Goal: Task Accomplishment & Management: Use online tool/utility

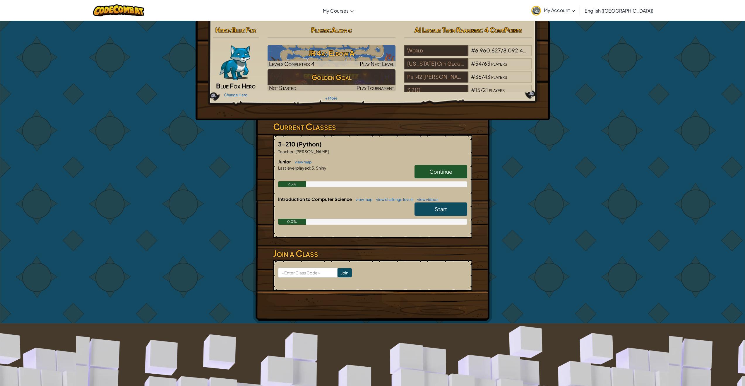
click at [245, 86] on span "Blue Fox Hero" at bounding box center [236, 86] width 40 height 8
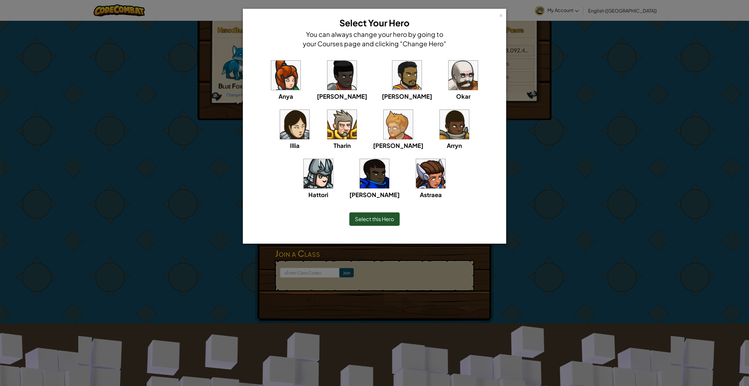
click at [416, 167] on img at bounding box center [430, 173] width 29 height 29
drag, startPoint x: 527, startPoint y: 123, endPoint x: 517, endPoint y: 122, distance: 10.6
click at [526, 124] on div "× Select Your Hero You can always change your hero by going to your Courses pag…" at bounding box center [374, 193] width 749 height 386
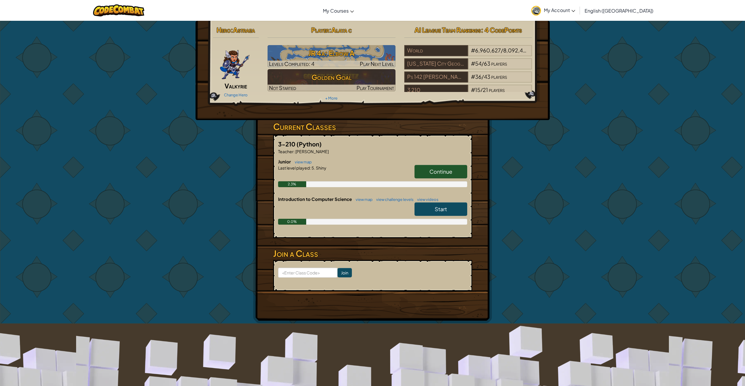
click at [454, 171] on link "Continue" at bounding box center [440, 171] width 53 height 13
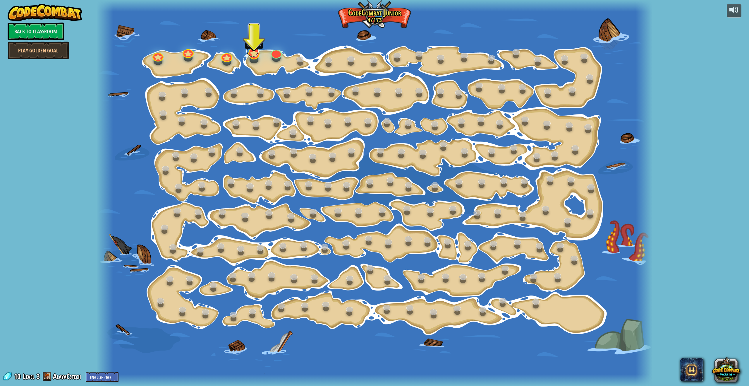
click at [250, 54] on link at bounding box center [252, 51] width 12 height 12
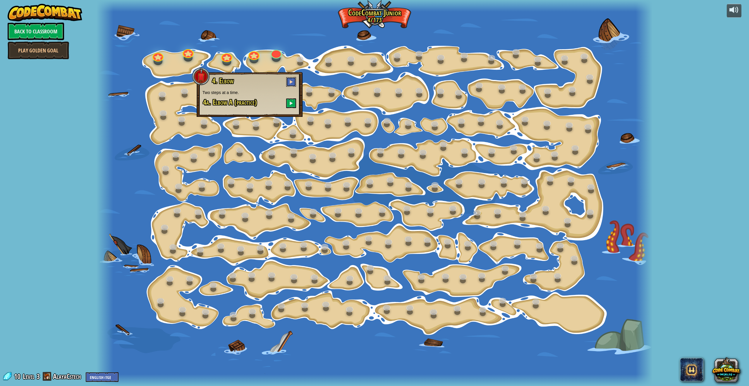
click at [289, 84] on button at bounding box center [291, 82] width 10 height 10
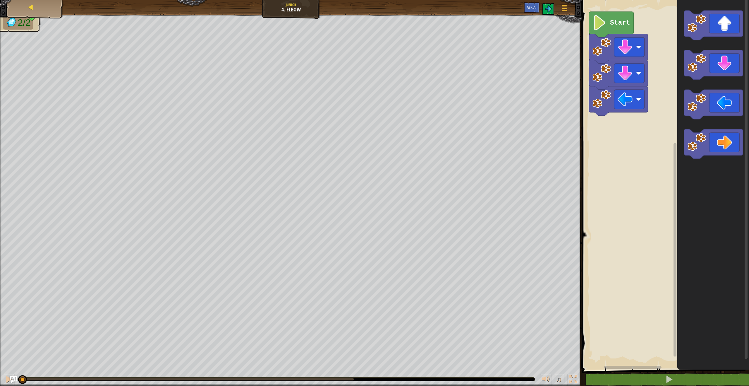
click at [43, 13] on div "Map" at bounding box center [35, 7] width 47 height 15
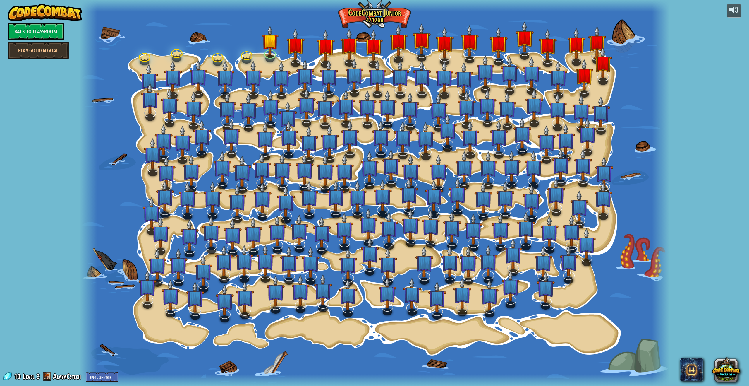
click at [46, 30] on link "Back to Classroom" at bounding box center [36, 32] width 56 height 18
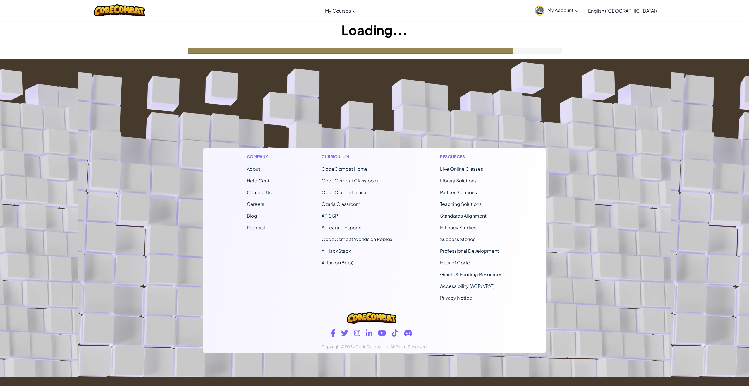
click at [545, 10] on img at bounding box center [540, 11] width 10 height 10
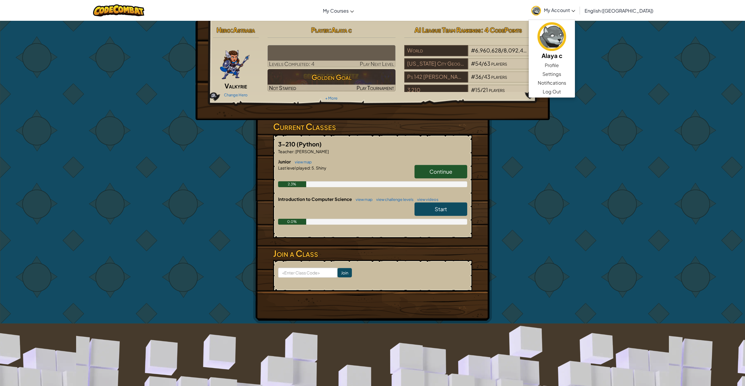
click at [582, 137] on div "Hero : Astraea Valkyrie Change Hero Player : Alaya c Levels Completed: 4 Play N…" at bounding box center [372, 171] width 745 height 303
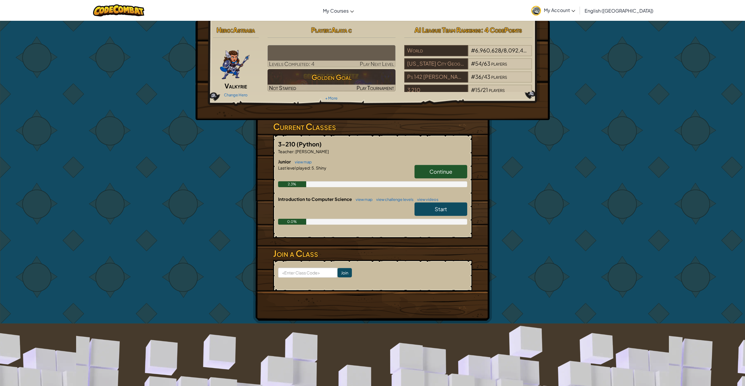
click at [231, 85] on span "Valkyrie" at bounding box center [235, 86] width 23 height 8
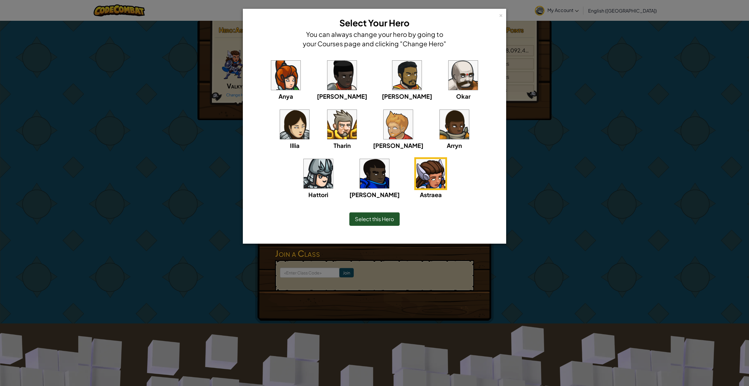
click at [395, 218] on div "Select this Hero" at bounding box center [374, 218] width 50 height 13
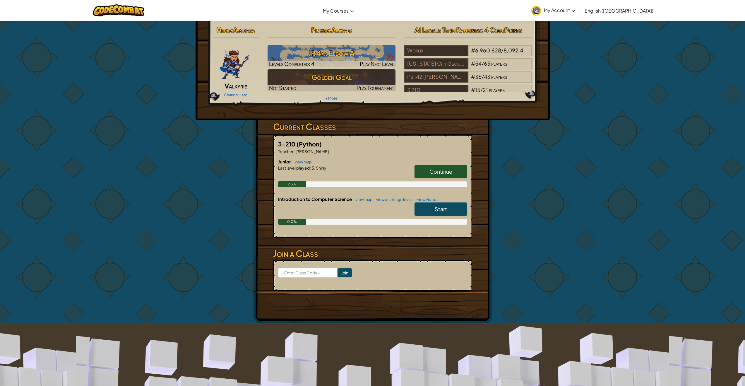
click at [439, 179] on div "Continue" at bounding box center [437, 173] width 59 height 16
click at [440, 170] on span "Continue" at bounding box center [440, 171] width 23 height 7
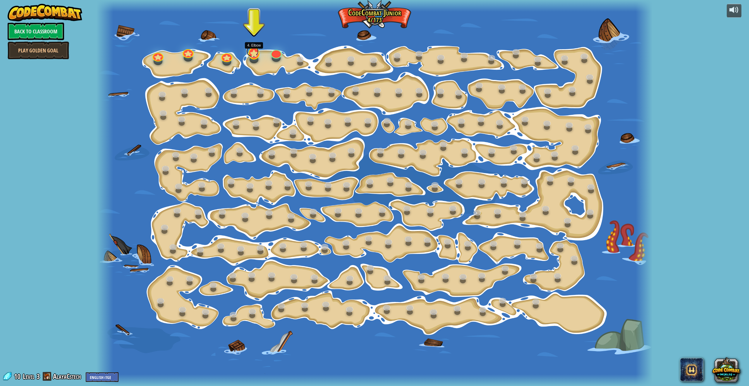
click at [254, 56] on link at bounding box center [252, 51] width 12 height 12
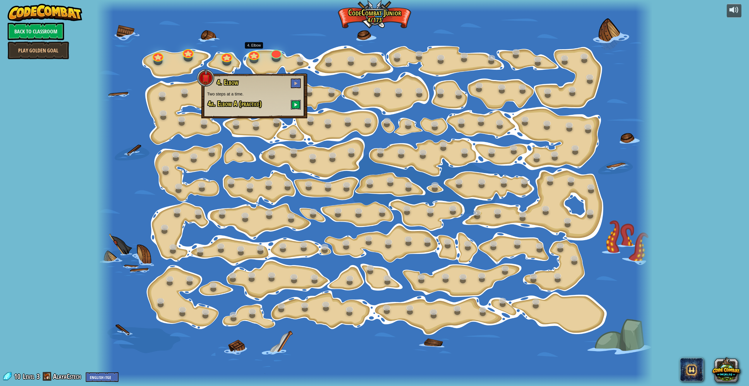
click at [293, 105] on button at bounding box center [296, 105] width 10 height 10
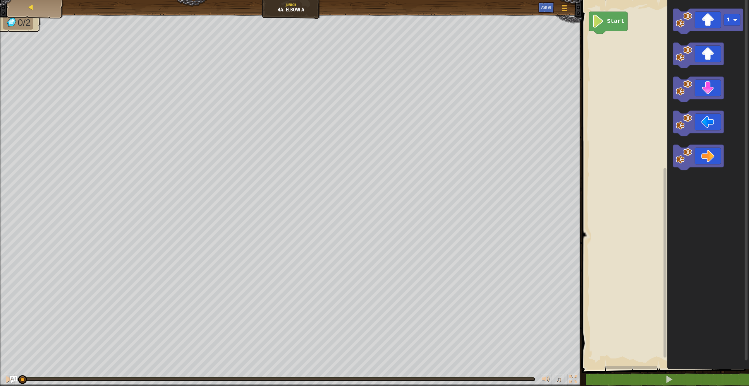
click at [51, 8] on div "Map" at bounding box center [35, 7] width 47 height 15
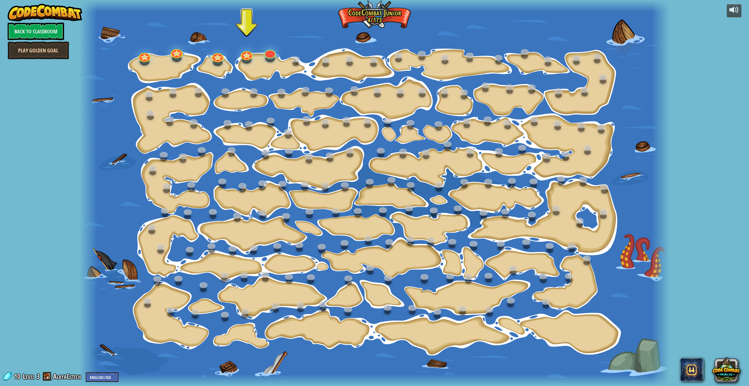
drag, startPoint x: 59, startPoint y: 49, endPoint x: 62, endPoint y: 49, distance: 3.6
click at [60, 49] on link "Play Golden Goal" at bounding box center [38, 51] width 61 height 18
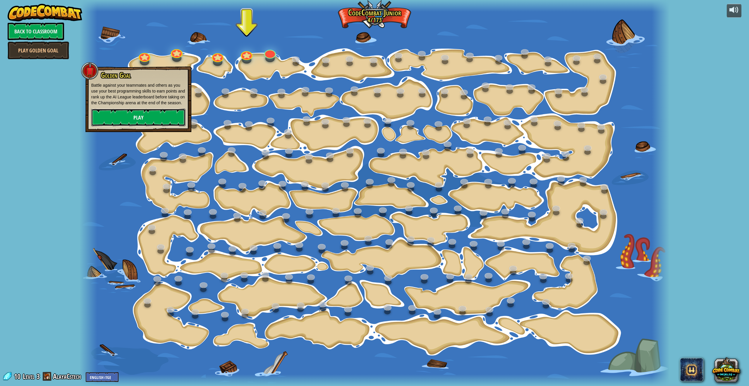
click at [114, 119] on link "Play" at bounding box center [138, 118] width 94 height 18
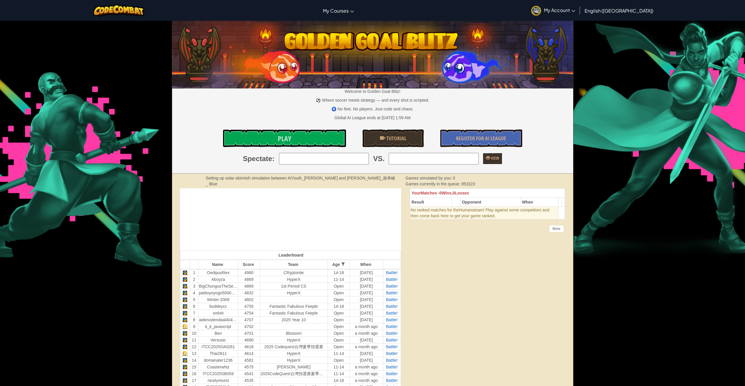
click at [575, 10] on span "My Account" at bounding box center [559, 10] width 31 height 6
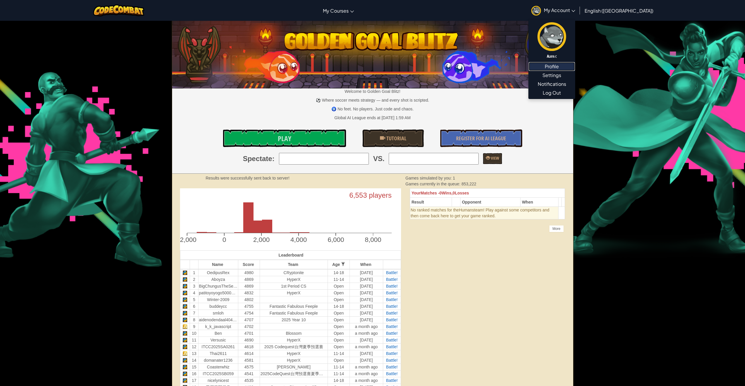
click at [575, 67] on link "Profile" at bounding box center [551, 66] width 46 height 9
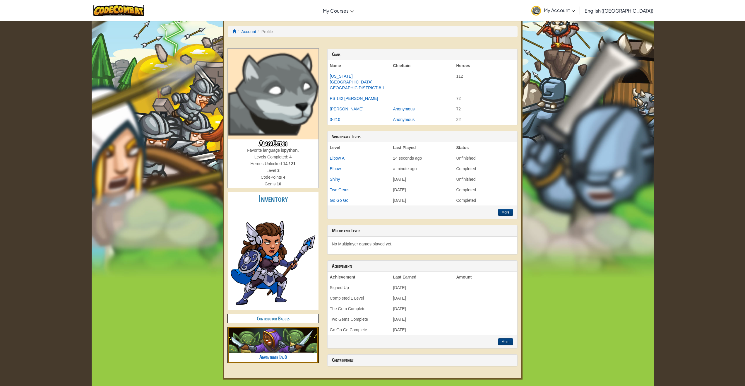
click at [140, 9] on img at bounding box center [118, 10] width 51 height 12
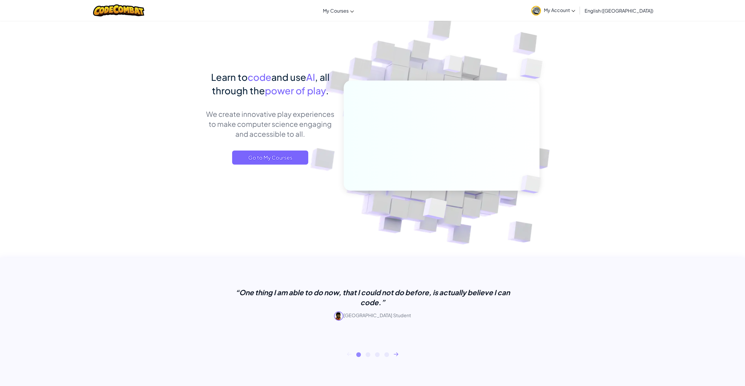
click at [541, 11] on img at bounding box center [536, 11] width 10 height 10
click at [575, 63] on link "Profile" at bounding box center [551, 65] width 46 height 9
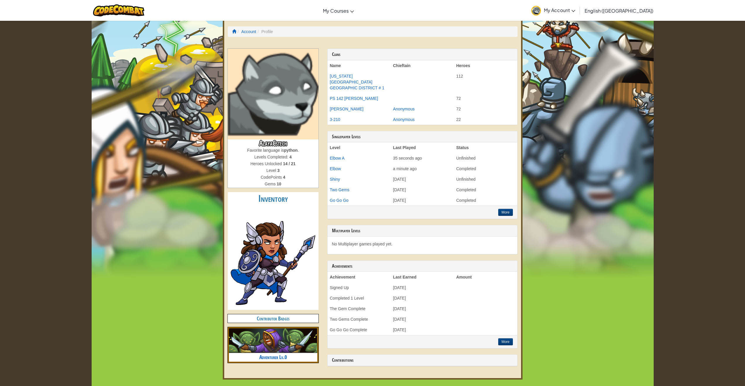
drag, startPoint x: 137, startPoint y: 104, endPoint x: 157, endPoint y: 102, distance: 19.8
click at [146, 104] on div "Toggle navigation My Courses CodeCombat Classroom Ozaria Classroom AI League Es…" at bounding box center [373, 345] width 562 height 691
click at [44, 24] on div "Toggle navigation My Courses CodeCombat Classroom Ozaria Classroom AI League Es…" at bounding box center [372, 345] width 745 height 691
click at [45, 23] on div "Toggle navigation My Courses CodeCombat Classroom Ozaria Classroom AI League Es…" at bounding box center [372, 345] width 745 height 691
drag, startPoint x: 53, startPoint y: 29, endPoint x: 101, endPoint y: 44, distance: 50.2
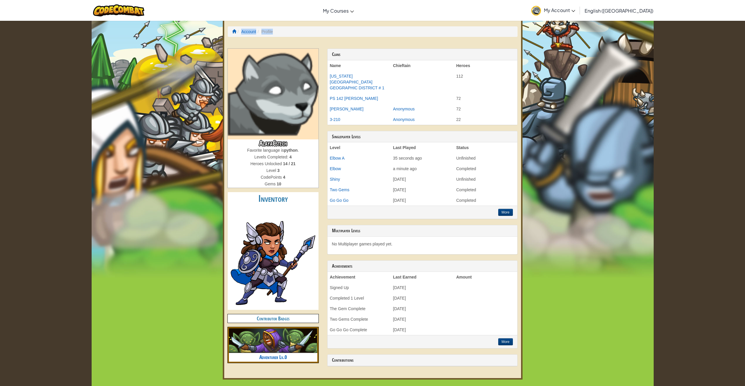
click at [88, 42] on div "Toggle navigation My Courses CodeCombat Classroom Ozaria Classroom AI League Es…" at bounding box center [372, 345] width 745 height 691
drag, startPoint x: 556, startPoint y: 112, endPoint x: 549, endPoint y: 119, distance: 9.9
click at [550, 118] on div "Toggle navigation My Courses CodeCombat Classroom Ozaria Classroom AI League Es…" at bounding box center [373, 345] width 562 height 691
click at [575, 12] on span "My Account" at bounding box center [559, 10] width 31 height 6
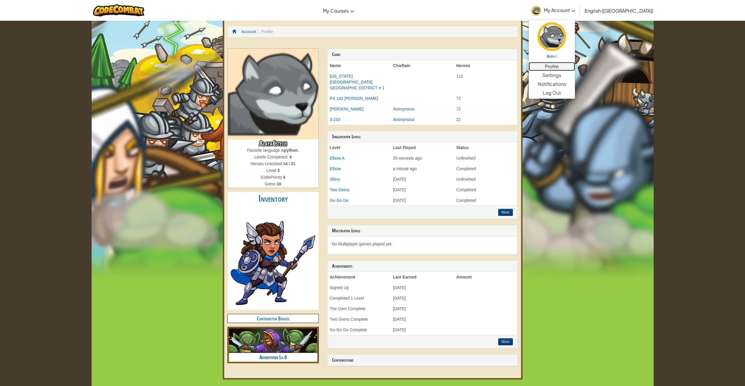
click at [575, 70] on link "Profile" at bounding box center [551, 66] width 46 height 9
click at [575, 65] on link "Profile" at bounding box center [551, 66] width 46 height 9
click at [569, 54] on h5 "Alaya c" at bounding box center [551, 56] width 35 height 4
click at [569, 56] on h5 "Alaya c" at bounding box center [551, 56] width 35 height 4
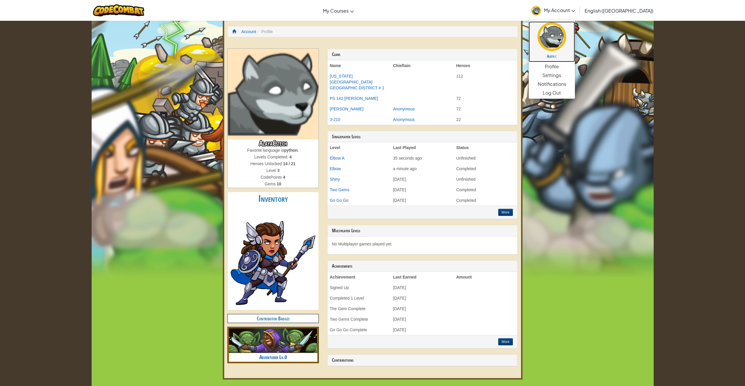
click at [569, 56] on h5 "Alaya c" at bounding box center [551, 56] width 35 height 4
click at [569, 57] on h5 "Alaya c" at bounding box center [551, 56] width 35 height 4
click at [612, 55] on div "Toggle navigation My Courses CodeCombat Classroom Ozaria Classroom AI League Es…" at bounding box center [373, 345] width 562 height 691
click at [613, 54] on div "Toggle navigation My Courses CodeCombat Classroom Ozaria Classroom AI League Es…" at bounding box center [373, 345] width 562 height 691
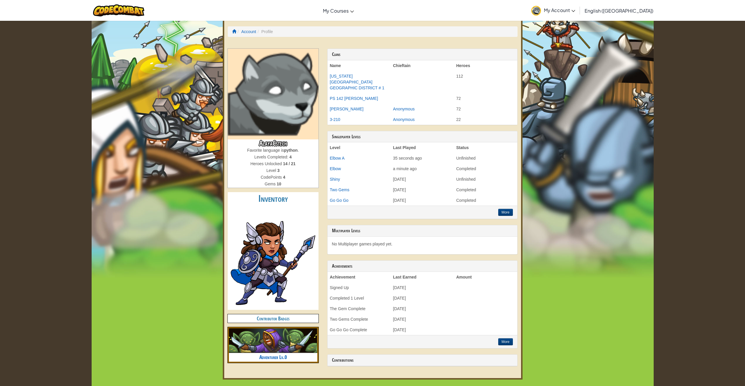
click at [616, 56] on div "Toggle navigation My Courses CodeCombat Classroom Ozaria Classroom AI League Es…" at bounding box center [373, 345] width 562 height 691
click at [382, 23] on link "CodeCombat Classroom" at bounding box center [361, 24] width 83 height 9
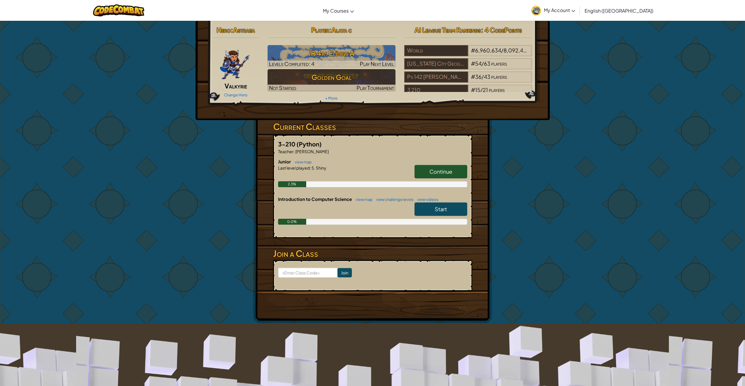
click at [241, 84] on span "Valkyrie" at bounding box center [235, 86] width 23 height 8
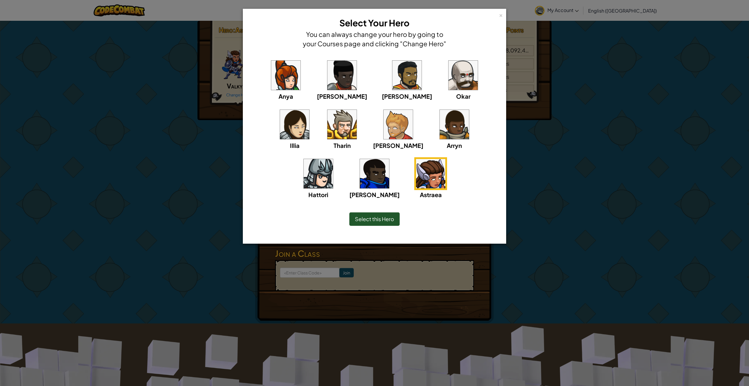
drag, startPoint x: 499, startPoint y: 13, endPoint x: 495, endPoint y: 14, distance: 4.2
click at [498, 13] on div "× Select Your Hero You can always change your hero by going to your Courses pag…" at bounding box center [374, 32] width 257 height 41
click at [501, 15] on div "×" at bounding box center [501, 14] width 4 height 6
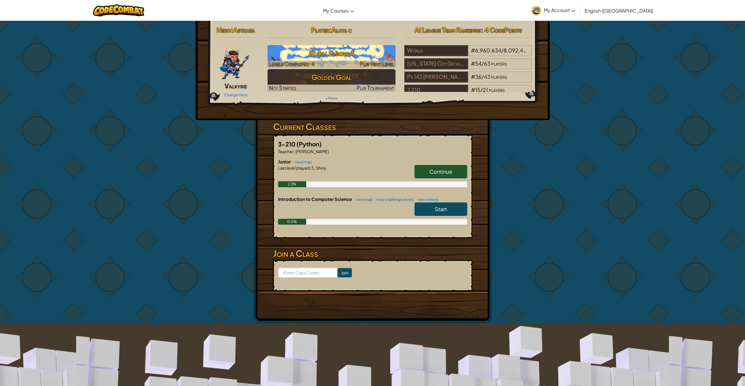
click at [373, 53] on h3 "JR 4a: Elbow A" at bounding box center [331, 53] width 128 height 13
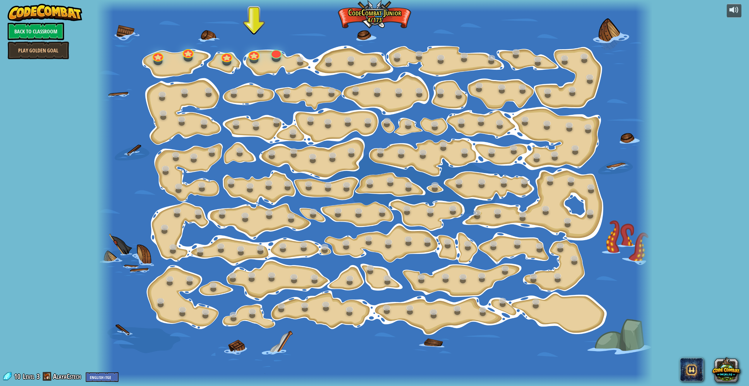
click at [258, 59] on div at bounding box center [254, 59] width 9 height 7
click at [259, 59] on div at bounding box center [375, 193] width 556 height 386
click at [255, 53] on link at bounding box center [252, 51] width 12 height 12
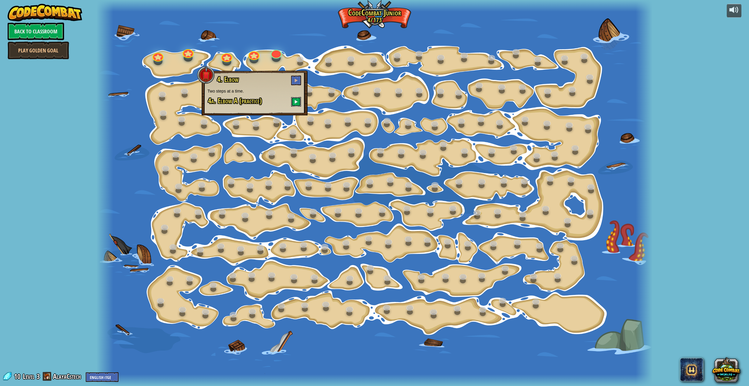
click at [297, 102] on span at bounding box center [296, 101] width 4 height 4
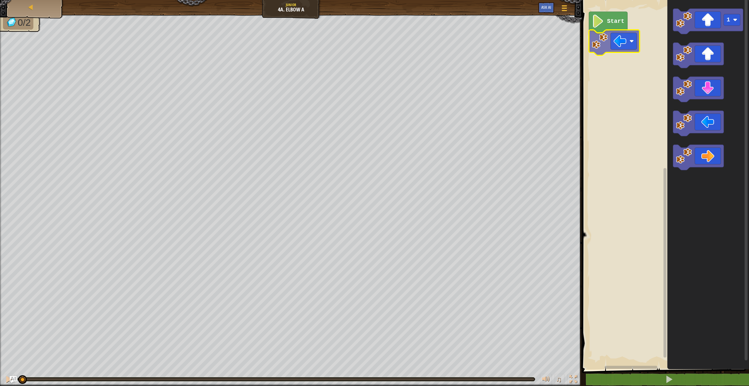
click at [607, 41] on div "Start 1" at bounding box center [664, 183] width 169 height 372
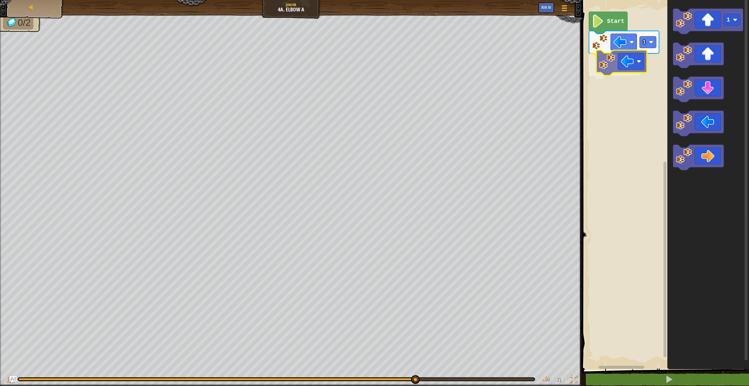
click at [643, 58] on div "1 Start 1" at bounding box center [664, 183] width 169 height 372
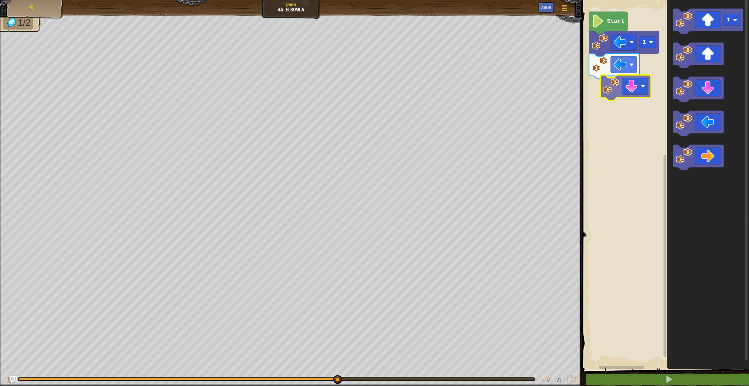
click at [644, 90] on div "1 Start 1" at bounding box center [664, 183] width 169 height 372
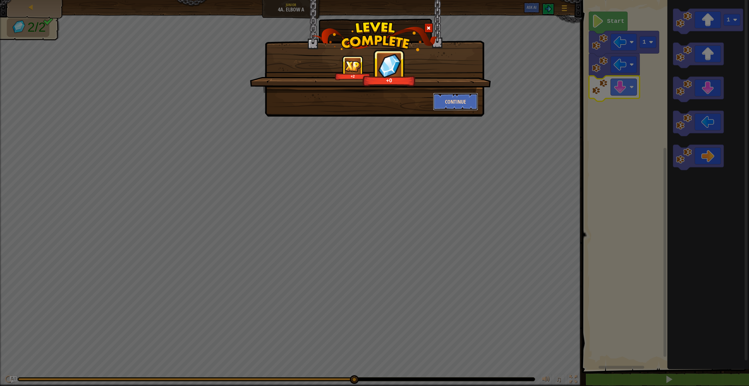
click at [471, 102] on button "Continue" at bounding box center [455, 102] width 45 height 18
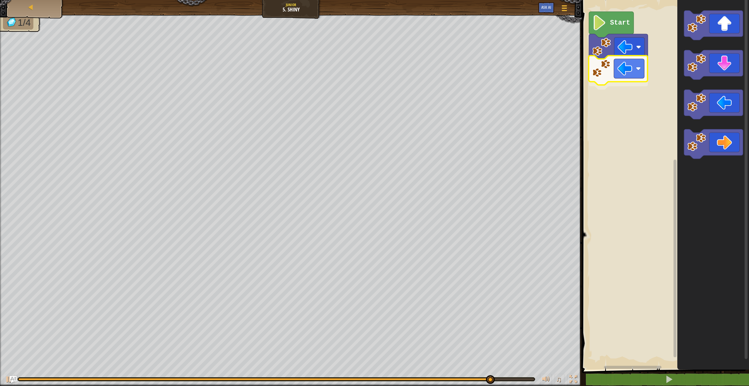
click at [627, 68] on div "Start" at bounding box center [664, 183] width 169 height 372
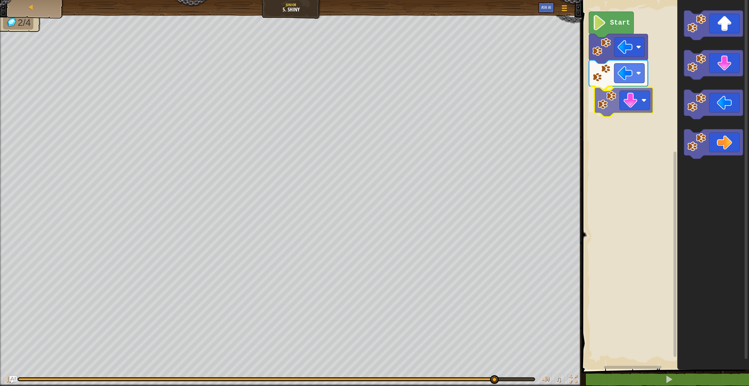
click at [613, 111] on div "Start" at bounding box center [664, 183] width 169 height 372
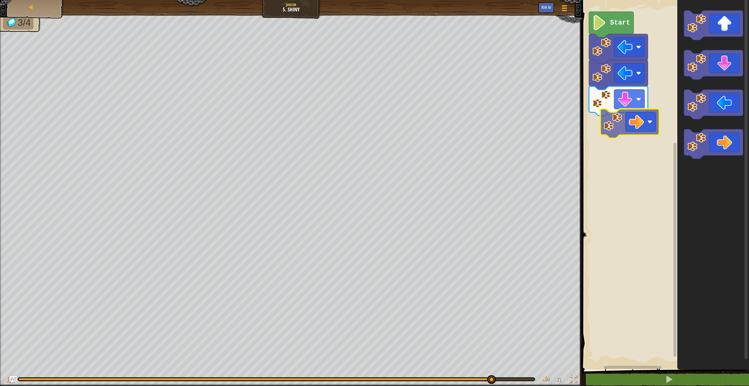
click at [623, 117] on div "Start" at bounding box center [664, 183] width 169 height 372
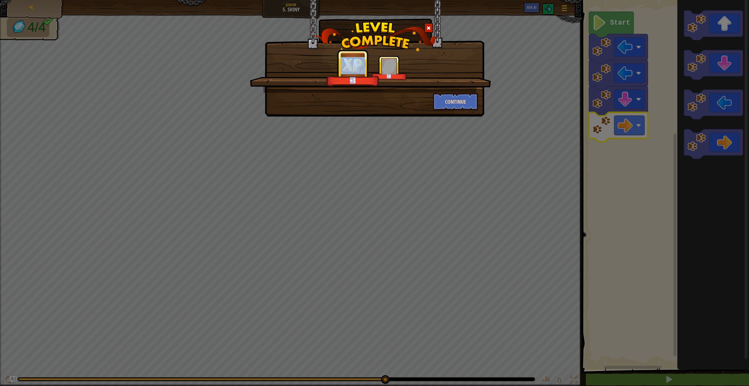
click at [472, 94] on div "+1 +0 Continue" at bounding box center [374, 83] width 207 height 55
click at [471, 96] on button "Continue" at bounding box center [455, 102] width 45 height 18
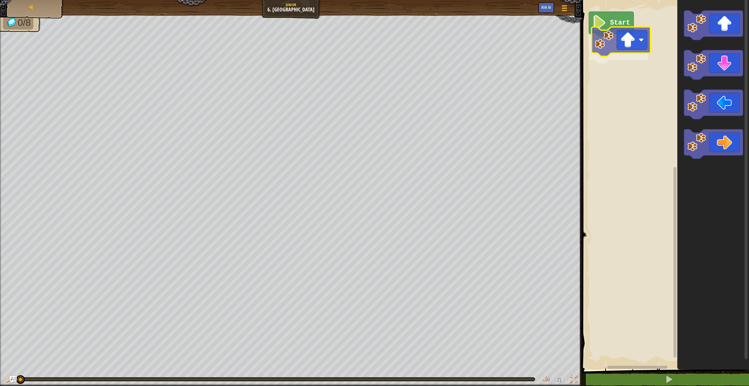
click at [624, 38] on div "Start" at bounding box center [664, 183] width 169 height 372
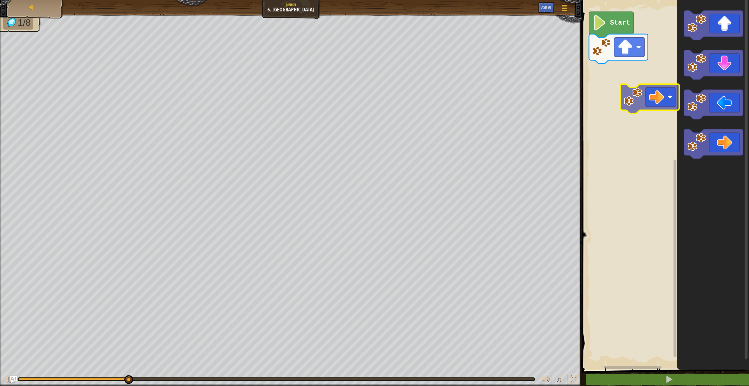
click at [636, 85] on div "Start" at bounding box center [664, 183] width 169 height 372
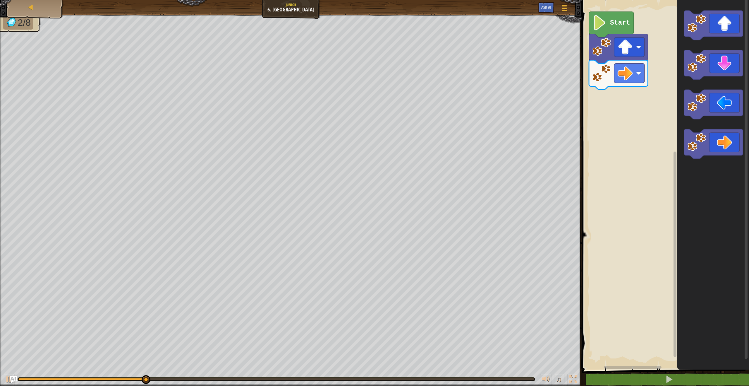
click at [652, 112] on div "Start" at bounding box center [664, 183] width 169 height 372
click at [628, 93] on div "Start" at bounding box center [664, 183] width 169 height 372
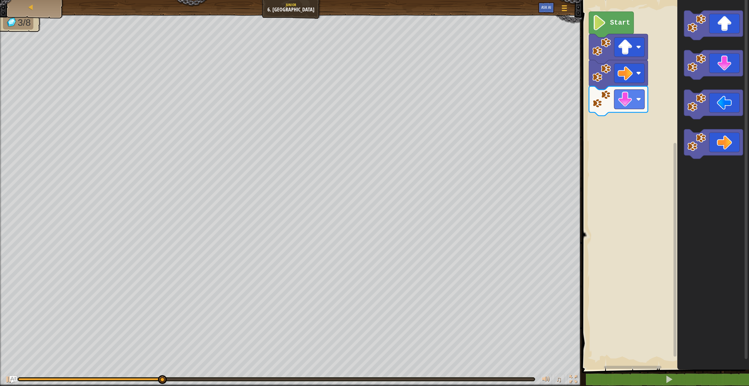
click at [651, 112] on div "Start" at bounding box center [664, 183] width 169 height 372
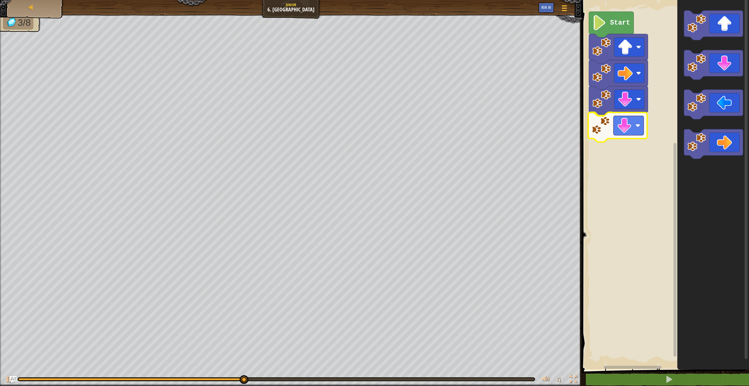
click at [610, 128] on div "Start" at bounding box center [664, 183] width 169 height 372
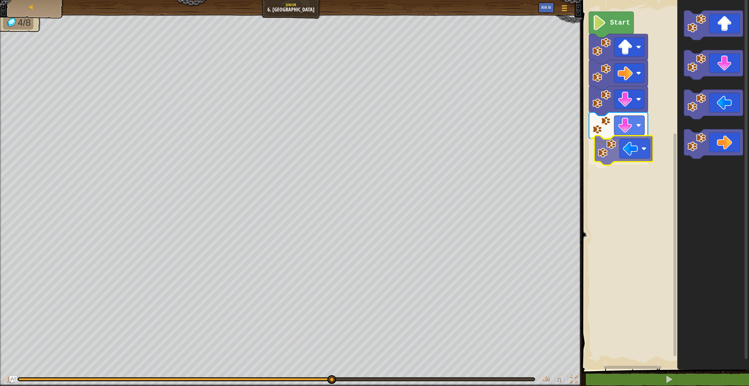
click at [630, 154] on div "Start" at bounding box center [664, 183] width 169 height 372
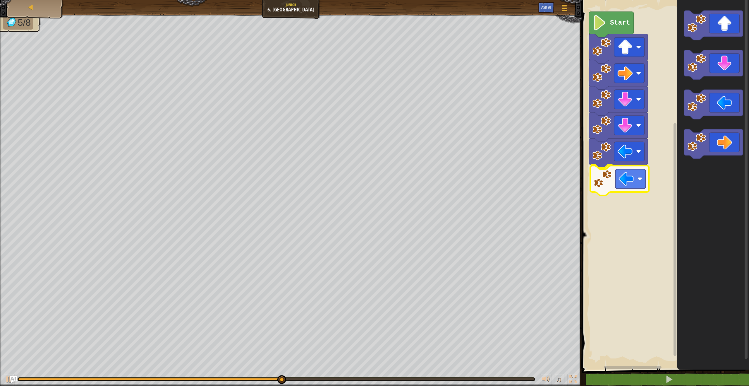
click at [636, 189] on div "Start" at bounding box center [664, 183] width 169 height 372
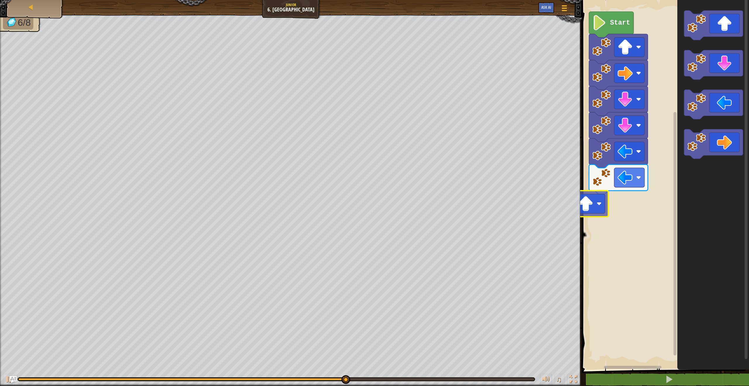
click at [597, 212] on div "Start" at bounding box center [664, 183] width 169 height 372
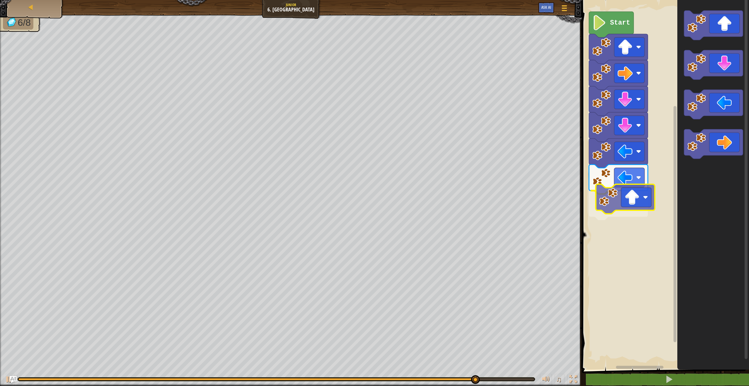
click at [634, 207] on div "Start" at bounding box center [664, 183] width 169 height 372
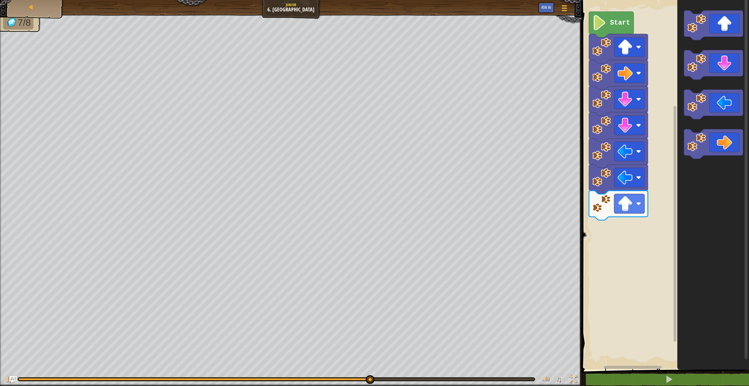
click at [632, 213] on div "Start" at bounding box center [664, 183] width 169 height 372
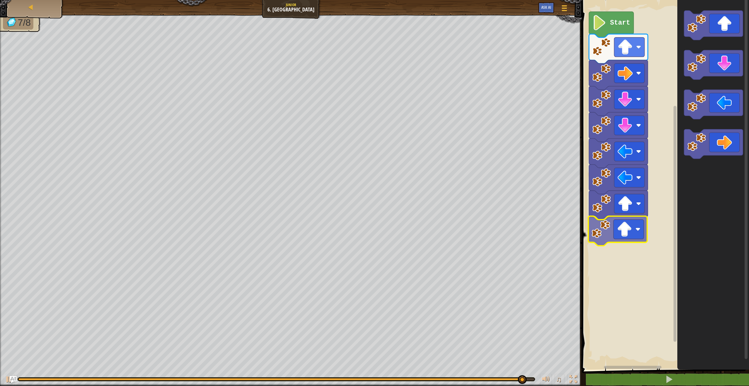
click at [631, 225] on div "Start" at bounding box center [664, 183] width 169 height 372
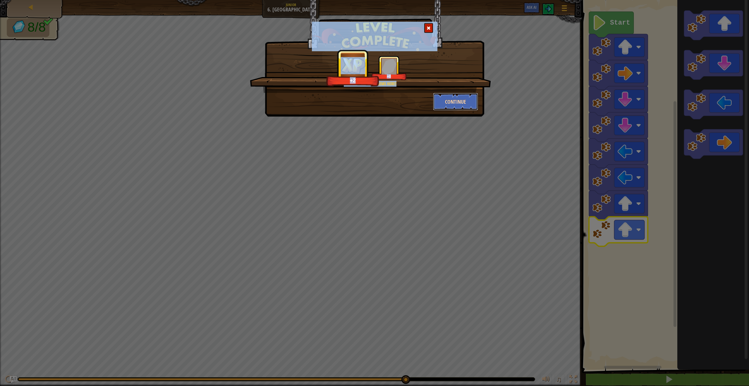
click at [464, 99] on button "Continue" at bounding box center [455, 102] width 45 height 18
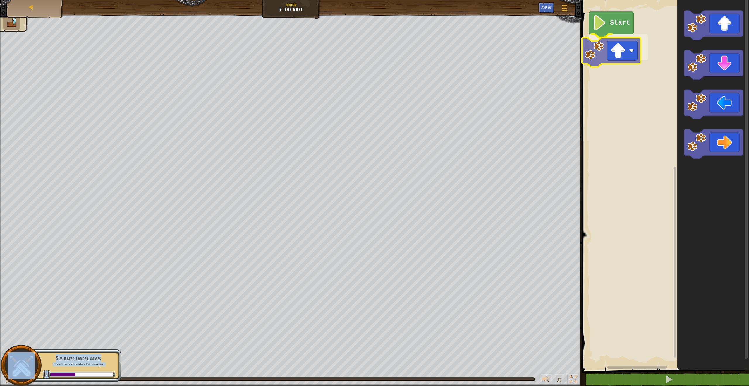
click at [619, 54] on div "Start" at bounding box center [664, 183] width 169 height 372
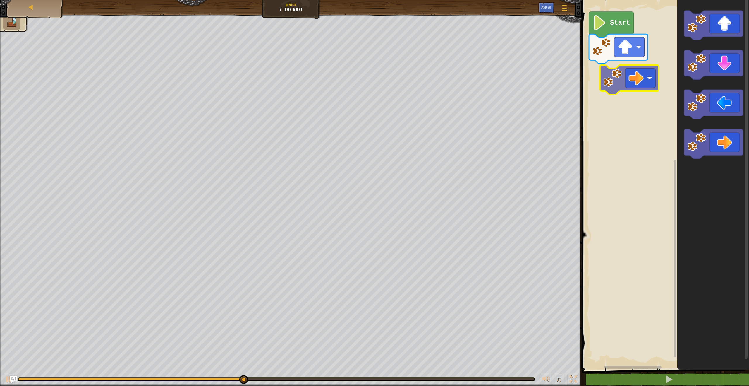
click at [633, 77] on div "Start" at bounding box center [664, 183] width 169 height 372
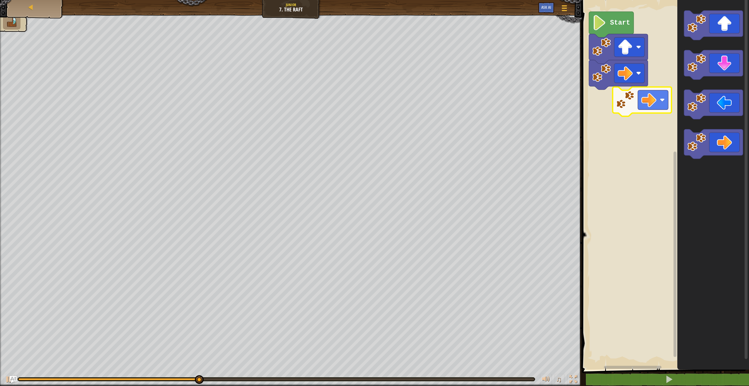
click at [620, 91] on div "Start" at bounding box center [664, 183] width 169 height 372
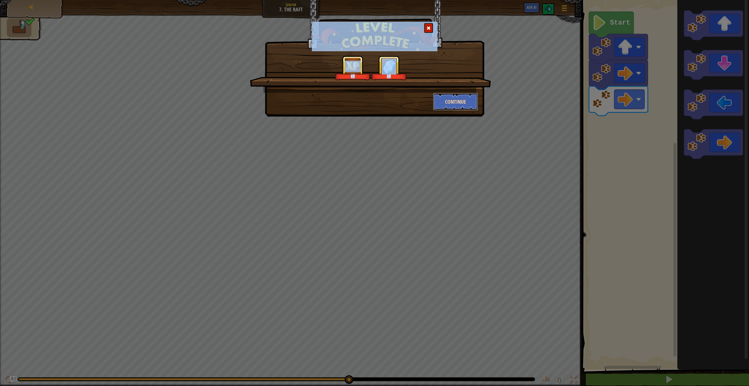
click at [458, 105] on button "Continue" at bounding box center [455, 102] width 45 height 18
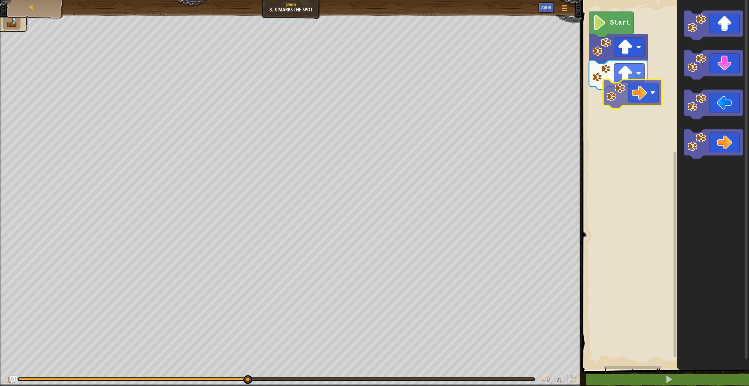
click at [641, 98] on div "Start" at bounding box center [664, 183] width 169 height 372
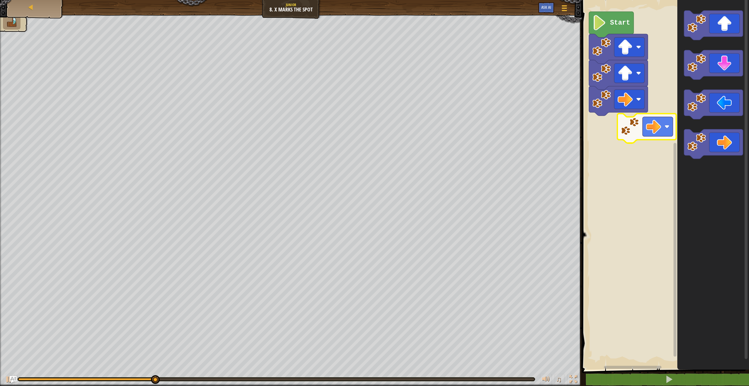
click at [638, 135] on div "Start" at bounding box center [664, 183] width 169 height 372
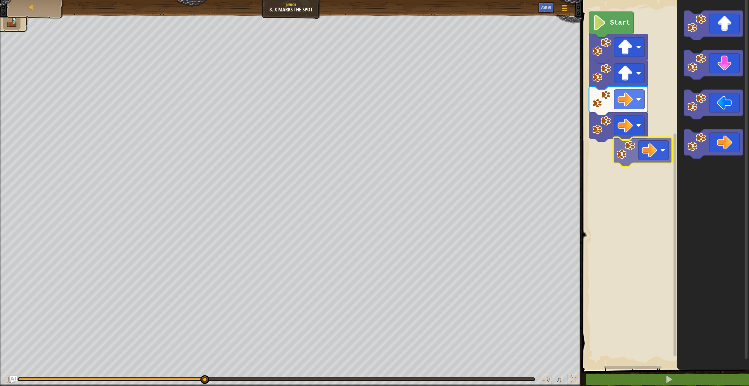
click at [629, 151] on div "Start" at bounding box center [664, 183] width 169 height 372
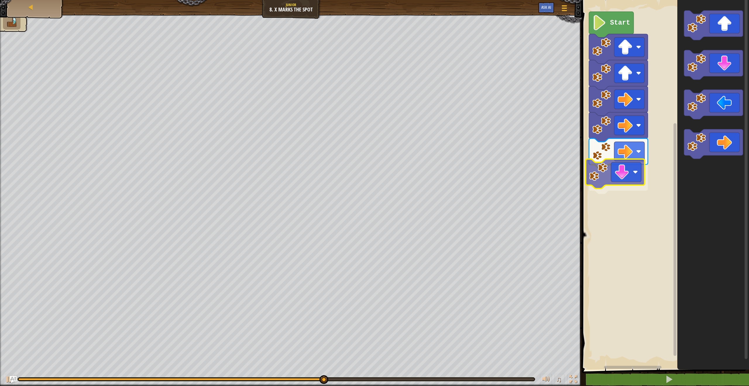
click at [619, 181] on div "Start" at bounding box center [664, 183] width 169 height 372
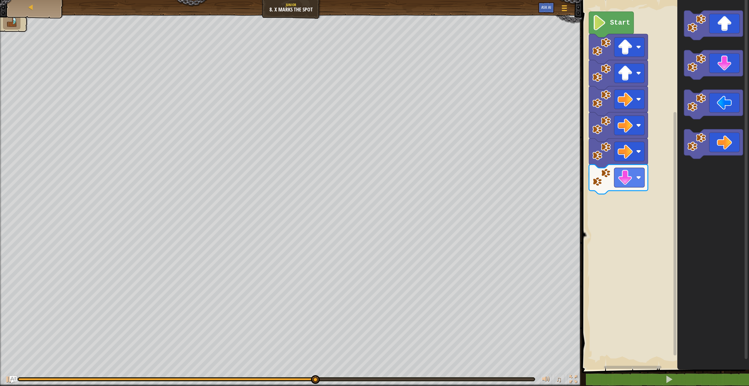
click at [682, 120] on icon "Blockly Workspace" at bounding box center [713, 183] width 72 height 372
click at [689, 124] on icon "Blockly Workspace" at bounding box center [713, 183] width 72 height 372
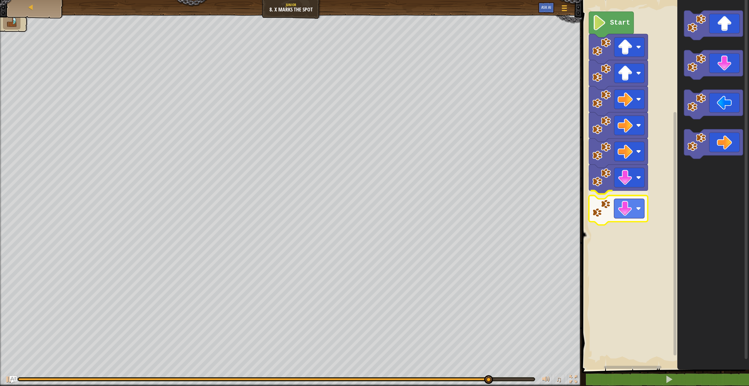
click at [612, 199] on div "Start" at bounding box center [664, 183] width 169 height 372
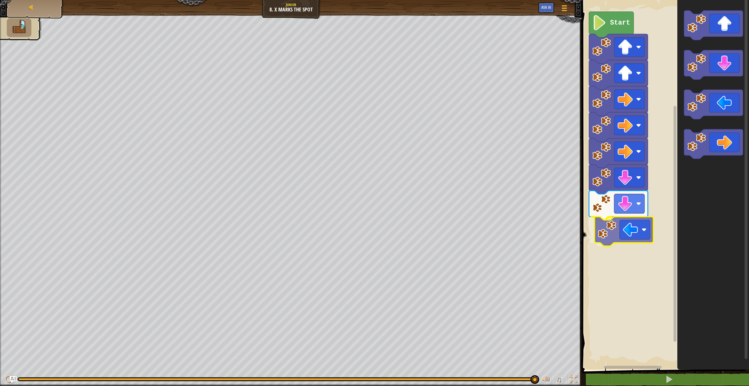
click at [612, 230] on div "Start" at bounding box center [664, 183] width 169 height 372
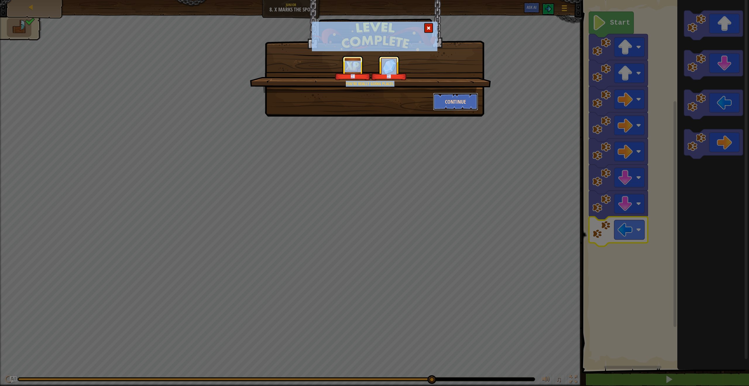
click at [466, 98] on button "Continue" at bounding box center [455, 102] width 45 height 18
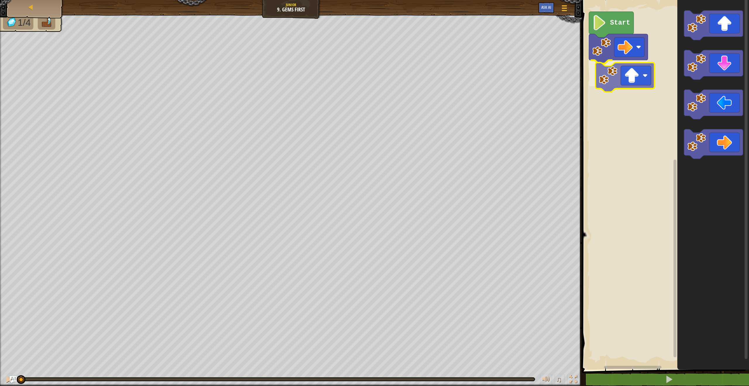
click at [641, 81] on div "Start" at bounding box center [664, 183] width 169 height 372
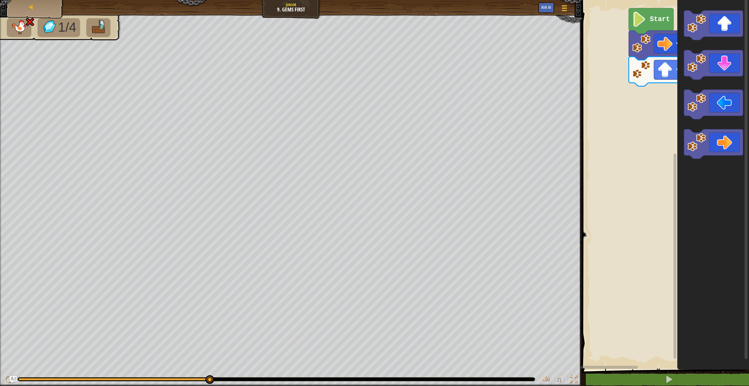
click at [666, 70] on g "Start" at bounding box center [664, 183] width 169 height 372
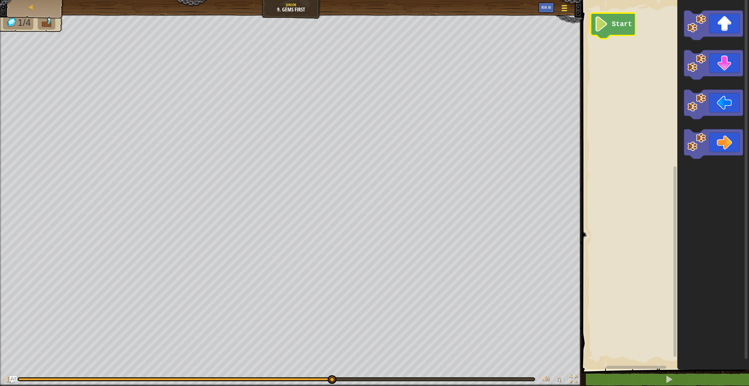
click at [562, 10] on div at bounding box center [565, 8] width 8 height 8
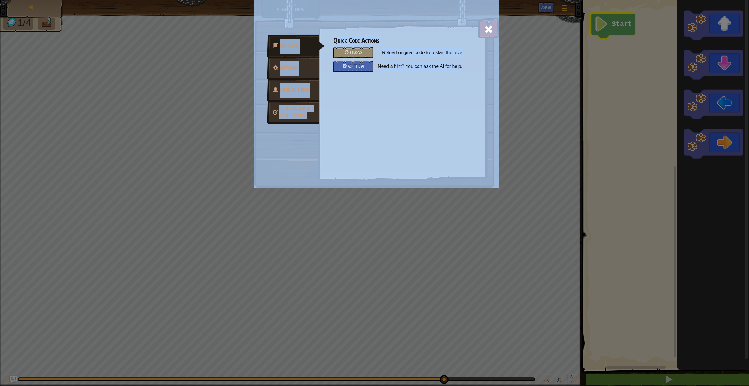
click at [288, 96] on link "Change Hero" at bounding box center [293, 90] width 52 height 23
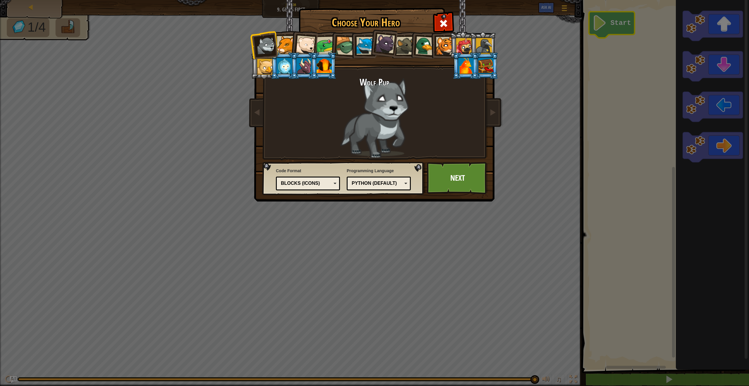
click at [319, 186] on div "Blocks (Icons)" at bounding box center [306, 183] width 51 height 7
click at [451, 187] on link "Next" at bounding box center [457, 178] width 61 height 32
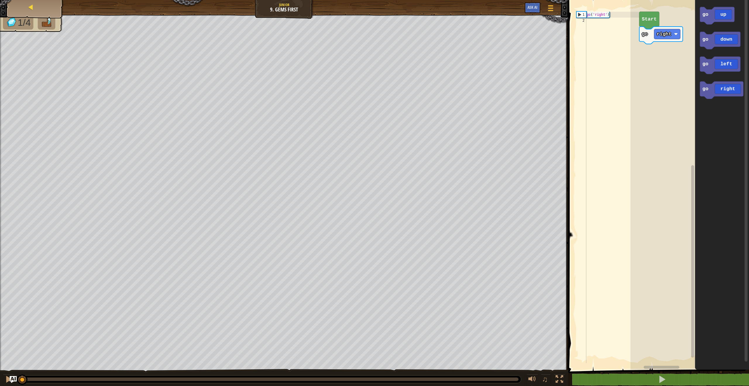
click at [40, 8] on div "Map" at bounding box center [35, 7] width 47 height 15
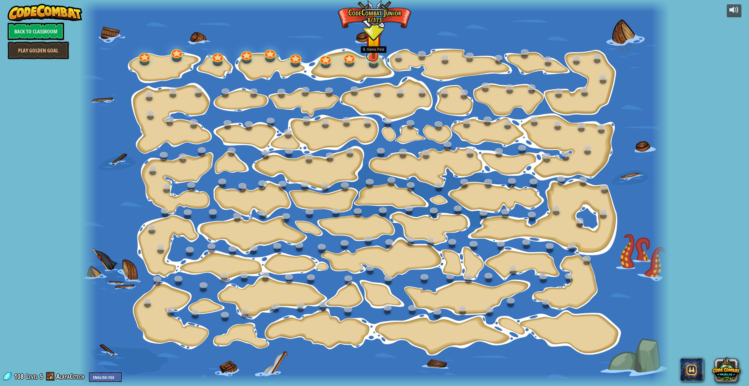
click at [372, 59] on link at bounding box center [372, 56] width 13 height 12
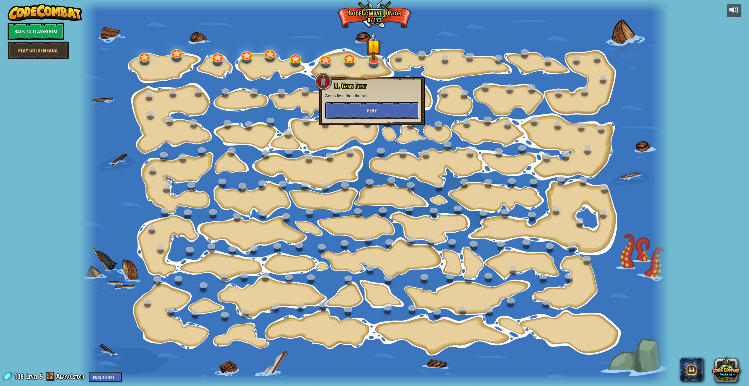
click at [381, 108] on button "Play" at bounding box center [372, 111] width 94 height 18
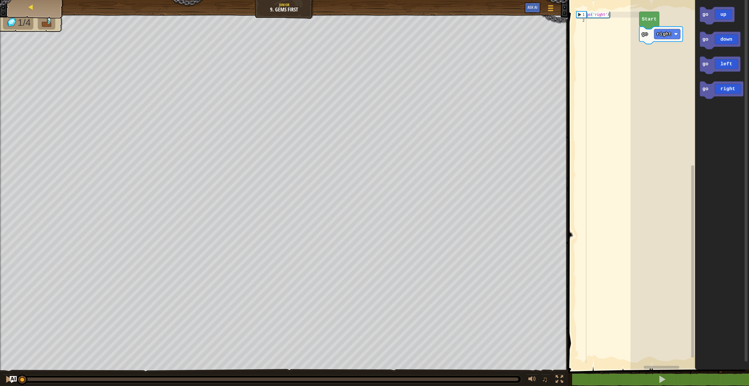
click at [52, 9] on div "Map" at bounding box center [35, 7] width 47 height 15
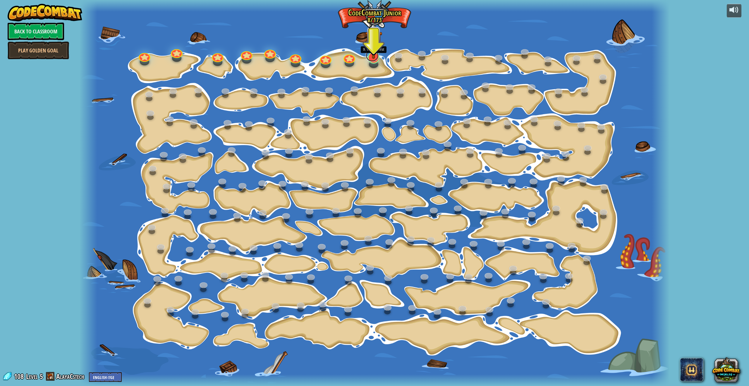
click at [377, 59] on link at bounding box center [372, 56] width 13 height 12
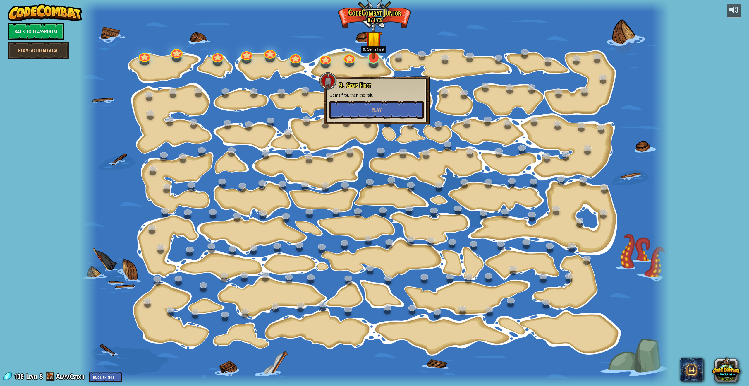
click at [375, 61] on div at bounding box center [374, 58] width 12 height 12
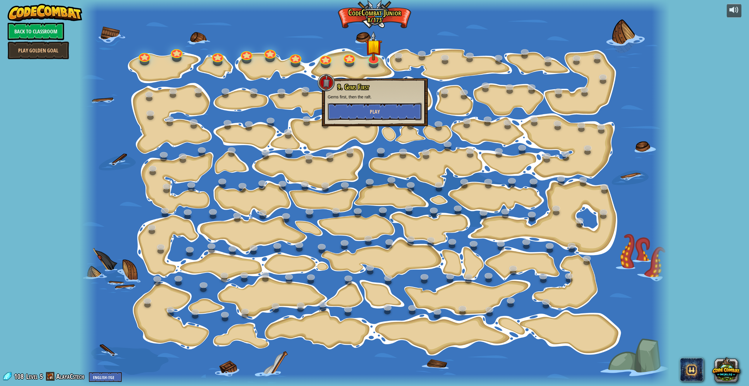
click at [383, 117] on button "Play" at bounding box center [375, 112] width 94 height 18
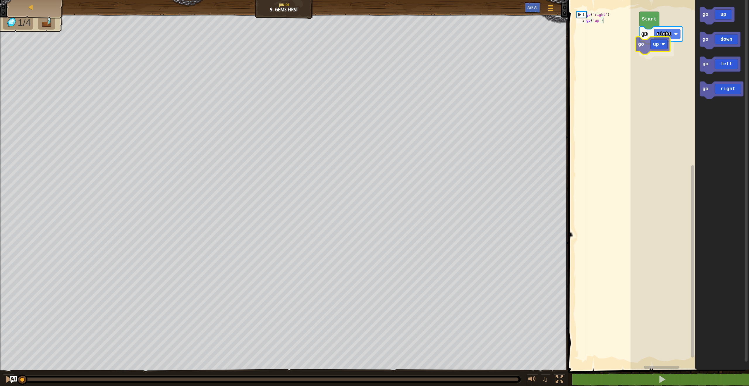
click at [667, 44] on div "go right go up Start go up go down go left go right go up" at bounding box center [690, 183] width 119 height 372
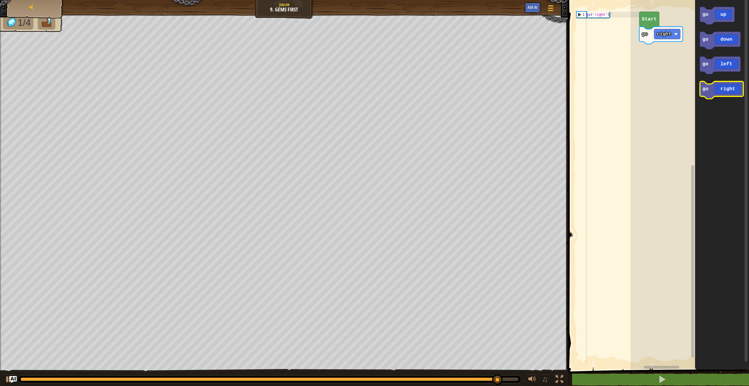
click at [703, 83] on icon "go up go down go left go right" at bounding box center [722, 183] width 54 height 372
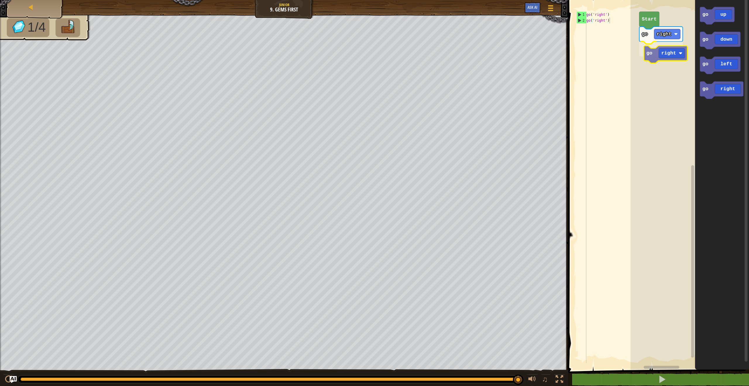
click at [655, 54] on div "go right go right Start go up go down go left go right go right" at bounding box center [690, 183] width 119 height 372
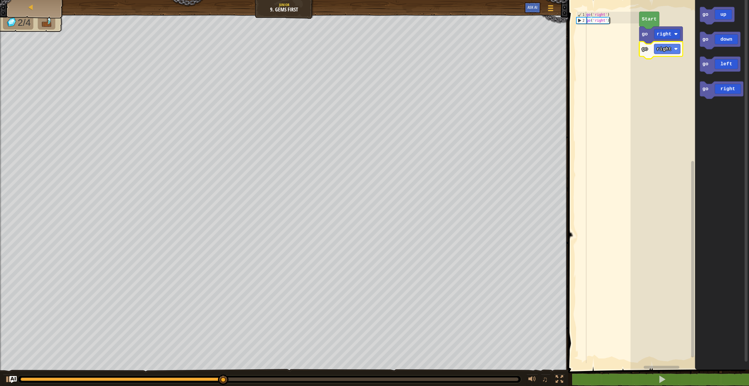
click at [596, 24] on div "go ( 'right' ) go ( 'right' )" at bounding box center [612, 193] width 54 height 363
click at [598, 21] on div "go ( 'right' ) go ( 'right' )" at bounding box center [612, 193] width 54 height 363
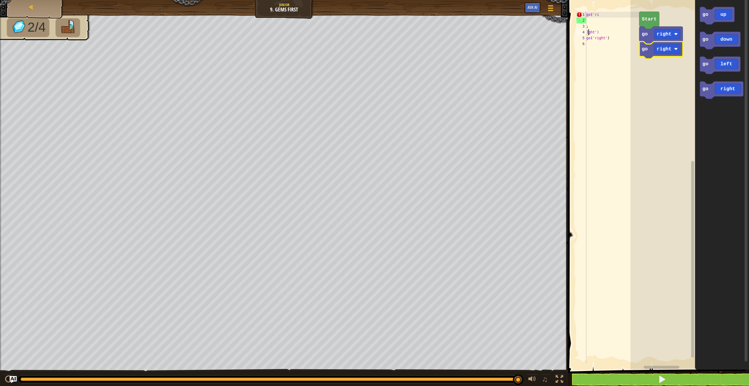
scroll to position [3, 0]
drag, startPoint x: 607, startPoint y: 46, endPoint x: 610, endPoint y: 50, distance: 4.6
click at [610, 50] on div "go ( 'ri ; ] ; ; ght ') go ( 'right' )" at bounding box center [612, 193] width 54 height 363
click at [613, 51] on div "go ( 'ri ; ] ; ; ght ') go ( 'right' )" at bounding box center [612, 193] width 54 height 363
click at [613, 53] on div "go ( 'ri ; ] ; ; ght ') go ( 'right' )" at bounding box center [612, 193] width 54 height 363
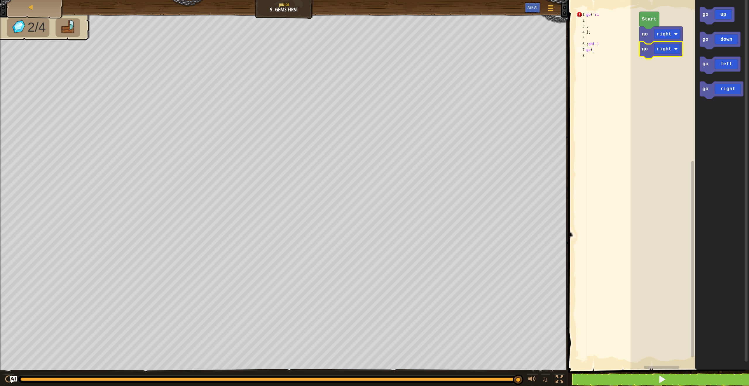
type textarea "g"
type textarea ";"
type textarea "]"
type textarea ";"
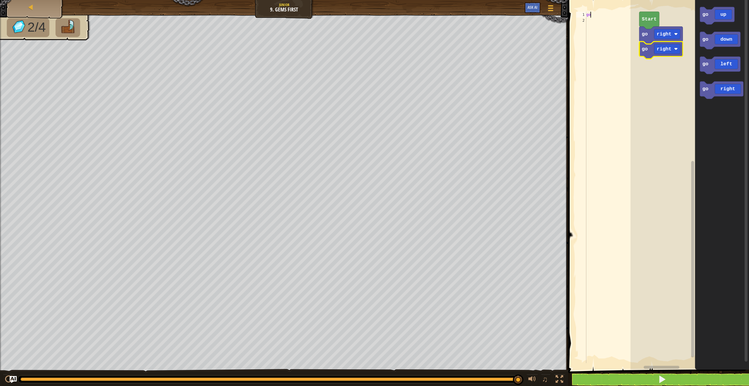
type textarea "g"
click at [653, 42] on div "Start go up go up go down go left go right go up" at bounding box center [690, 183] width 119 height 372
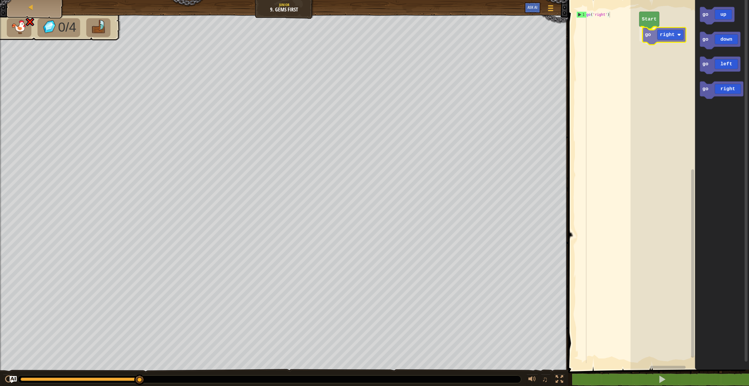
click at [650, 35] on div "Start go right go up go down go left go right go right" at bounding box center [690, 183] width 119 height 372
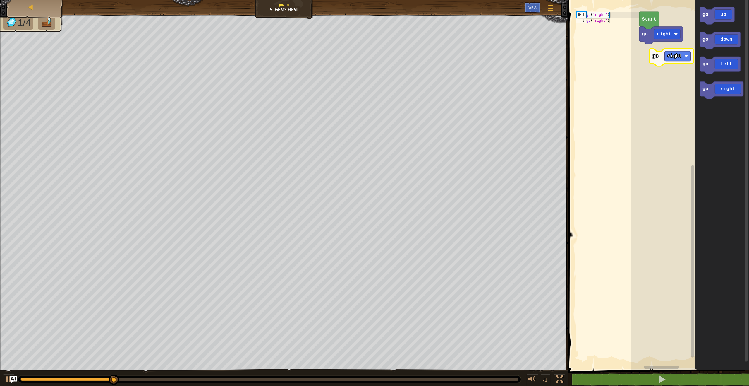
click at [653, 51] on div "go right Start go up go down go left go right go right" at bounding box center [690, 183] width 119 height 372
click at [648, 68] on div "go right go right go up Start go up go down go left go right go up" at bounding box center [690, 183] width 119 height 372
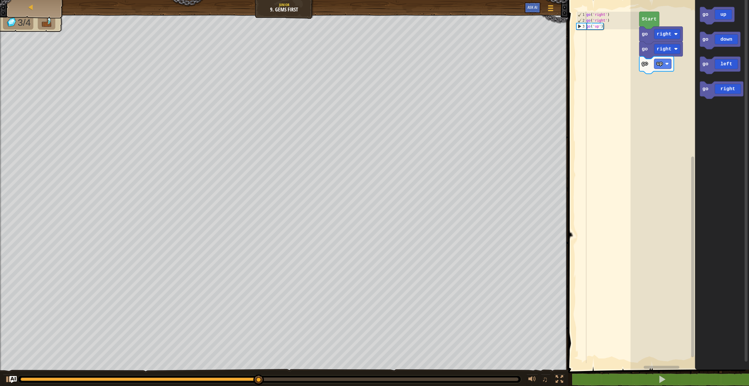
click at [658, 84] on div "go right go right go up Start go up go down go left go right" at bounding box center [690, 183] width 119 height 372
click at [658, 87] on div "go right go right go up Start go up go down go left go right go down" at bounding box center [690, 183] width 119 height 372
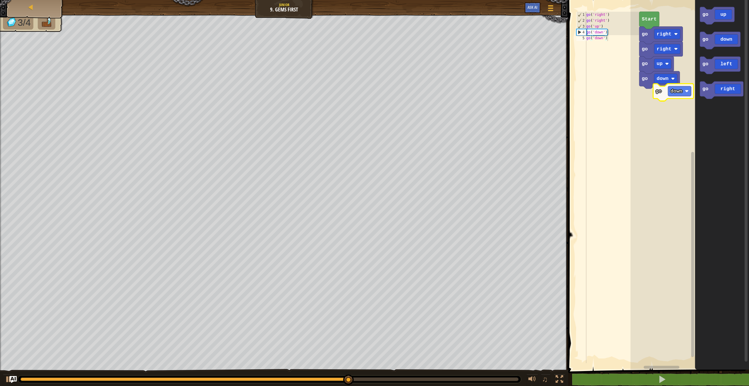
click at [663, 98] on div "go down go up go right go right Start go up go down go left go right go down" at bounding box center [690, 183] width 119 height 372
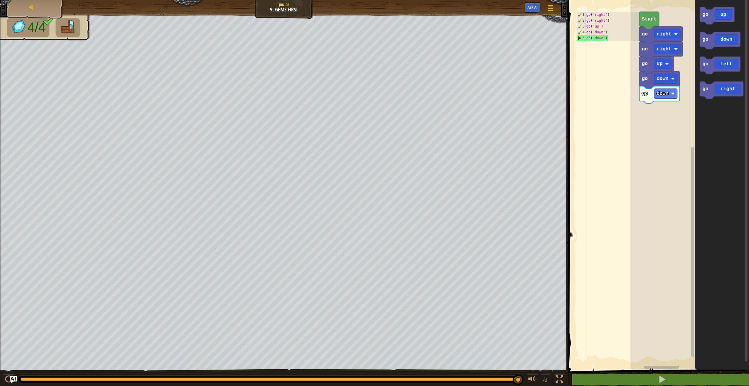
drag, startPoint x: 519, startPoint y: 379, endPoint x: 572, endPoint y: 368, distance: 54.3
click at [569, 375] on div "Map Junior 9. Gems First Game Menu Ask AI 1 ההההההההההההההההההההההההההההההההההה…" at bounding box center [374, 193] width 749 height 386
click at [658, 116] on div "go down go down go up go right go right Start go up go down go left go right go…" at bounding box center [690, 183] width 119 height 372
click at [663, 127] on div "go down go up go down go up go right go right Start go left go up go down go le…" at bounding box center [690, 183] width 119 height 372
click at [685, 137] on div "go left go up go down go down go up go right go right Start go up go down go le…" at bounding box center [690, 183] width 119 height 372
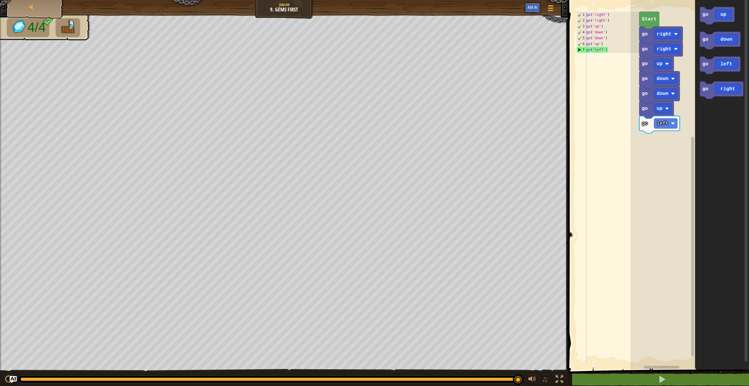
click at [703, 107] on icon "go up go down go left go right" at bounding box center [722, 183] width 54 height 372
click at [703, 105] on icon "go up go down go left go right" at bounding box center [722, 183] width 54 height 372
click at [702, 105] on icon "go up go down go left go right" at bounding box center [722, 183] width 54 height 372
click at [700, 71] on icon "go up go down go left go right" at bounding box center [722, 183] width 54 height 372
click at [706, 100] on icon "go up go down go left go right" at bounding box center [722, 183] width 54 height 372
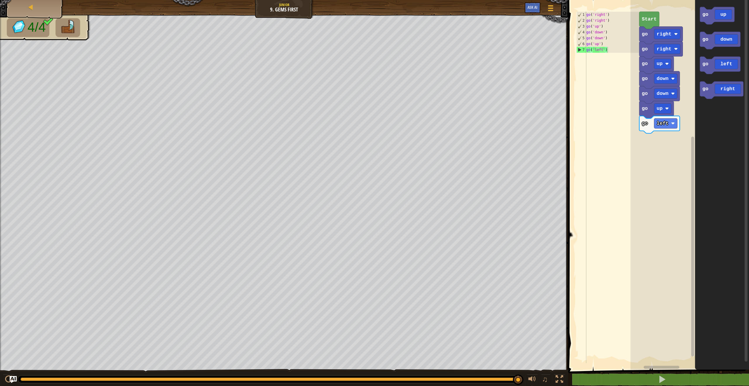
click at [693, 66] on div "go left go up go down go down go up go right go right Start go up go down go le…" at bounding box center [690, 183] width 119 height 372
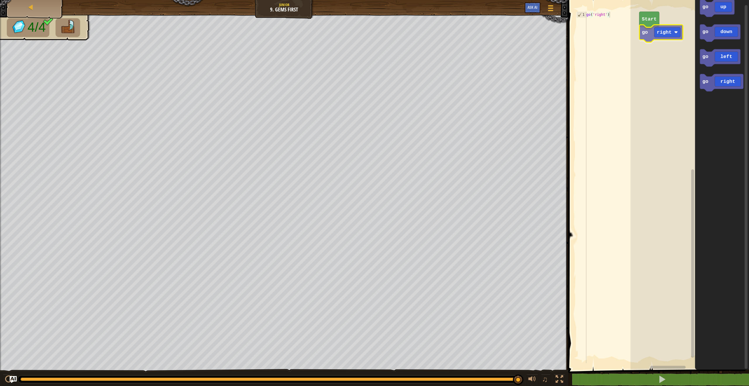
click at [642, 34] on div "Start go right go up go down go left go right go right" at bounding box center [690, 183] width 119 height 372
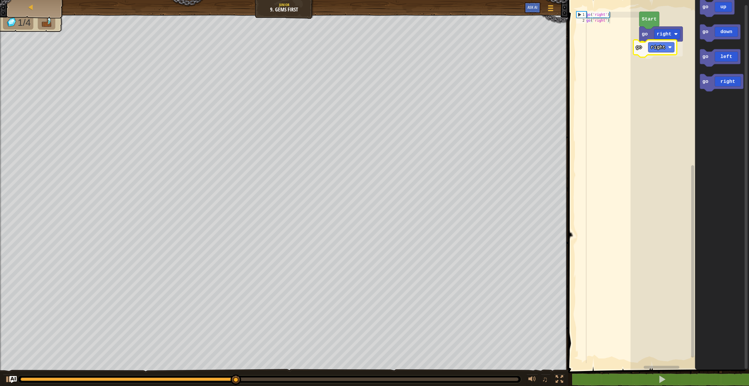
click at [641, 49] on div "Start go right go right go up go down go left go right go right" at bounding box center [690, 183] width 119 height 372
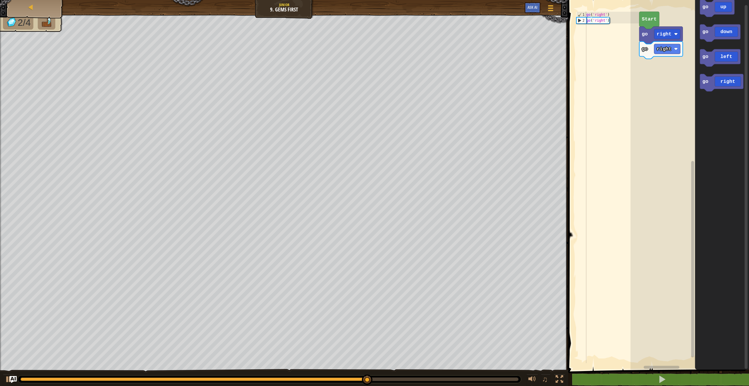
click at [656, 74] on div "Start go right go right go up go down go left go right" at bounding box center [690, 183] width 119 height 372
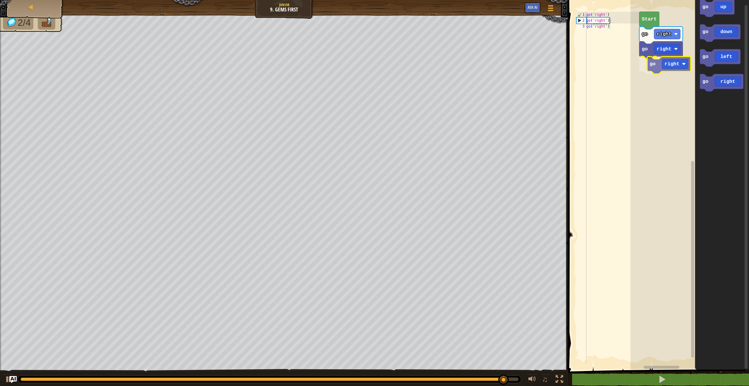
click at [649, 70] on div "Start go right go right go right go up go down go left go right go right" at bounding box center [690, 183] width 119 height 372
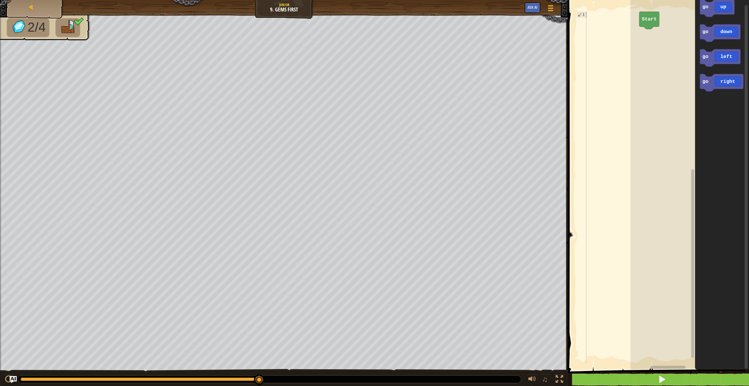
click at [571, 299] on div "Map Junior 9. Gems First Game Menu Ask AI 1 ההההההההההההההההההההההההההההההההההה…" at bounding box center [374, 193] width 749 height 386
click at [679, 377] on button at bounding box center [662, 378] width 183 height 13
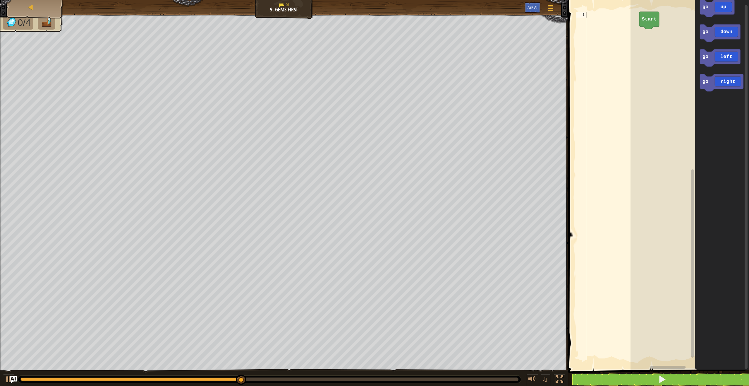
click at [628, 372] on span at bounding box center [659, 176] width 186 height 393
click at [629, 375] on button at bounding box center [662, 378] width 183 height 13
click at [658, 32] on div "Start go up go down go left go right go left" at bounding box center [690, 183] width 119 height 372
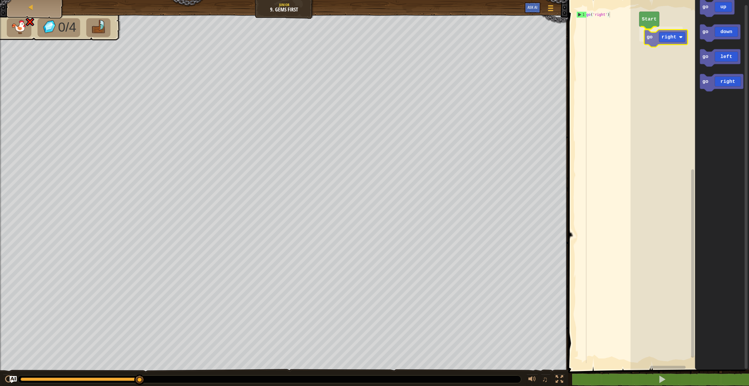
click at [673, 24] on div "Start go right go up go down go left go right go right" at bounding box center [690, 183] width 119 height 372
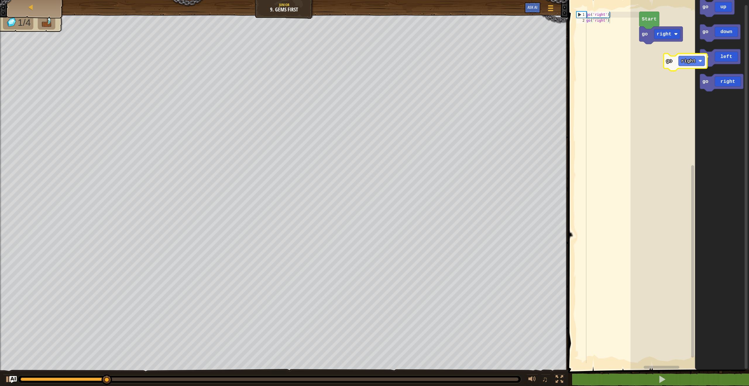
click at [653, 44] on div "go right Start go up go down go left go right go right" at bounding box center [690, 183] width 119 height 372
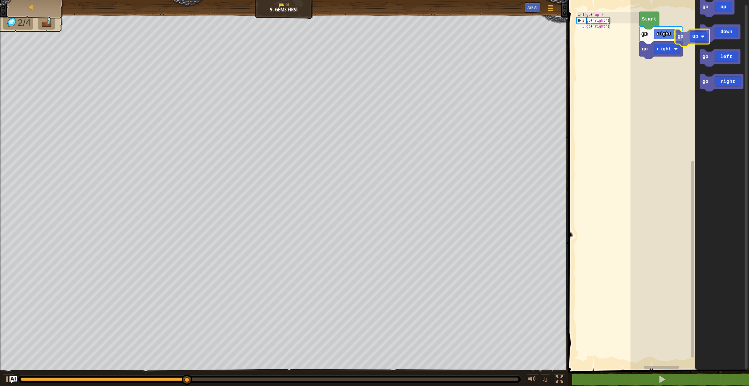
click at [701, 35] on g "go up go down go left go right" at bounding box center [721, 45] width 43 height 92
click at [648, 71] on div "go right go right Start go up go down go left go right go up" at bounding box center [690, 183] width 119 height 372
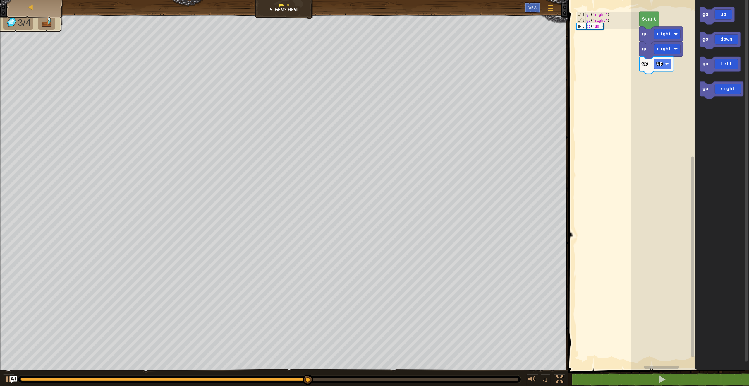
click at [669, 84] on div "go right go up go right Start go up go down go left go right" at bounding box center [690, 183] width 119 height 372
click at [652, 83] on div "go right go up go down go right Start go up go down go left go right go down" at bounding box center [690, 183] width 119 height 372
click at [685, 97] on div "go right go up go down go right Start go up go down go left go right" at bounding box center [690, 183] width 119 height 372
click at [701, 101] on icon "go up go down go left go right" at bounding box center [722, 183] width 54 height 372
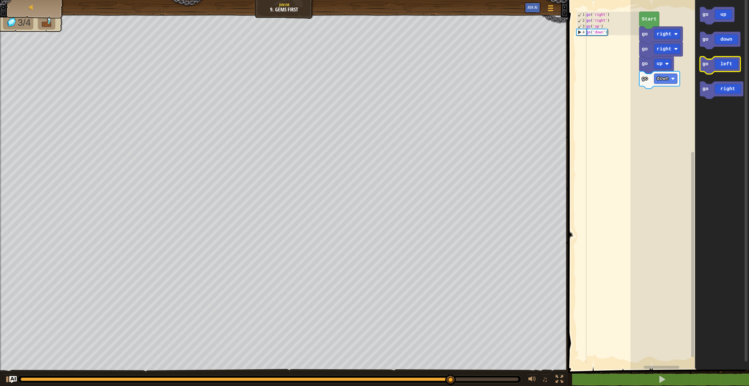
click at [712, 54] on icon "go up go down go left go right" at bounding box center [722, 183] width 54 height 372
click at [710, 64] on g "go up go down go left go right" at bounding box center [721, 53] width 43 height 92
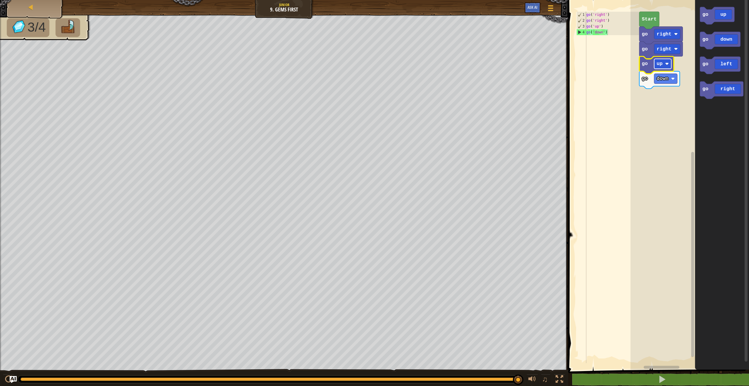
click at [661, 68] on rect "Blockly Workspace" at bounding box center [662, 64] width 17 height 10
click at [645, 78] on text "go" at bounding box center [645, 79] width 6 height 6
click at [666, 82] on rect "Blockly Workspace" at bounding box center [665, 79] width 23 height 10
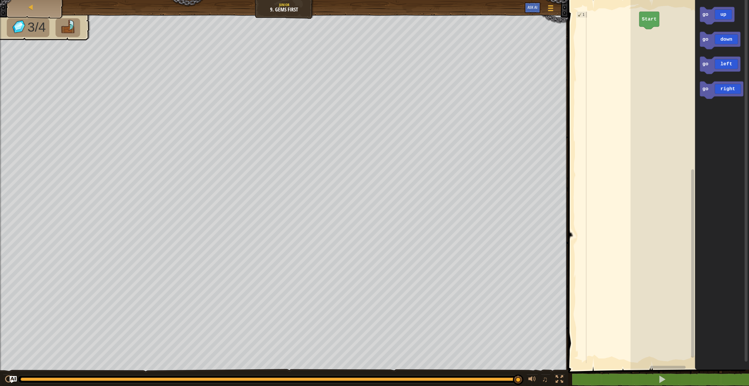
click at [696, 52] on icon "go up go down go left go right" at bounding box center [722, 183] width 54 height 372
click at [676, 42] on div "Start go up go down go left go right" at bounding box center [690, 183] width 119 height 372
click at [644, 28] on div "Start go down go up go down go left go right go down" at bounding box center [690, 183] width 119 height 372
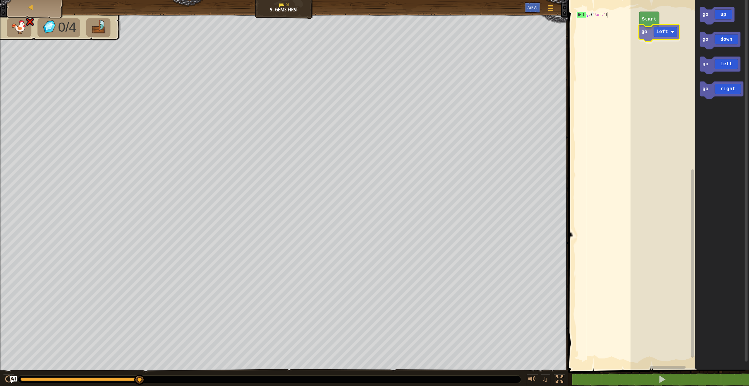
click at [658, 34] on div "Start go left go up go down go left go right go left" at bounding box center [690, 183] width 119 height 372
click at [648, 36] on div "Start go right go up go down go left go right go right" at bounding box center [690, 183] width 119 height 372
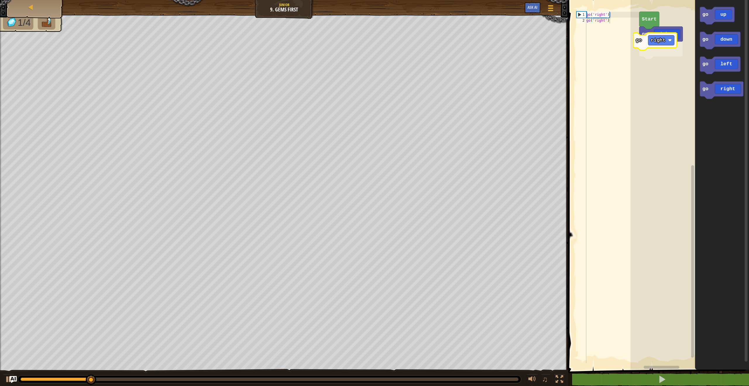
click at [635, 41] on div "go right go right Start go up go down go left go right go right" at bounding box center [690, 183] width 119 height 372
click at [661, 62] on div "go right go right Start go up go down go left go right" at bounding box center [690, 183] width 119 height 372
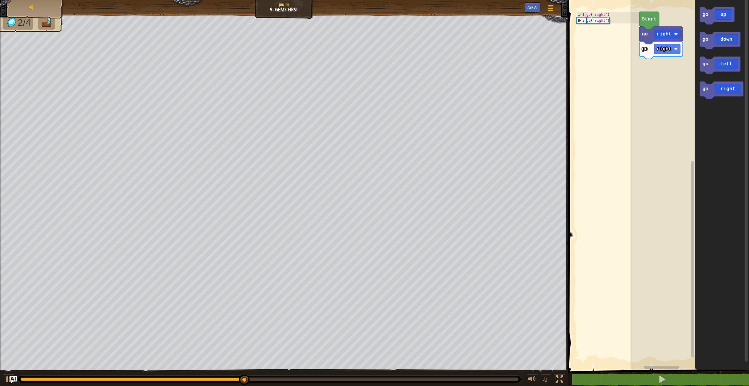
click at [691, 54] on div "go right go right Start go up go down go left go right" at bounding box center [690, 183] width 119 height 372
click at [684, 55] on div "go right go right Start go up go down go left go right" at bounding box center [690, 183] width 119 height 372
click at [643, 69] on div "go right go right go up Start go up go down go left go right go up" at bounding box center [690, 183] width 119 height 372
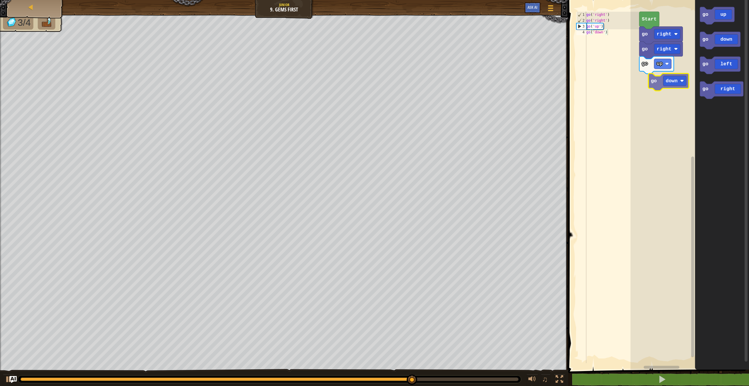
click at [664, 77] on div "go right go right go up Start go up go down go left go right go down" at bounding box center [690, 183] width 119 height 372
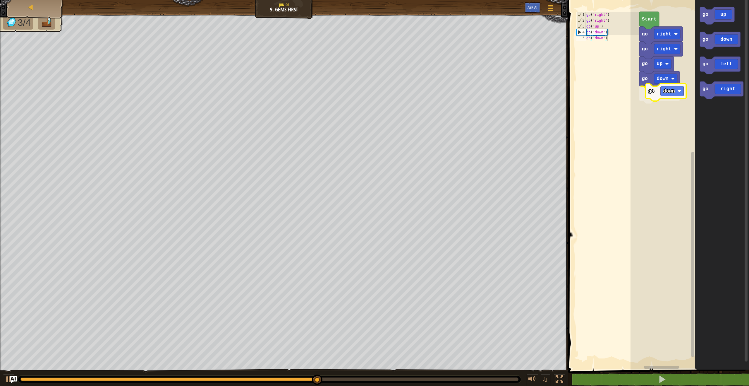
click at [652, 93] on div "go down go down go up go right go right Start go up go down go left go right go…" at bounding box center [690, 183] width 119 height 372
click at [678, 92] on div "go down go down go up go right go right Start go up go down go left go right" at bounding box center [690, 183] width 119 height 372
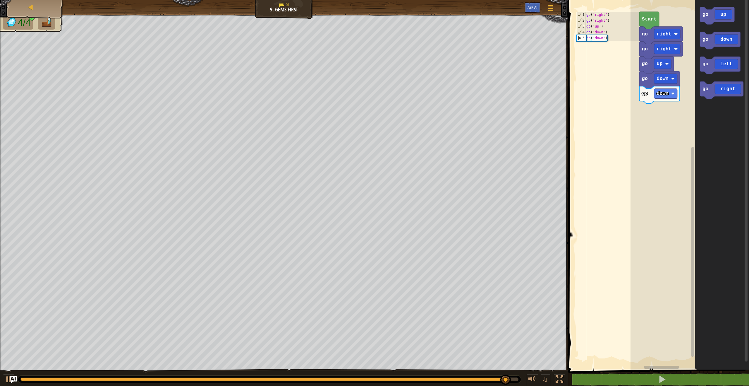
click at [675, 74] on div "go down go down go up go right go right Start go up go down go left go right" at bounding box center [690, 183] width 119 height 372
click at [701, 62] on g "go up go down go left go right" at bounding box center [721, 53] width 43 height 92
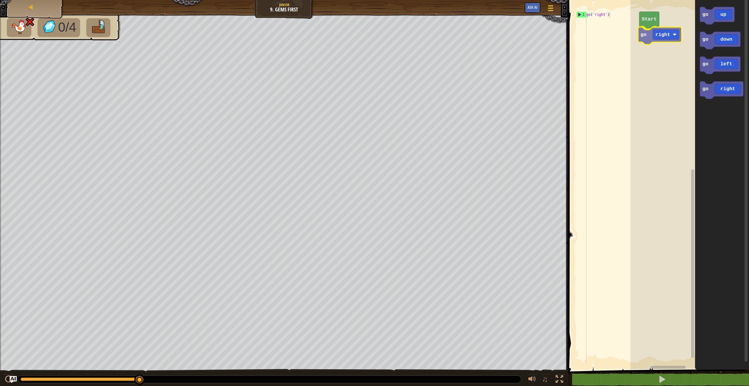
click at [672, 34] on div "Start go right go up go down go left go right go right" at bounding box center [690, 183] width 119 height 372
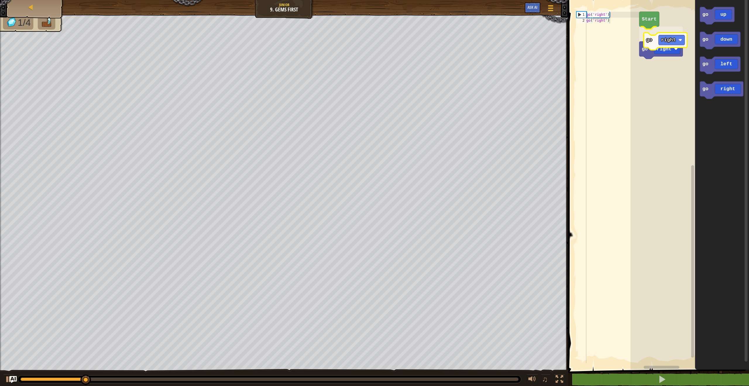
click at [654, 40] on div "Start go right go right go up go down go left go right go right" at bounding box center [690, 183] width 119 height 372
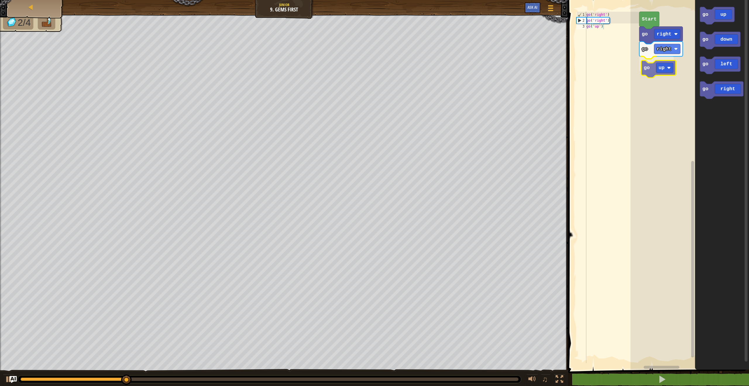
click at [671, 76] on div "Start go right go right go up go up go down go left go right go up" at bounding box center [690, 183] width 119 height 372
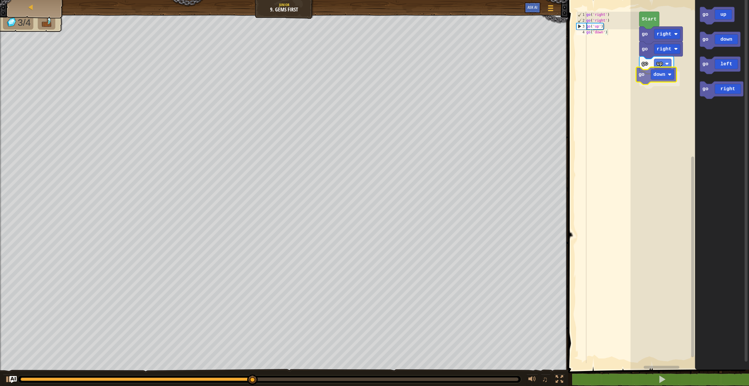
click at [659, 74] on div "Start go right go right go up go down go up go down go left go right go down" at bounding box center [690, 183] width 119 height 372
click at [699, 61] on icon "Blockly Workspace" at bounding box center [722, 183] width 54 height 372
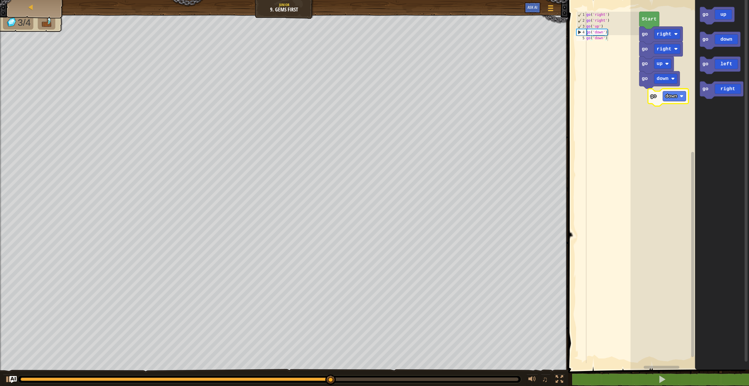
click at [662, 96] on div "Start go right go right go up go down go up go down go left go right go down" at bounding box center [690, 183] width 119 height 372
click at [698, 69] on icon "go up go down go left go right" at bounding box center [722, 183] width 54 height 372
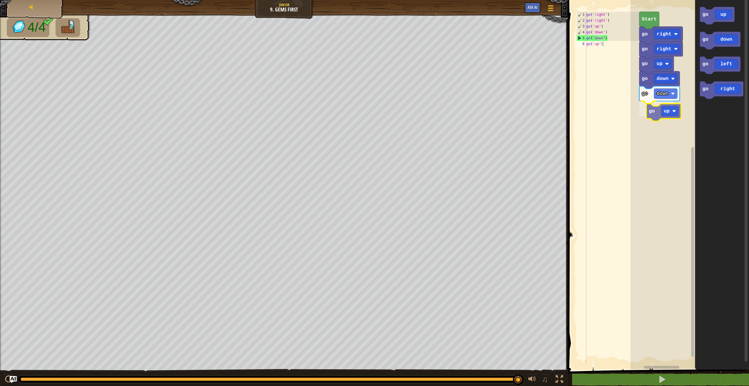
click at [652, 111] on div "go down go up go down go up go right go right Start go up go down go left go ri…" at bounding box center [690, 183] width 119 height 372
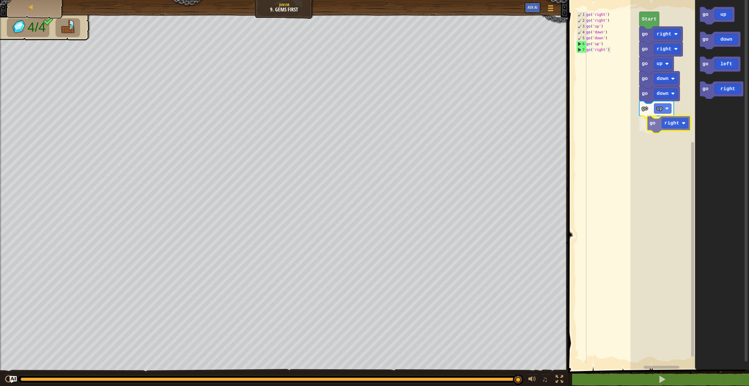
click at [673, 117] on div "go down go up go right go down go up go right go right Start go up go down go l…" at bounding box center [690, 183] width 119 height 372
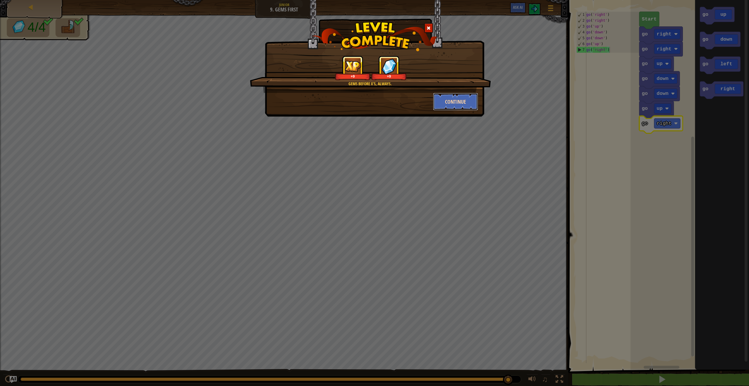
click at [470, 102] on button "Continue" at bounding box center [455, 102] width 45 height 18
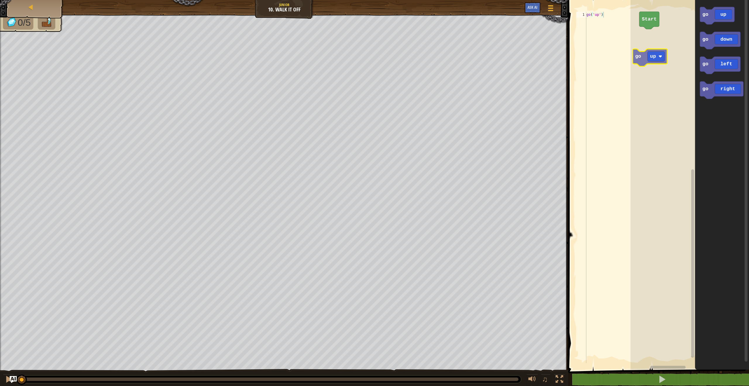
click at [656, 40] on div "Start go up go down go left go right go up" at bounding box center [690, 183] width 119 height 372
click at [679, 48] on div "Start go up go up go down go left go right" at bounding box center [690, 183] width 119 height 372
click at [662, 71] on div "Start go up go up go down go left go right" at bounding box center [690, 183] width 119 height 372
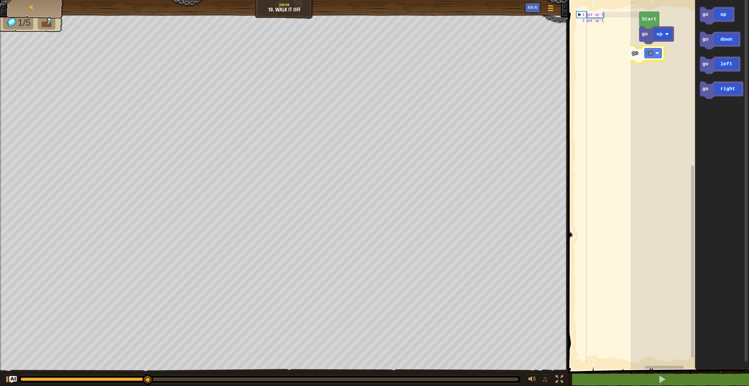
click at [635, 58] on div "Start go up go up go up go down go left go right go up" at bounding box center [690, 183] width 119 height 372
click at [670, 68] on div "go up go up Start go up go down go left go right" at bounding box center [690, 183] width 119 height 372
click at [693, 63] on div "go up go up Start go up go down go left go right" at bounding box center [690, 183] width 119 height 372
click at [690, 56] on div "go up go up Start go up go down go left go right" at bounding box center [690, 183] width 119 height 372
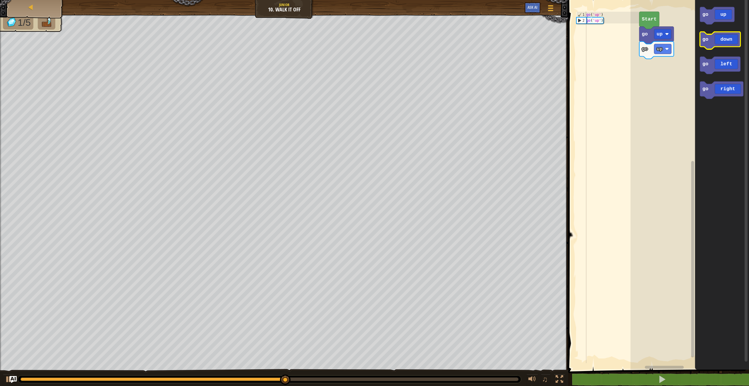
click at [705, 29] on icon "go up go down go left go right" at bounding box center [722, 183] width 54 height 372
click at [714, 21] on icon "Blockly Workspace" at bounding box center [717, 15] width 35 height 17
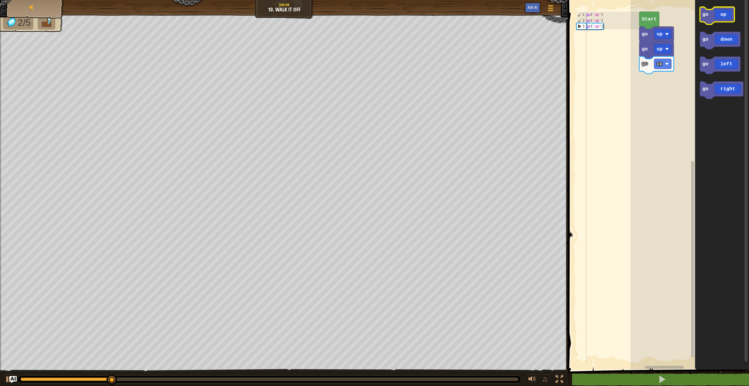
click at [731, 18] on icon "Blockly Workspace" at bounding box center [717, 15] width 35 height 17
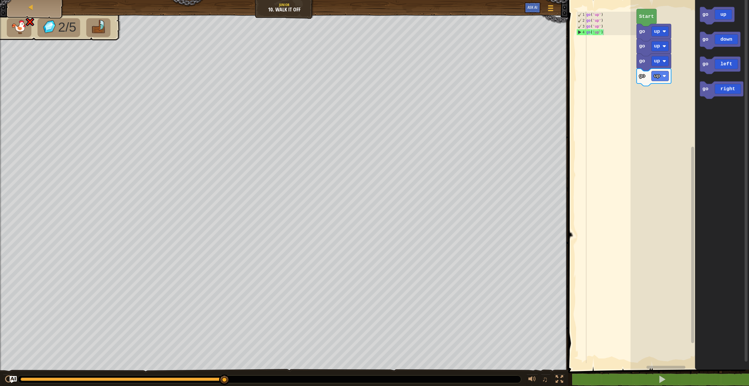
click at [657, 84] on rect "Blockly Workspace" at bounding box center [690, 183] width 119 height 372
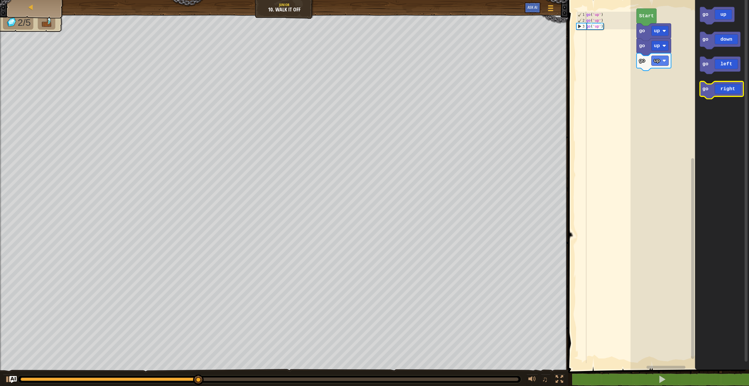
click at [734, 84] on icon "Blockly Workspace" at bounding box center [721, 89] width 43 height 17
click at [730, 91] on icon "Blockly Workspace" at bounding box center [721, 89] width 43 height 17
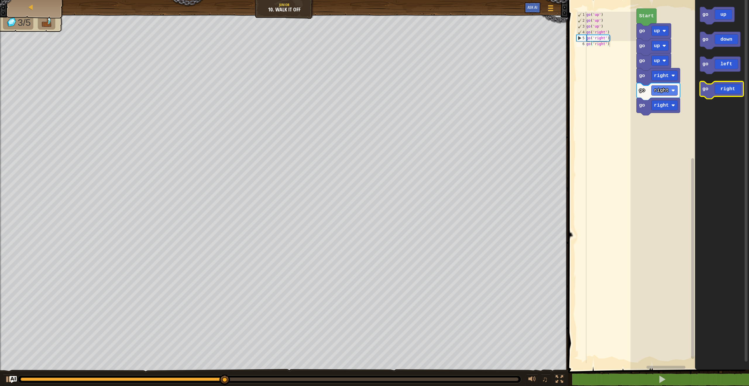
click at [730, 91] on icon "Blockly Workspace" at bounding box center [721, 89] width 43 height 17
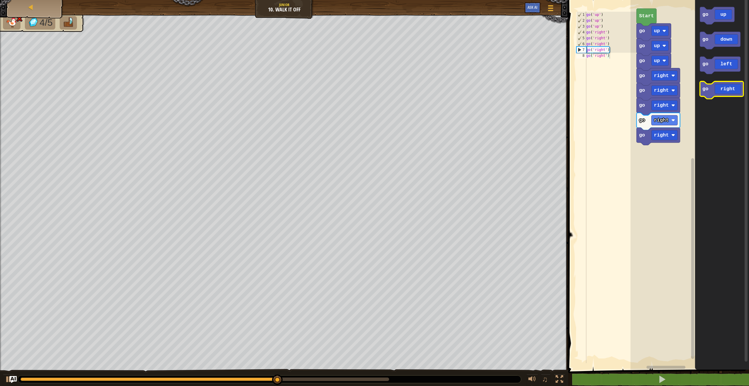
click at [730, 91] on icon "Blockly Workspace" at bounding box center [721, 89] width 43 height 17
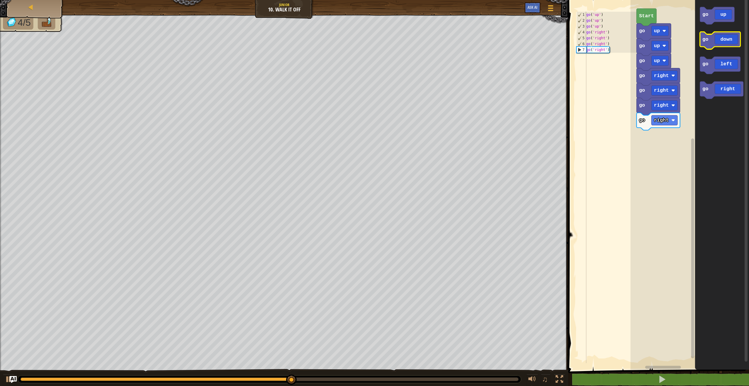
click at [727, 38] on icon "Blockly Workspace" at bounding box center [720, 40] width 40 height 17
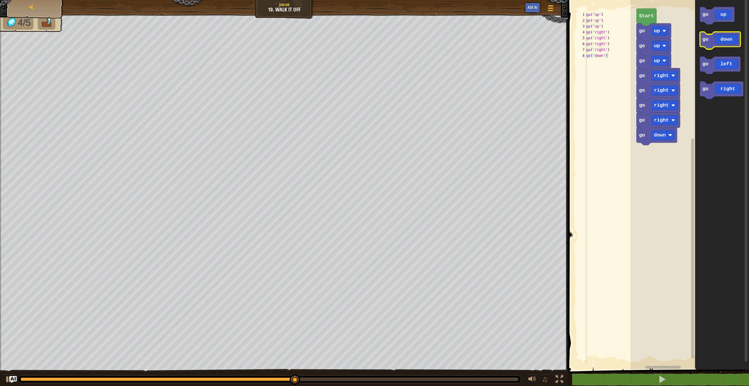
click at [727, 39] on icon "Blockly Workspace" at bounding box center [720, 40] width 40 height 17
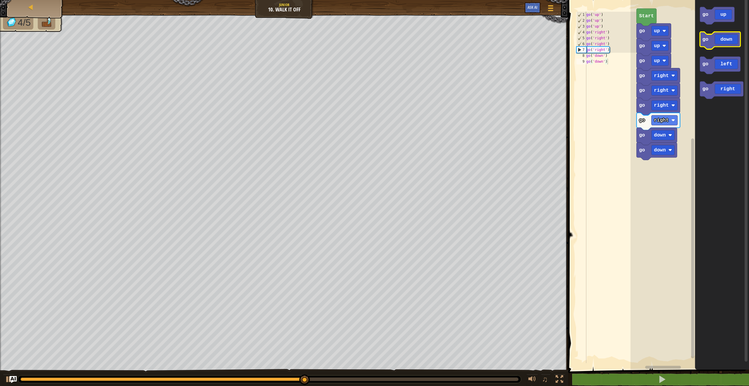
click at [727, 39] on icon "Blockly Workspace" at bounding box center [720, 40] width 40 height 17
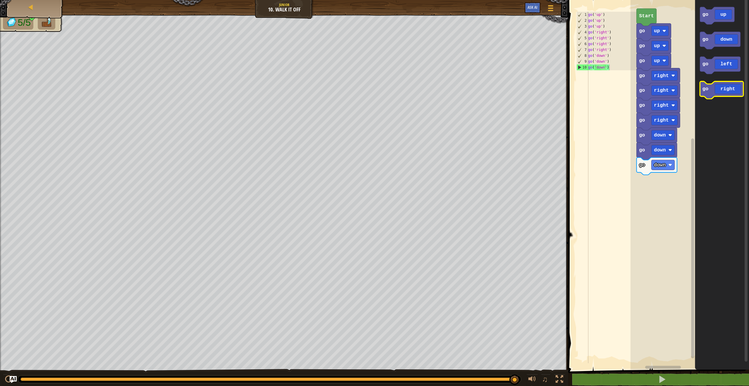
click at [710, 92] on icon "Blockly Workspace" at bounding box center [721, 89] width 43 height 17
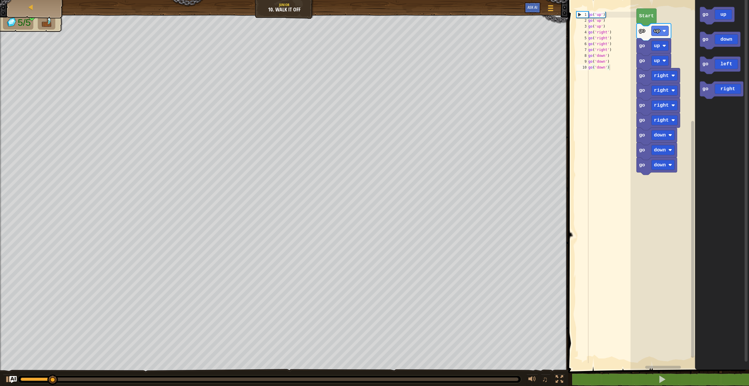
click at [703, 99] on icon "go up go down go left go right" at bounding box center [722, 183] width 54 height 372
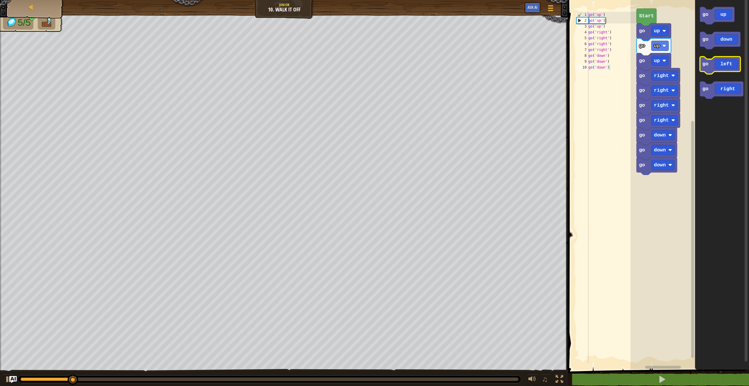
click at [703, 67] on g "go left" at bounding box center [720, 64] width 40 height 17
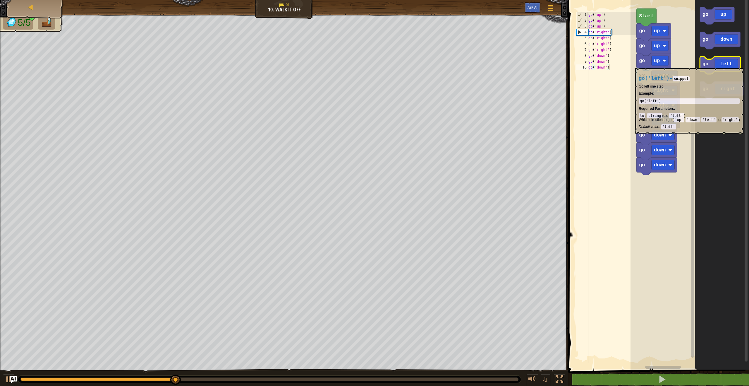
click at [708, 66] on text "go" at bounding box center [706, 64] width 6 height 6
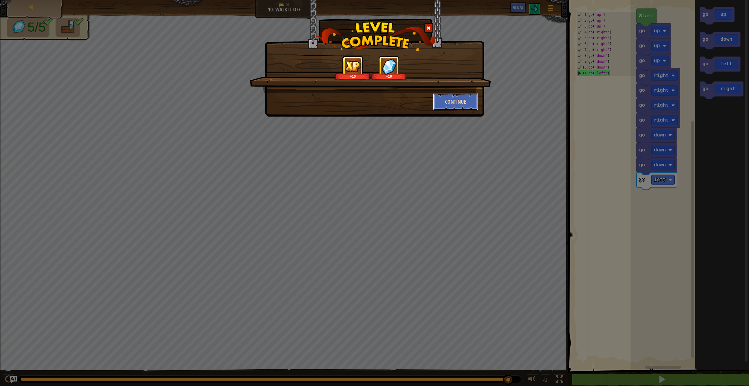
click at [475, 100] on button "Continue" at bounding box center [455, 102] width 45 height 18
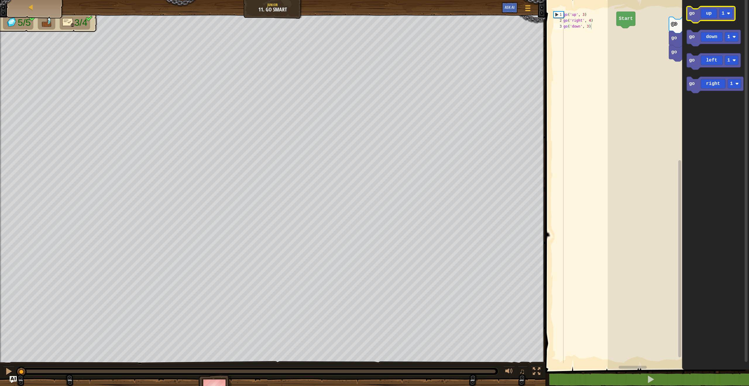
click at [689, 12] on text "go" at bounding box center [692, 13] width 6 height 5
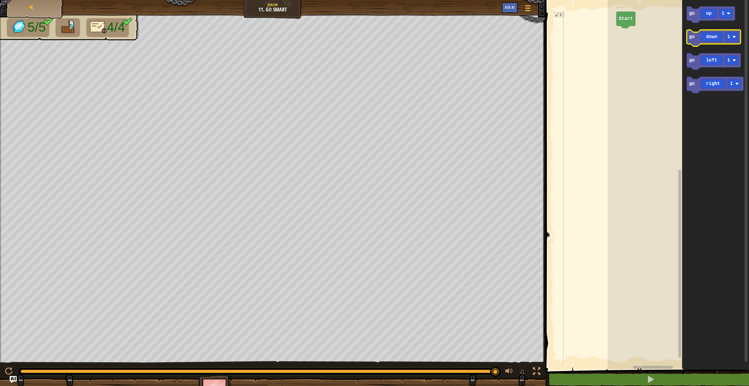
click at [700, 40] on icon "Blockly Workspace" at bounding box center [714, 38] width 54 height 16
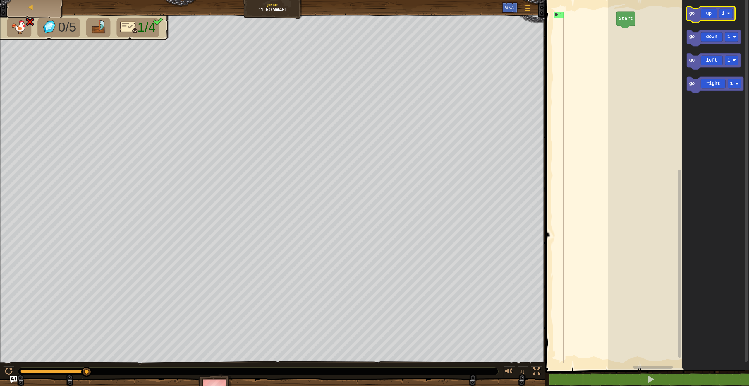
click at [702, 12] on icon "Blockly Workspace" at bounding box center [711, 14] width 48 height 16
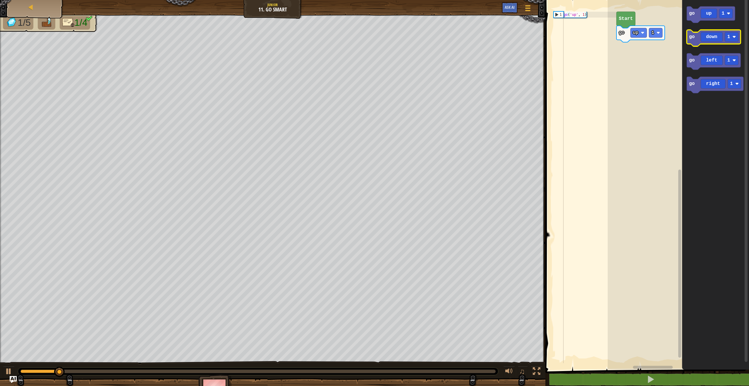
click at [703, 38] on icon "Blockly Workspace" at bounding box center [714, 38] width 54 height 16
click at [625, 30] on icon "Blockly Workspace" at bounding box center [641, 34] width 48 height 16
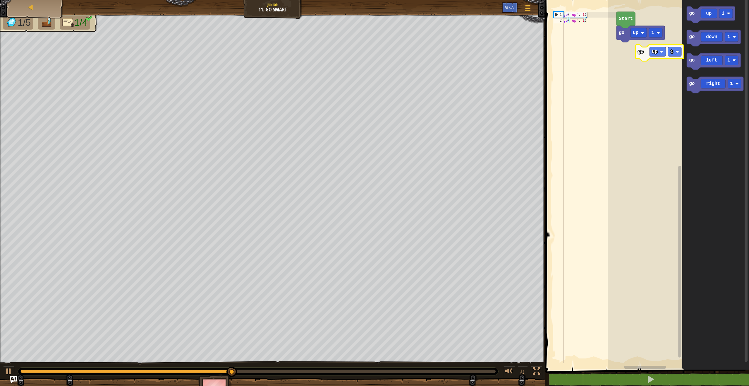
click at [630, 52] on div "Start go up 1 go up 1 go down 1 go left 1 go right 1 go up 1" at bounding box center [678, 183] width 141 height 372
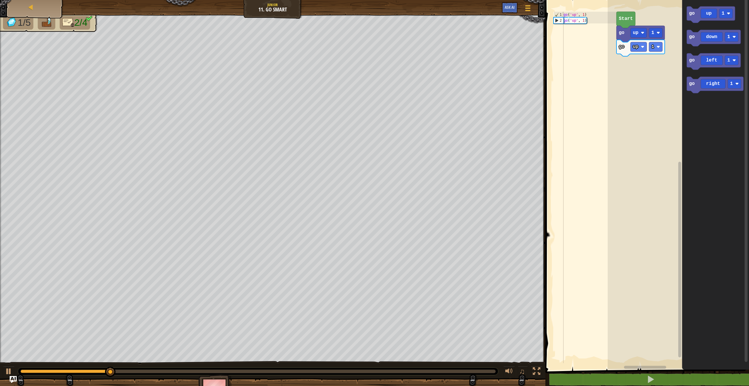
click at [642, 55] on div "go up 1 go up 1 Start go up 1 go down 1 go left 1 go right 1" at bounding box center [678, 183] width 141 height 372
click at [690, 18] on icon "Blockly Workspace" at bounding box center [711, 14] width 48 height 16
click at [694, 15] on text "go" at bounding box center [692, 13] width 6 height 5
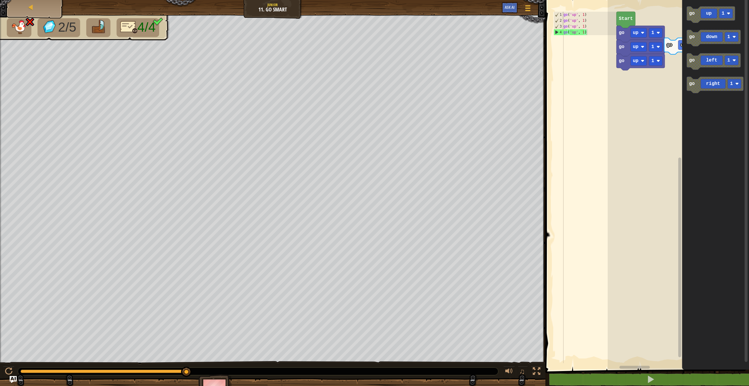
click at [677, 89] on div "go up 1 go up 1 go up 1 Start go up 1 go up 1 go down 1 go left 1 go right 1" at bounding box center [678, 183] width 141 height 372
click at [693, 81] on text "go" at bounding box center [692, 83] width 6 height 5
click at [693, 82] on text "go" at bounding box center [692, 83] width 6 height 5
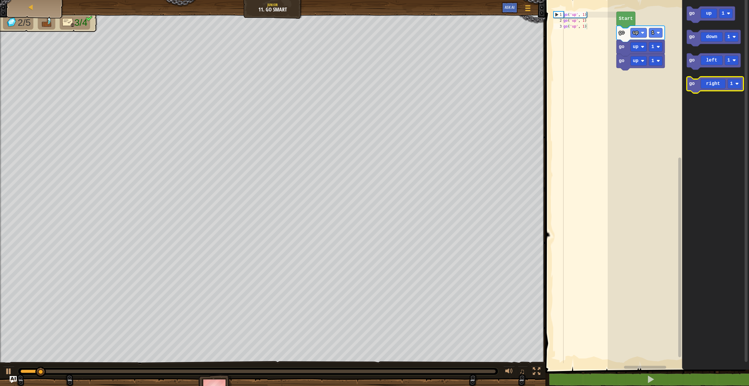
click at [708, 86] on icon "Blockly Workspace" at bounding box center [715, 85] width 57 height 16
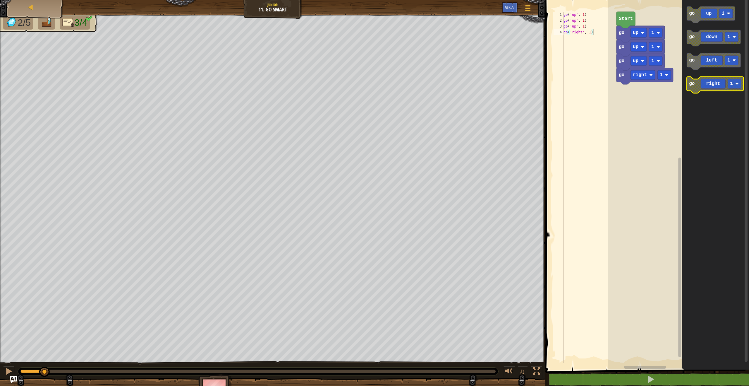
click at [708, 86] on icon "Blockly Workspace" at bounding box center [715, 85] width 57 height 16
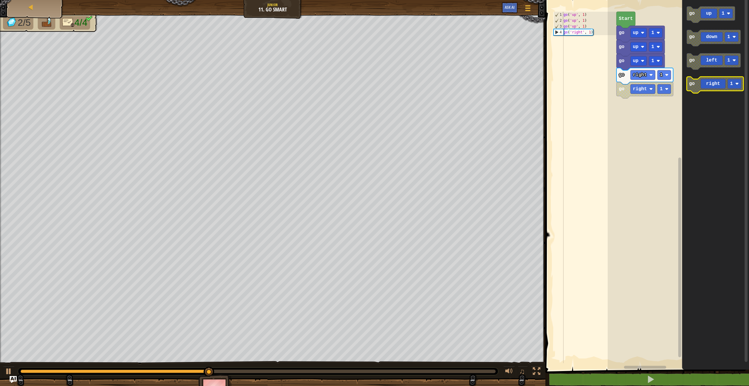
click at [704, 86] on icon "Blockly Workspace" at bounding box center [715, 85] width 57 height 16
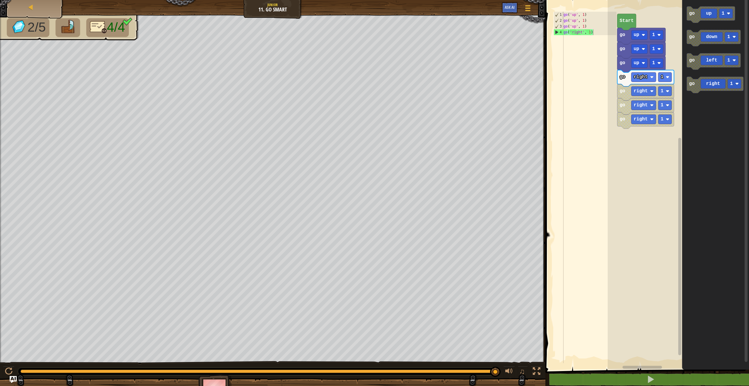
click at [625, 364] on rect "Blockly Workspace" at bounding box center [678, 183] width 141 height 372
click at [627, 365] on div "Start go up 1 go up 1 go up 1 go right 1 go right 1 go right 1 go right 1 go up…" at bounding box center [678, 183] width 141 height 372
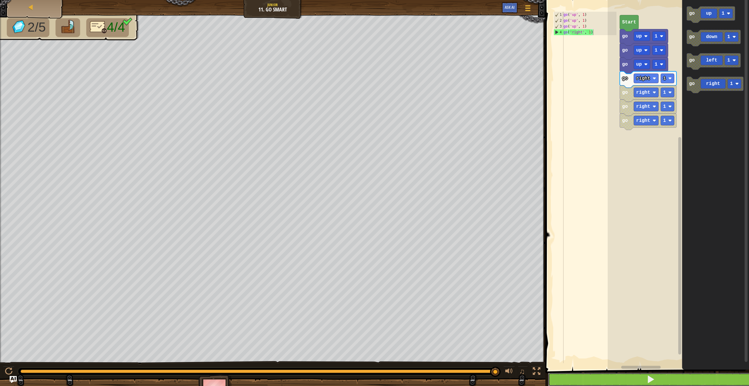
click at [636, 377] on button at bounding box center [650, 378] width 205 height 13
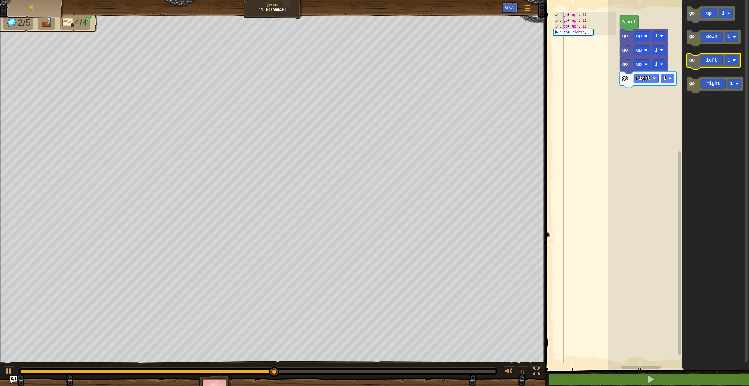
click at [727, 58] on rect "Blockly Workspace" at bounding box center [731, 60] width 13 height 9
click at [726, 57] on rect "Blockly Workspace" at bounding box center [731, 60] width 13 height 9
click at [725, 58] on rect "Blockly Workspace" at bounding box center [731, 60] width 13 height 9
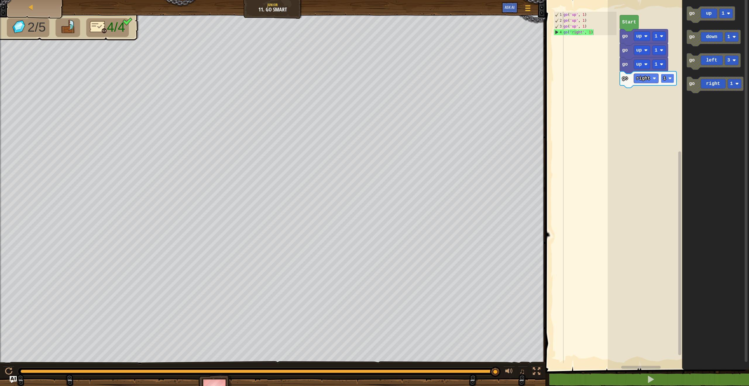
click at [672, 79] on image "Blockly Workspace" at bounding box center [670, 79] width 4 height 4
drag, startPoint x: 669, startPoint y: 108, endPoint x: 669, endPoint y: 103, distance: 5.0
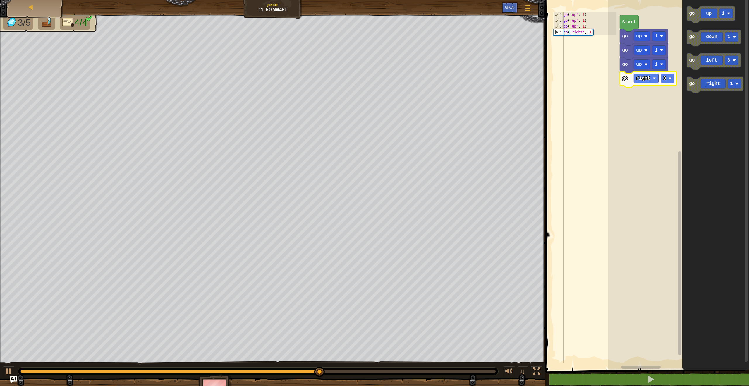
click at [665, 81] on text "3" at bounding box center [664, 78] width 3 height 5
click at [665, 80] on text "1" at bounding box center [664, 78] width 3 height 5
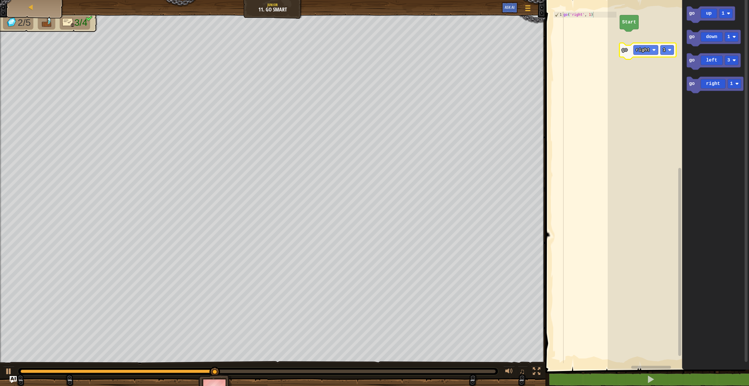
click at [643, 48] on div "Start go up 1 go down 1 go left 3 go right 1 go right 1" at bounding box center [678, 183] width 141 height 372
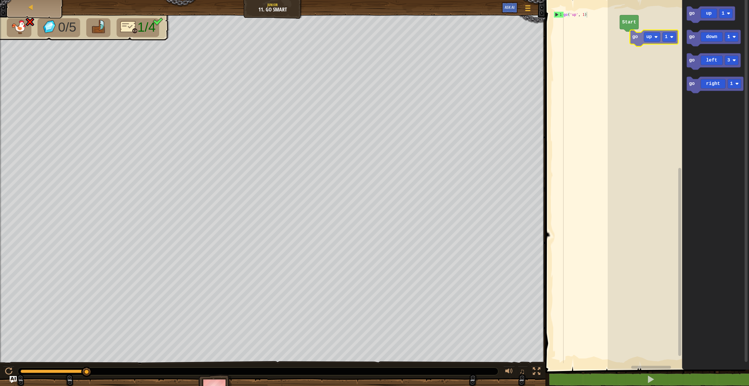
click at [631, 37] on div "Start go up 1 go down 1 go left 3 go right 1 go up 1" at bounding box center [678, 183] width 141 height 372
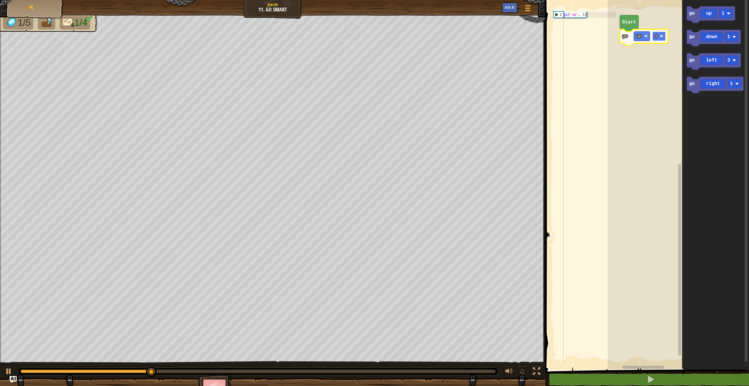
click at [659, 36] on rect "Blockly Workspace" at bounding box center [658, 36] width 13 height 9
click at [660, 37] on g "2" at bounding box center [658, 36] width 13 height 9
click at [664, 36] on rect "Blockly Workspace" at bounding box center [658, 36] width 13 height 9
click at [633, 41] on div "Start go up 3 go up 1 go down 1 go left 3 go right 1 go right 1" at bounding box center [678, 183] width 141 height 372
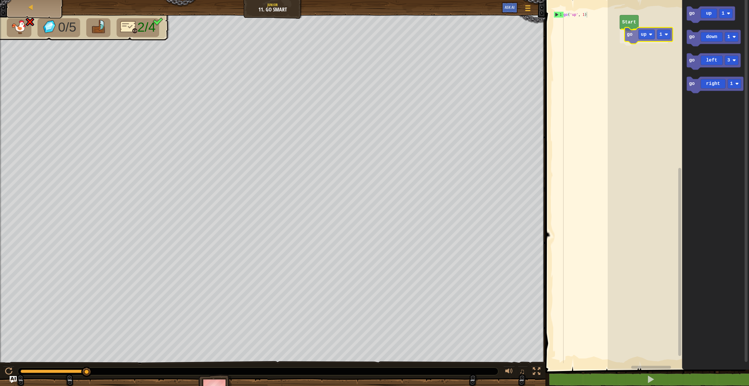
click at [648, 37] on div "Start go up 1 go up 1 go down 1 go left 3 go right 1 go up 1" at bounding box center [678, 183] width 141 height 372
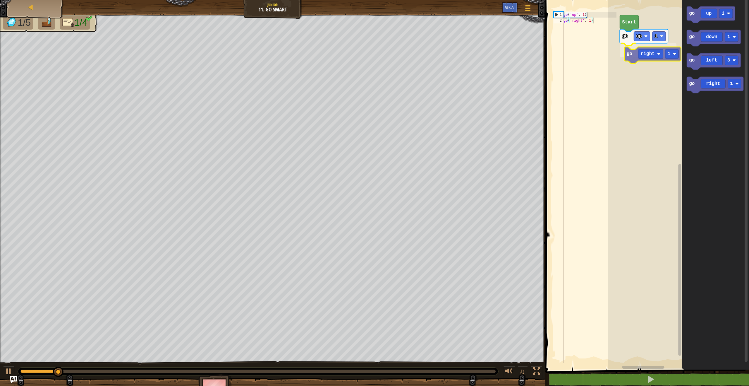
click at [631, 52] on div "Start go up 1 go right 1 go up 1 go down 1 go left 3 go right 1 go right 1" at bounding box center [678, 183] width 141 height 372
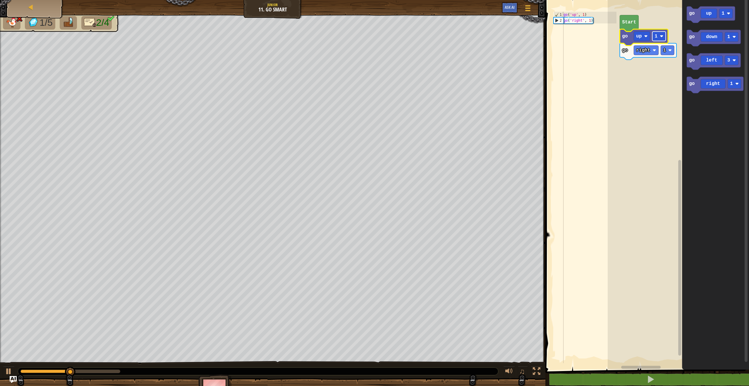
click at [659, 40] on rect "Blockly Workspace" at bounding box center [658, 36] width 13 height 9
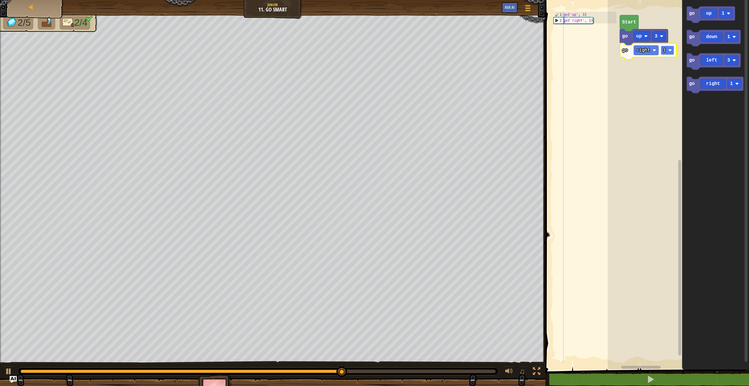
click at [668, 51] on g "1" at bounding box center [667, 50] width 13 height 9
click at [664, 73] on div "Start go up 3 go right 4 go up 1 go down 1 go left 3 go right 1 go down 1" at bounding box center [678, 183] width 141 height 372
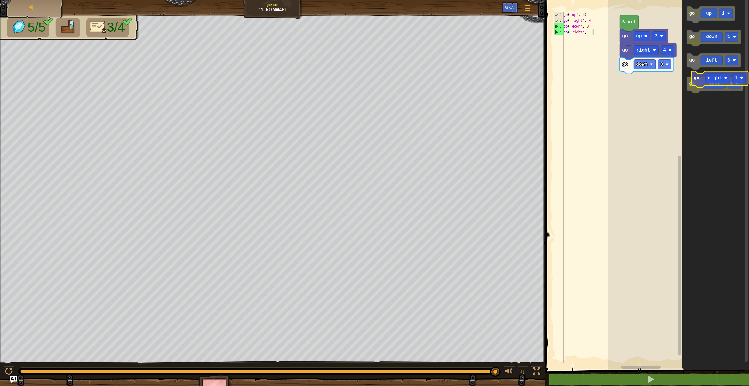
click at [716, 78] on icon "Blockly Workspace" at bounding box center [715, 85] width 57 height 16
click at [628, 80] on div "Start go up 3 go right 4 go down 3 go left 3 go up 1 go down 1 go left 3 go rig…" at bounding box center [678, 183] width 141 height 372
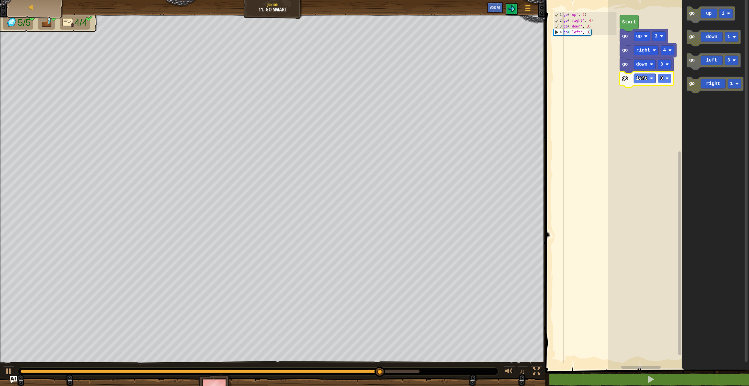
click at [667, 81] on rect "Blockly Workspace" at bounding box center [664, 78] width 13 height 9
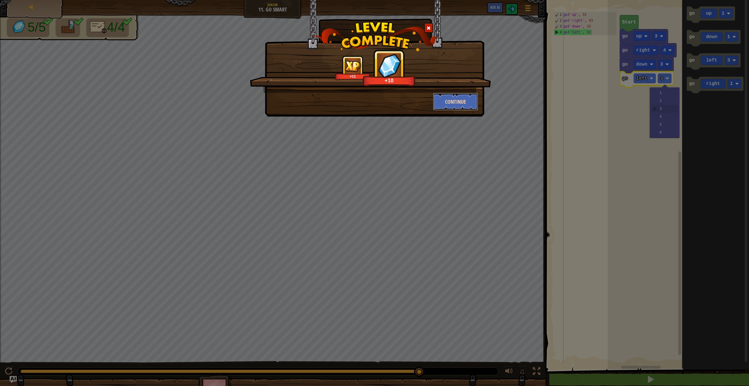
click at [461, 102] on button "Continue" at bounding box center [455, 102] width 45 height 18
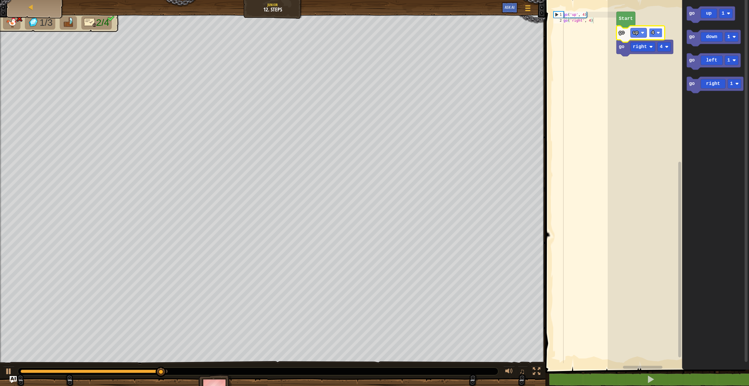
click at [656, 36] on rect "Blockly Workspace" at bounding box center [655, 32] width 13 height 9
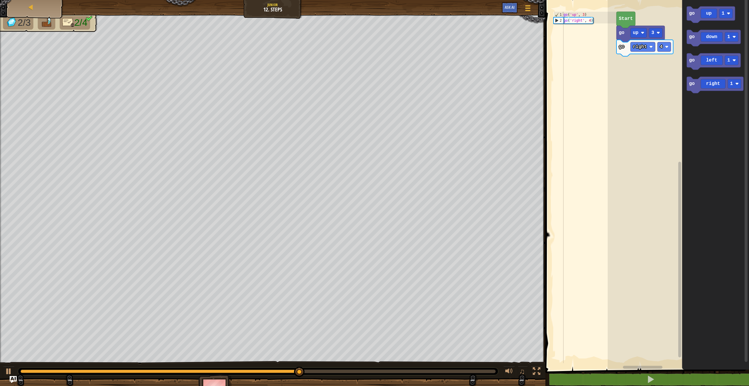
click at [688, 54] on g "go up 1 go down 1 go left 1 go right 1" at bounding box center [715, 49] width 57 height 87
click at [622, 66] on div "Start go right 4 go down 1 go up 3 go up 1 go down 1 go left 1 go right 1 go do…" at bounding box center [678, 183] width 141 height 372
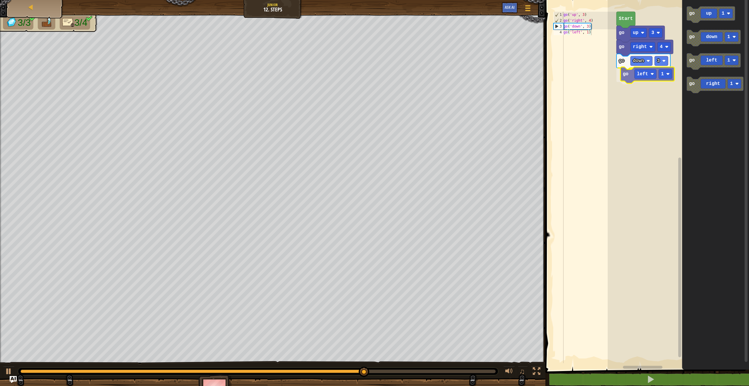
click at [633, 76] on div "Start go up 3 go right 4 go down 3 go left 1 go up 1 go down 1 go left 1 go rig…" at bounding box center [678, 183] width 141 height 372
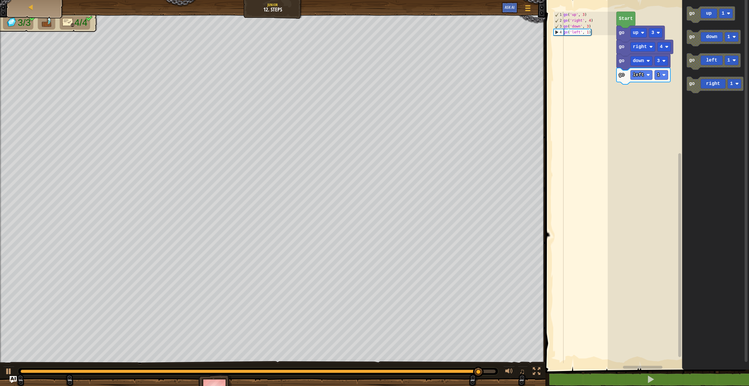
click at [668, 89] on div "Start go up 3 go right 4 go down 3 go left 1 go up 1 go down 1 go left 1 go rig…" at bounding box center [678, 183] width 141 height 372
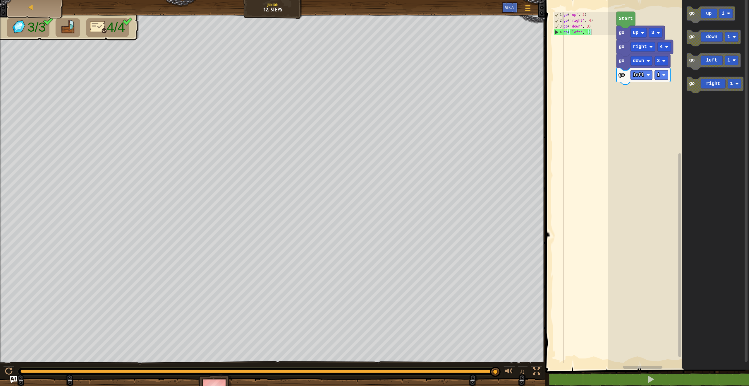
click at [667, 94] on div "Start go up 3 go right 4 go down 3 go left 1 go up 1 go down 1 go left 1 go rig…" at bounding box center [678, 183] width 141 height 372
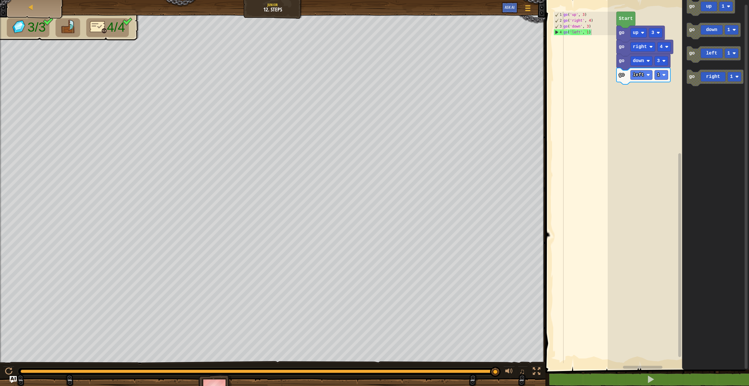
click at [639, 82] on div "Start go up 3 go right 4 go down 3 go left 1 go up 1 go down 1 go left 1 go rig…" at bounding box center [678, 183] width 141 height 372
click at [686, 80] on icon "Blockly Workspace" at bounding box center [715, 183] width 67 height 372
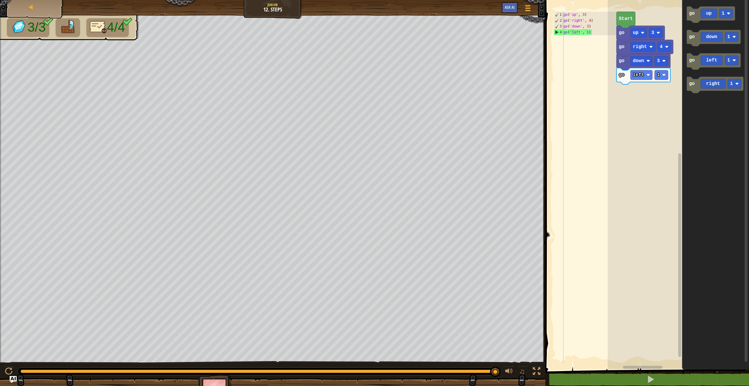
click at [676, 87] on div "Start go up 3 go right 4 go down 3 go left 1 go up 1 go down 1 go left 1 go rig…" at bounding box center [678, 183] width 141 height 372
click at [663, 78] on rect "Blockly Workspace" at bounding box center [661, 74] width 13 height 9
click at [660, 75] on g "1" at bounding box center [661, 74] width 13 height 9
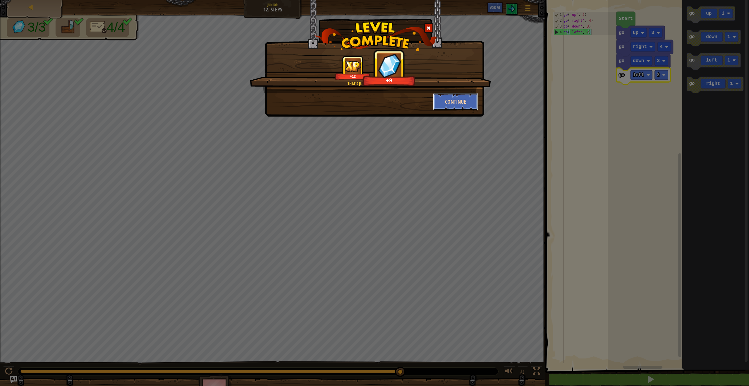
click at [468, 97] on button "Continue" at bounding box center [455, 102] width 45 height 18
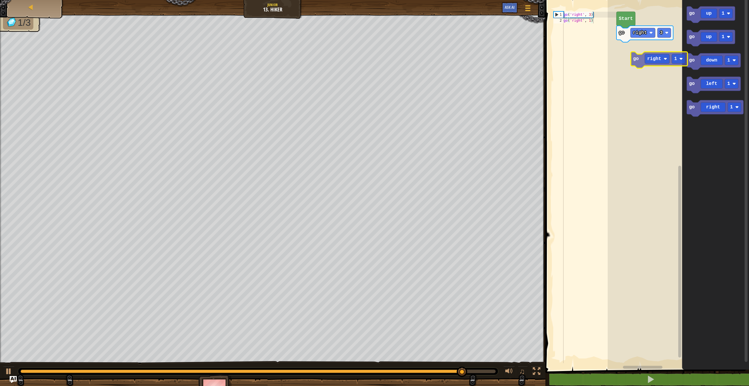
click at [636, 59] on div "Start go right 3 go up 1 go up 1 go down 1 go left 1 go right 1 go right 1" at bounding box center [678, 183] width 141 height 372
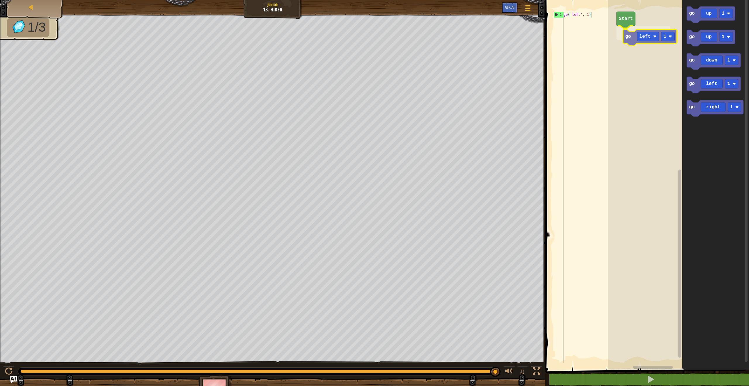
click at [625, 37] on div "Start go left 1 go up 1 go up 1 go down 1 go left 1 go right 1 go left 1" at bounding box center [678, 183] width 141 height 372
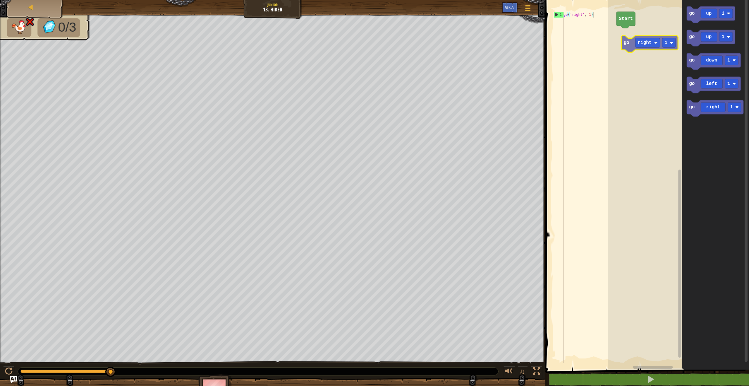
click at [645, 36] on div "Start go up 1 go up 1 go down 1 go left 1 go right 1 go right 1" at bounding box center [678, 183] width 141 height 372
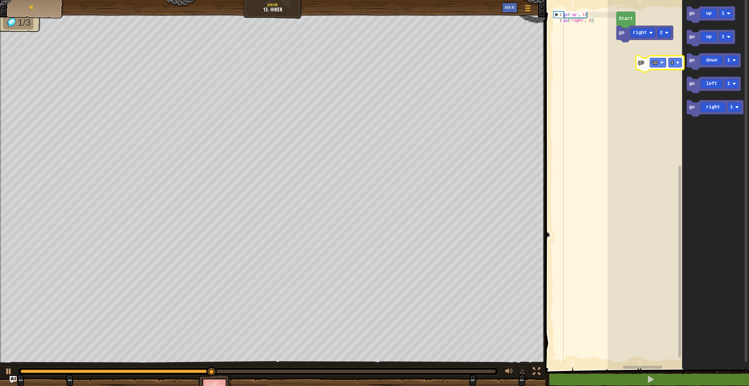
click at [640, 41] on div "Start go right 2 go up 1 go up 1 go down 1 go left 1 go right 1 go up 1" at bounding box center [678, 183] width 141 height 372
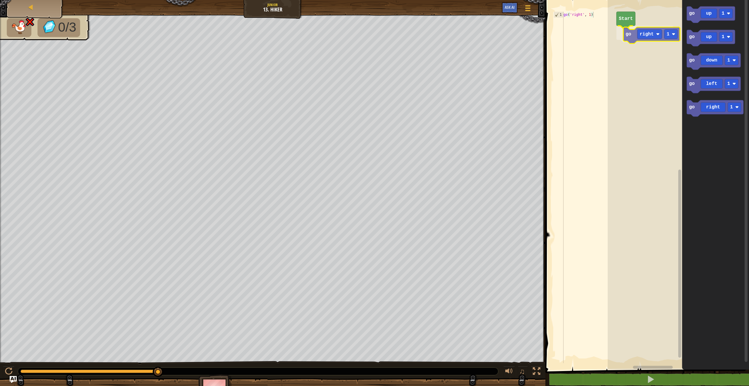
click at [649, 32] on div "Start go right 1 go up 1 go up 1 go down 1 go left 1 go right 1 go right 1" at bounding box center [678, 183] width 141 height 372
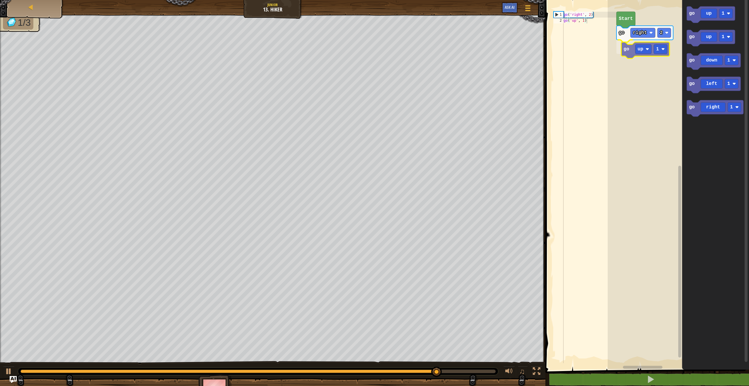
click at [643, 57] on div "Start go right 2 go up 1 go up 1 go up 1 go down 1 go left 1 go right 1 go up 1" at bounding box center [678, 183] width 141 height 372
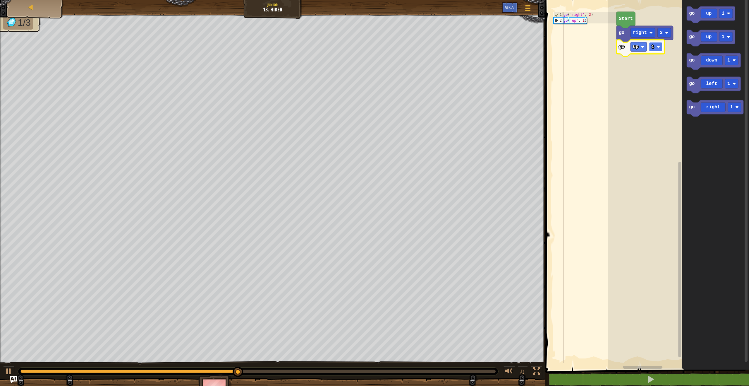
click at [657, 45] on image "Blockly Workspace" at bounding box center [659, 47] width 4 height 4
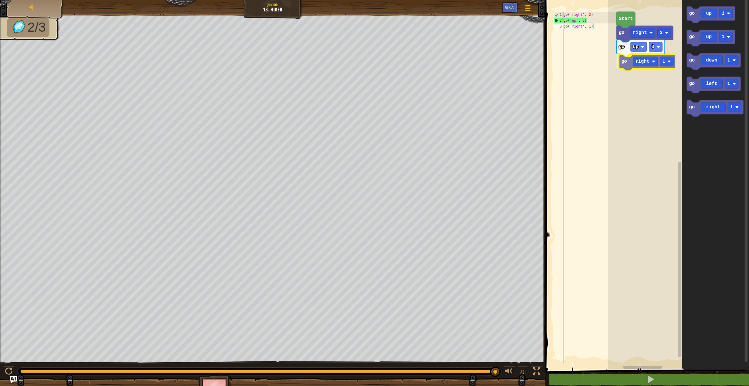
click at [641, 57] on div "Start go right 2 go up 3 go right 1 go up 1 go up 1 go down 1 go left 1 go righ…" at bounding box center [678, 183] width 141 height 372
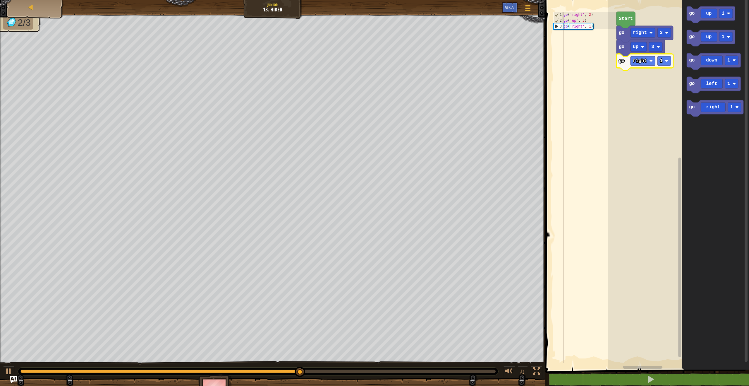
click at [665, 71] on rect "Blockly Workspace" at bounding box center [678, 183] width 141 height 372
click at [665, 60] on image "Blockly Workspace" at bounding box center [667, 61] width 4 height 4
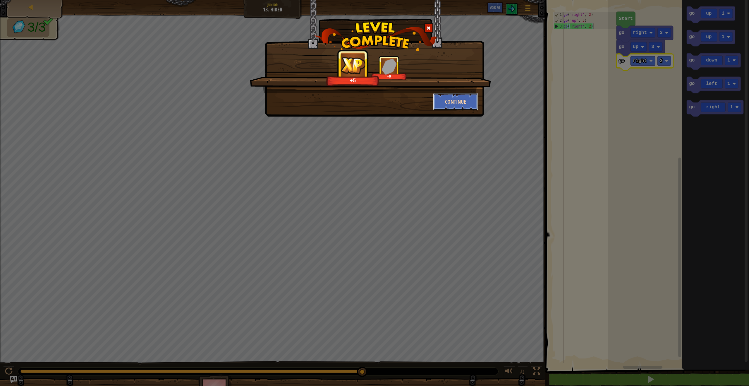
click at [465, 103] on button "Continue" at bounding box center [455, 102] width 45 height 18
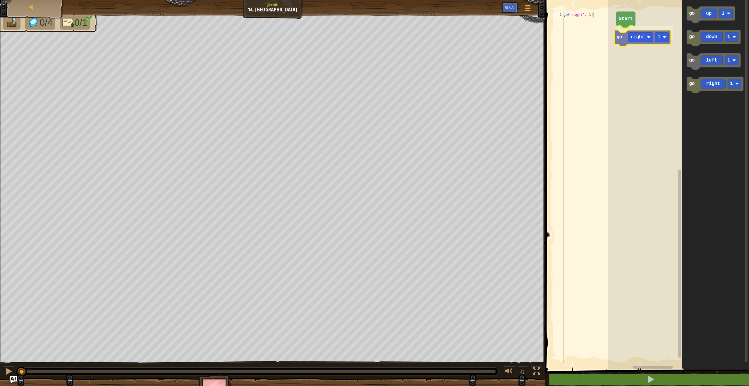
click at [617, 35] on div "Start go right 1 go up 1 go down 1 go left 1 go right 1 go right 1" at bounding box center [678, 183] width 141 height 372
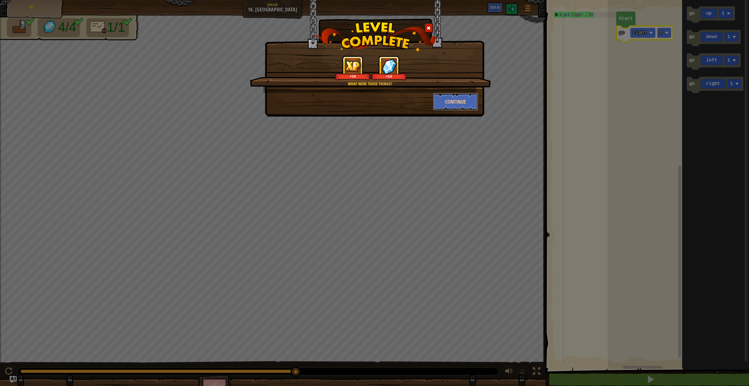
drag, startPoint x: 469, startPoint y: 98, endPoint x: 442, endPoint y: 87, distance: 29.1
click at [441, 88] on div "What were those things? +14 +14 Continue" at bounding box center [374, 83] width 207 height 55
click at [460, 98] on button "Continue" at bounding box center [455, 102] width 45 height 18
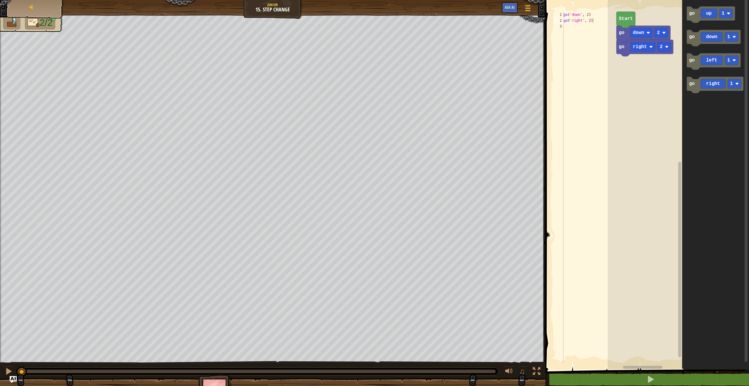
click at [622, 223] on rect "Blockly Workspace" at bounding box center [678, 183] width 141 height 372
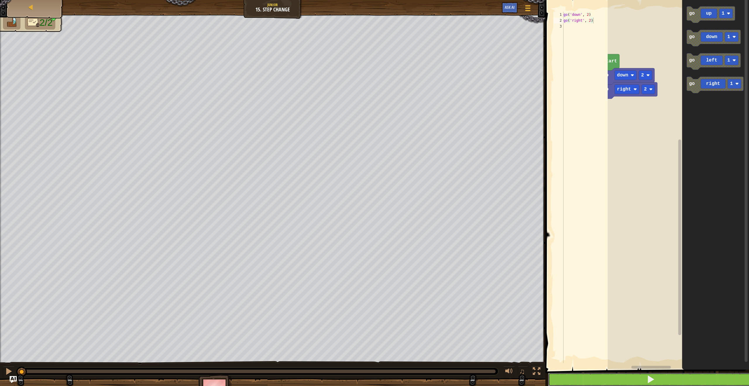
click at [701, 378] on button at bounding box center [650, 378] width 205 height 13
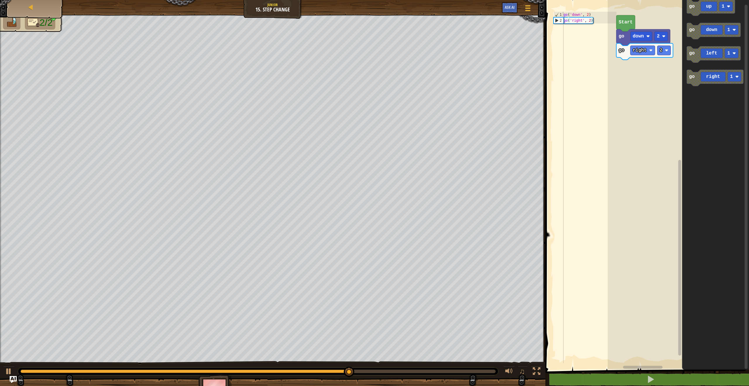
click at [644, 75] on div "go right 2 go down 2 Start go up 1 go down 1 go left 1 go right 1" at bounding box center [678, 183] width 141 height 372
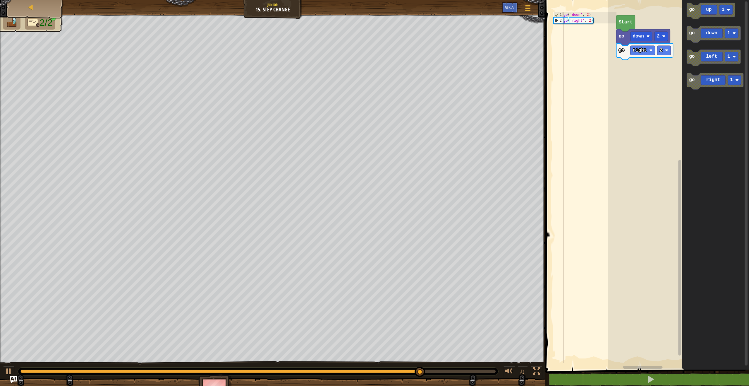
click at [658, 83] on div "go right 2 go down 2 Start go up 1 go down 1 go left 1 go right 1" at bounding box center [678, 183] width 141 height 372
click at [695, 83] on icon "Blockly Workspace" at bounding box center [715, 81] width 57 height 16
click at [655, 52] on rect "Blockly Workspace" at bounding box center [642, 50] width 25 height 9
click at [667, 54] on rect "Blockly Workspace" at bounding box center [663, 50] width 13 height 9
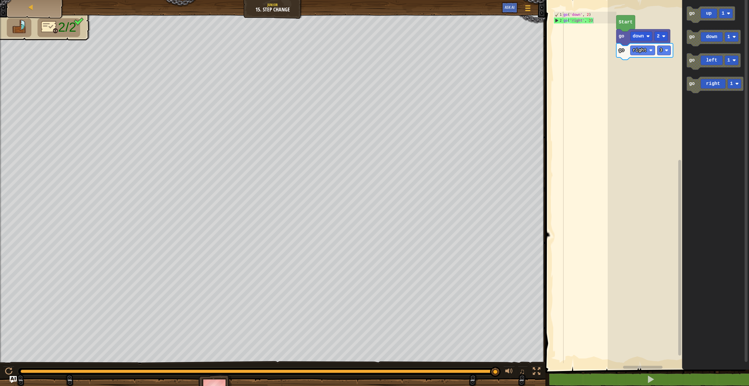
click at [682, 377] on div "1 2 go ( 'down' , 2 ) go ( 'right' , 3 ) הההההההההההההההההההההההההההההההההההההה…" at bounding box center [646, 197] width 205 height 388
click at [683, 377] on button at bounding box center [650, 378] width 205 height 13
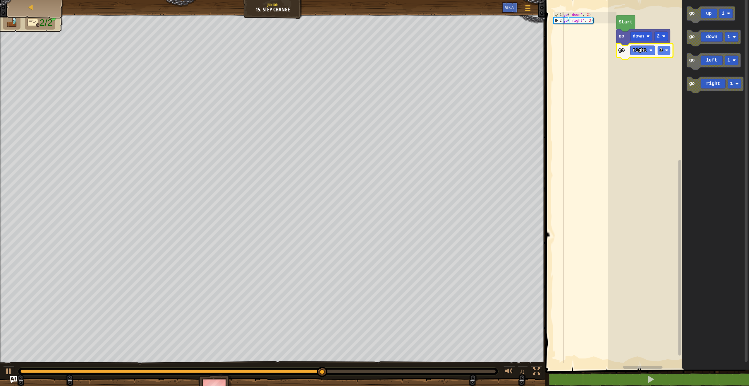
click at [660, 50] on text "3" at bounding box center [661, 50] width 3 height 5
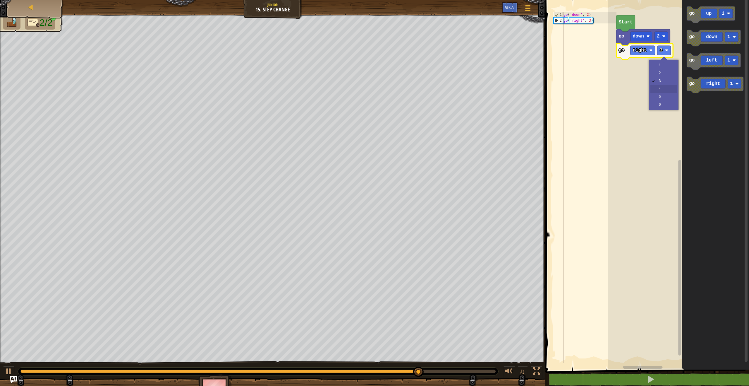
drag, startPoint x: 667, startPoint y: 88, endPoint x: 667, endPoint y: 82, distance: 6.7
click at [662, 50] on text "4" at bounding box center [661, 50] width 3 height 5
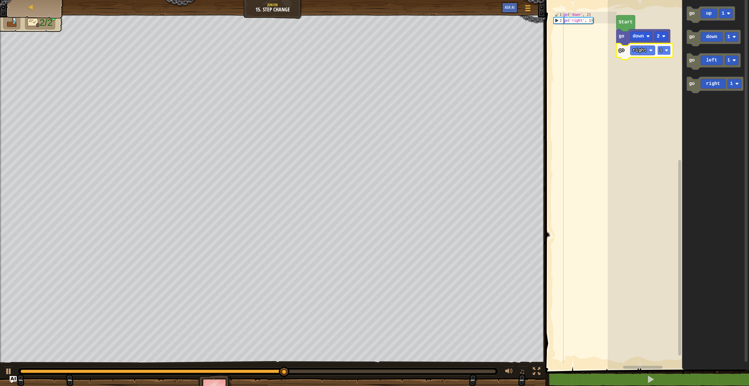
click at [660, 50] on text "1" at bounding box center [661, 50] width 3 height 5
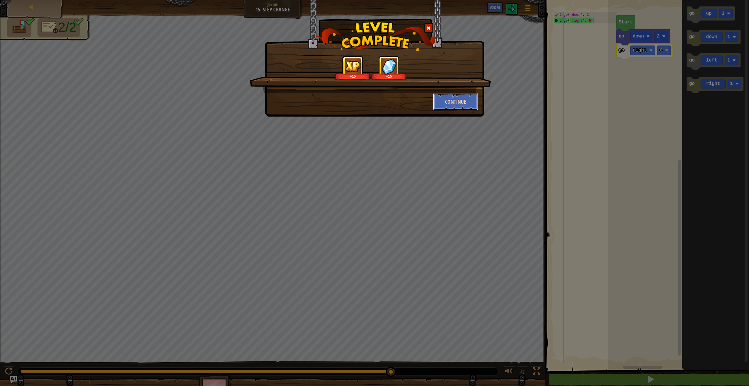
click at [454, 100] on button "Continue" at bounding box center [455, 102] width 45 height 18
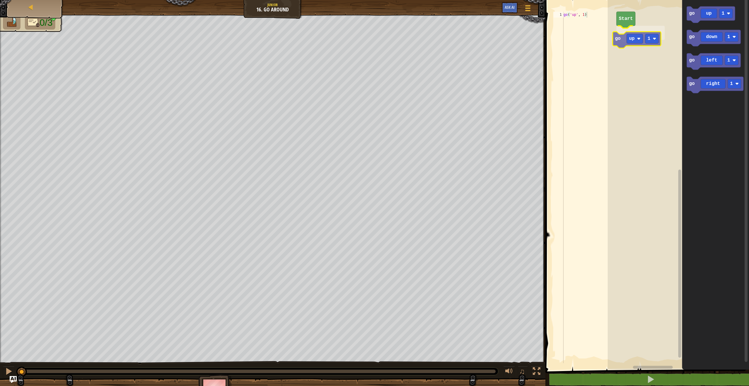
click at [618, 37] on div "Start go up 1 go up 1 go down 1 go left 1 go right 1 go up 1" at bounding box center [678, 183] width 141 height 372
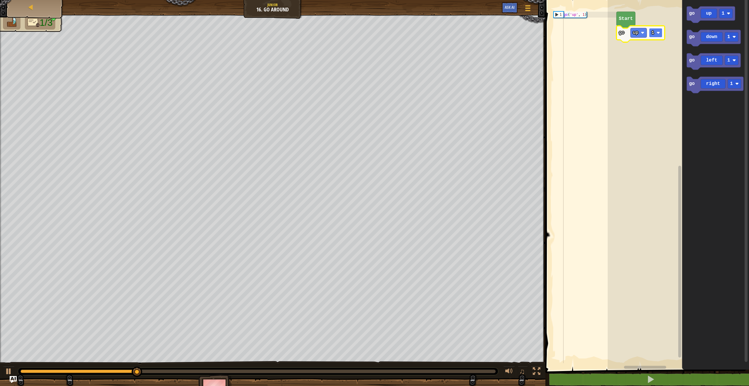
click at [656, 34] on rect "Blockly Workspace" at bounding box center [655, 32] width 13 height 9
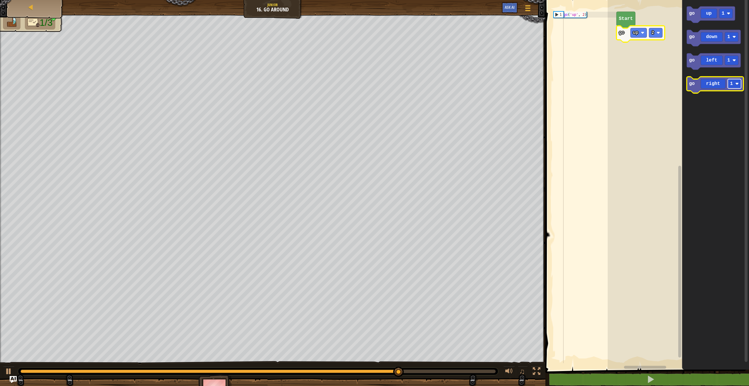
click at [729, 82] on rect "Blockly Workspace" at bounding box center [734, 83] width 13 height 9
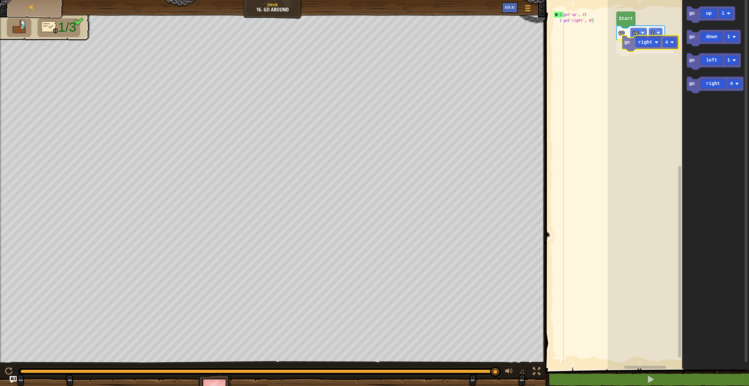
click at [626, 44] on div "Start go up 2 go right 4 go up 1 go down 1 go left 1 go right 4 go right 4" at bounding box center [678, 183] width 141 height 372
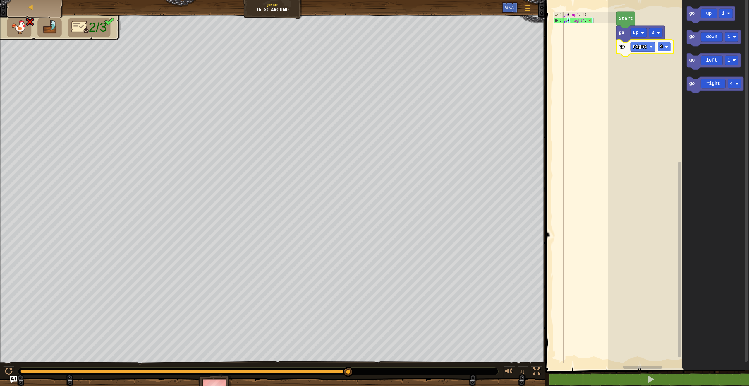
click at [660, 48] on g "4" at bounding box center [663, 46] width 13 height 9
click at [651, 33] on g "2" at bounding box center [655, 32] width 13 height 9
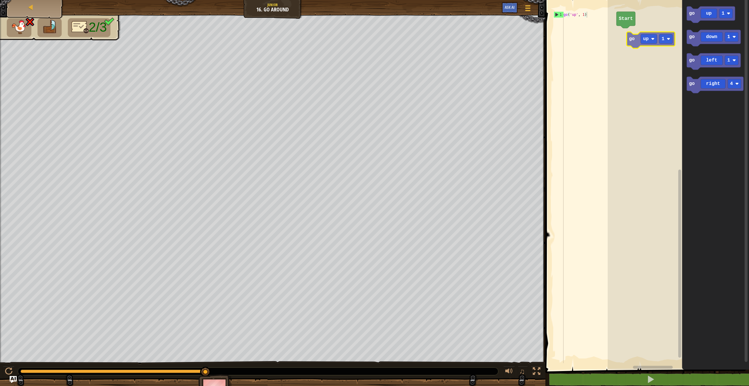
click at [622, 30] on div "Start go up 1 go down 1 go left 1 go right 4 go up 1" at bounding box center [678, 183] width 141 height 372
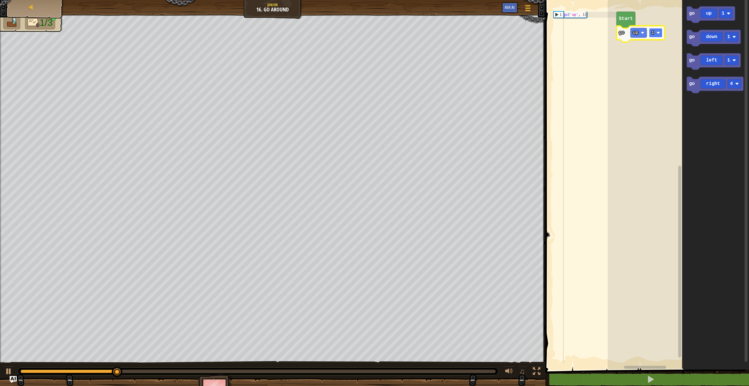
click at [660, 35] on rect "Blockly Workspace" at bounding box center [655, 32] width 13 height 9
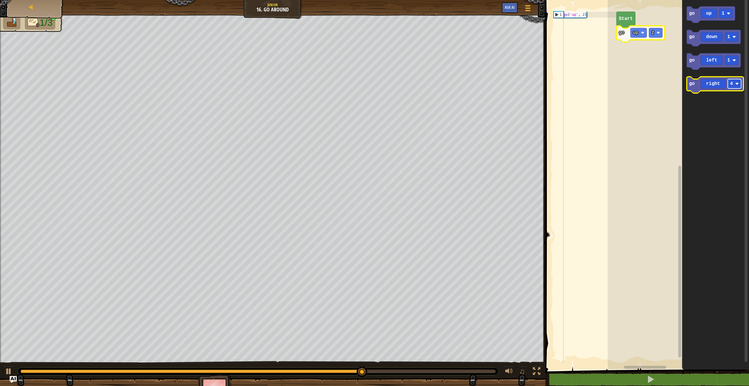
click at [739, 86] on rect "Blockly Workspace" at bounding box center [734, 83] width 13 height 9
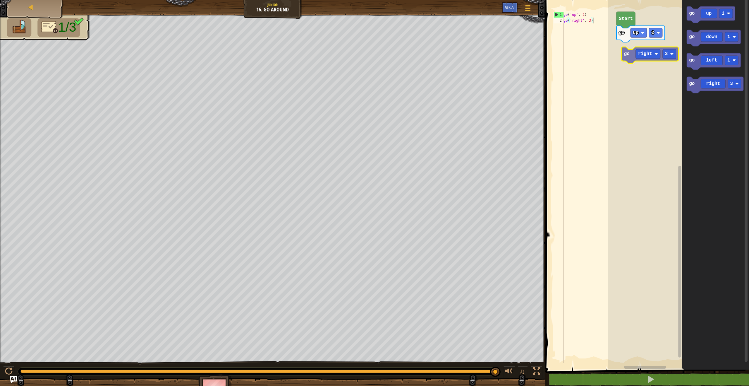
click at [624, 51] on div "Start go up 2 go up 1 go down 1 go left 1 go right 3 go right 3" at bounding box center [678, 183] width 141 height 372
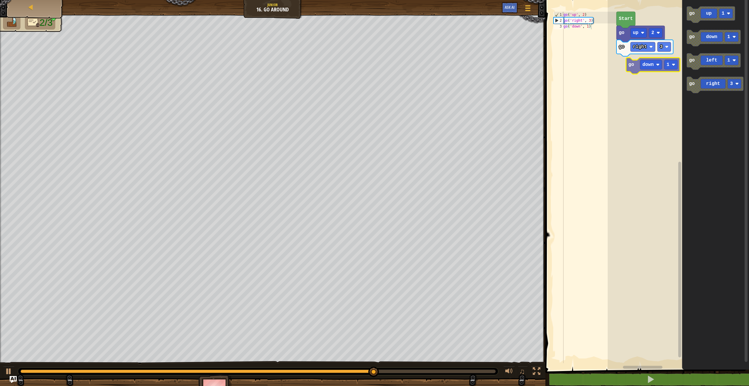
click at [621, 57] on div "Start go up 2 go right 3 go up 1 go down 1 go left 1 go right 3 go down 1" at bounding box center [678, 183] width 141 height 372
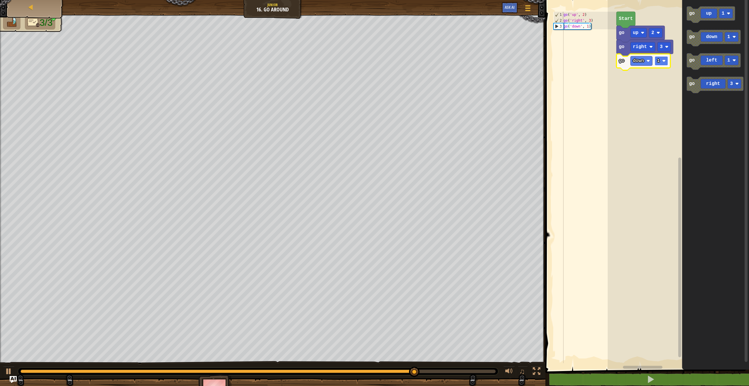
click at [664, 60] on image "Blockly Workspace" at bounding box center [664, 61] width 4 height 4
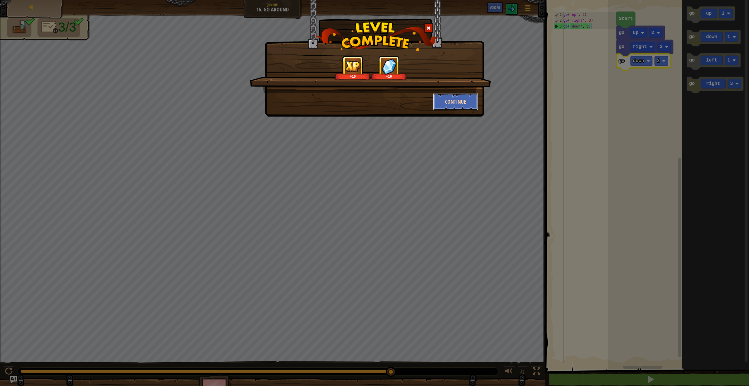
drag, startPoint x: 455, startPoint y: 108, endPoint x: 460, endPoint y: 102, distance: 7.9
click at [460, 102] on button "Continue" at bounding box center [455, 102] width 45 height 18
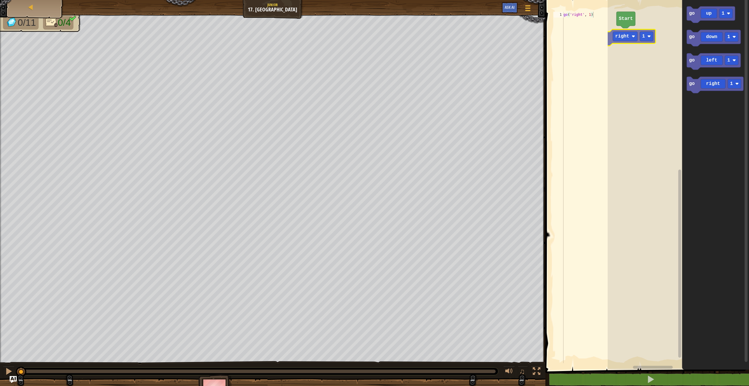
click at [614, 40] on div "Start go up 1 go down 1 go left 1 go right 1 go right 1" at bounding box center [678, 183] width 141 height 372
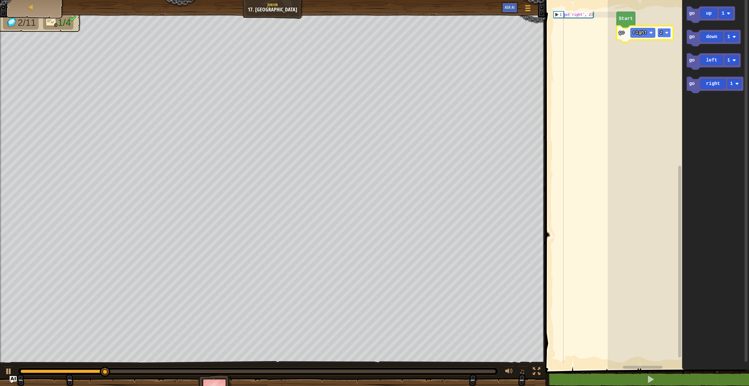
click at [664, 29] on rect "Blockly Workspace" at bounding box center [663, 32] width 13 height 9
click at [664, 34] on rect "Blockly Workspace" at bounding box center [663, 32] width 13 height 9
click at [729, 16] on rect "Blockly Workspace" at bounding box center [725, 13] width 13 height 9
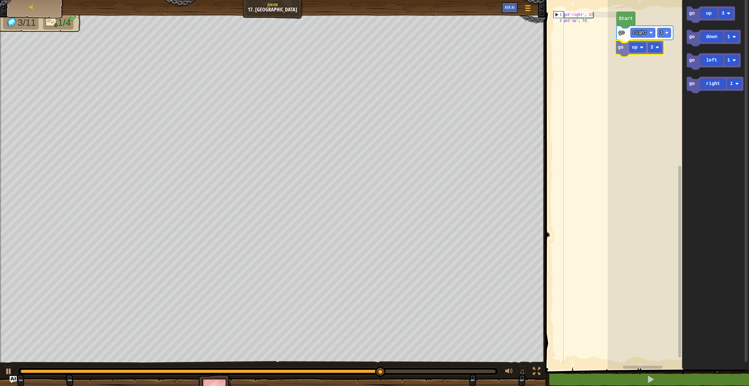
click at [622, 46] on div "Start go right 3 go up 3 go up 3 go down 1 go left 1 go right 1 go up 3" at bounding box center [678, 183] width 141 height 372
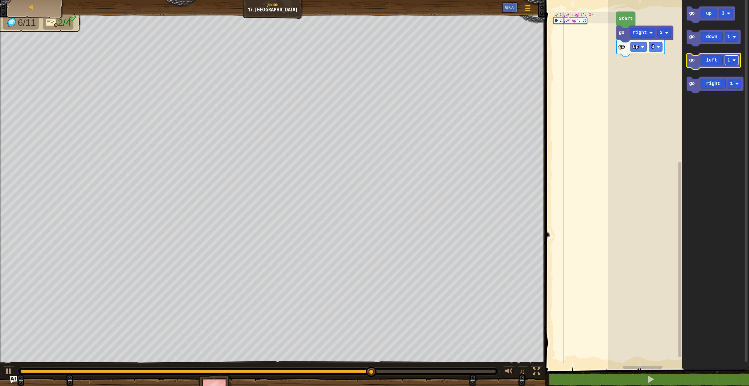
click at [728, 61] on text "1" at bounding box center [728, 60] width 3 height 5
drag, startPoint x: 732, startPoint y: 88, endPoint x: 718, endPoint y: 63, distance: 28.7
click at [715, 59] on icon "Blockly Workspace" at bounding box center [714, 61] width 54 height 16
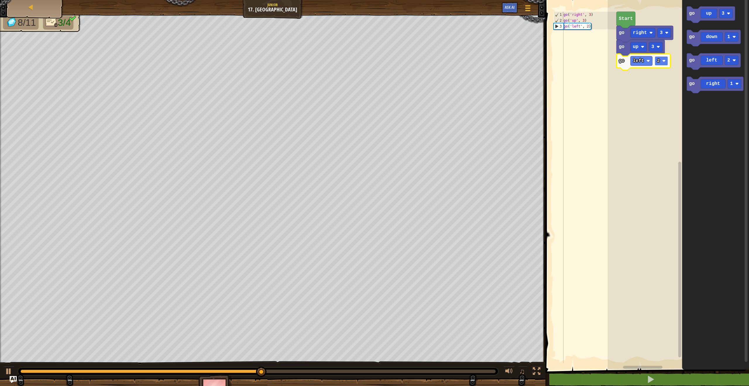
click at [660, 60] on rect "Blockly Workspace" at bounding box center [661, 60] width 13 height 9
click at [658, 73] on div "1 2 3 4 5 6" at bounding box center [661, 95] width 30 height 50
click at [661, 62] on rect "Blockly Workspace" at bounding box center [661, 60] width 13 height 9
click at [661, 63] on rect "Blockly Workspace" at bounding box center [661, 60] width 13 height 9
click at [657, 71] on div "1 2 3 4 5 6" at bounding box center [661, 95] width 30 height 50
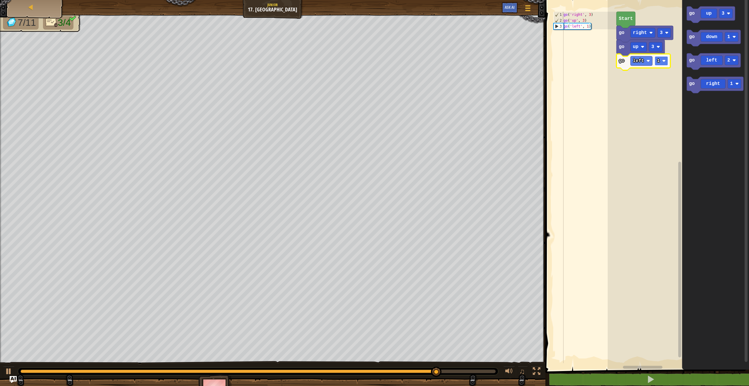
click at [661, 61] on rect "Blockly Workspace" at bounding box center [661, 60] width 13 height 9
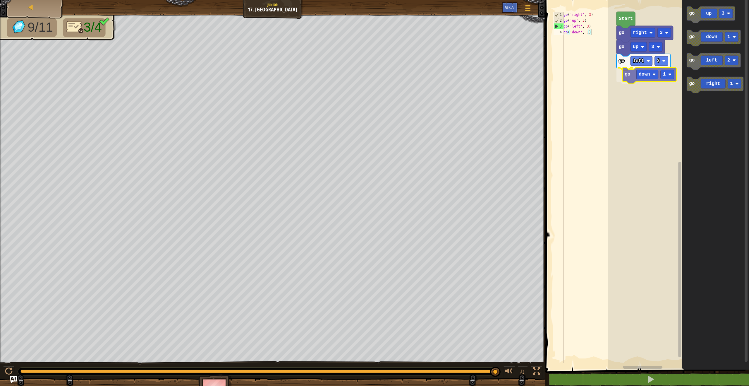
click at [631, 78] on div "Start go right 3 go up 3 go left 3 go down 1 go up 3 go down 1 go left 2 go rig…" at bounding box center [678, 183] width 141 height 372
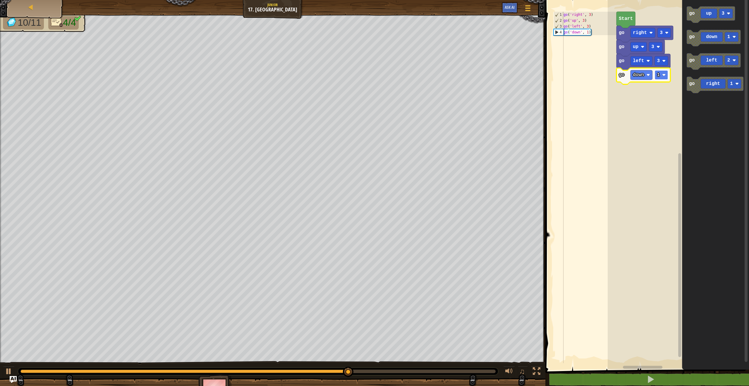
click at [660, 75] on rect "Blockly Workspace" at bounding box center [661, 74] width 13 height 9
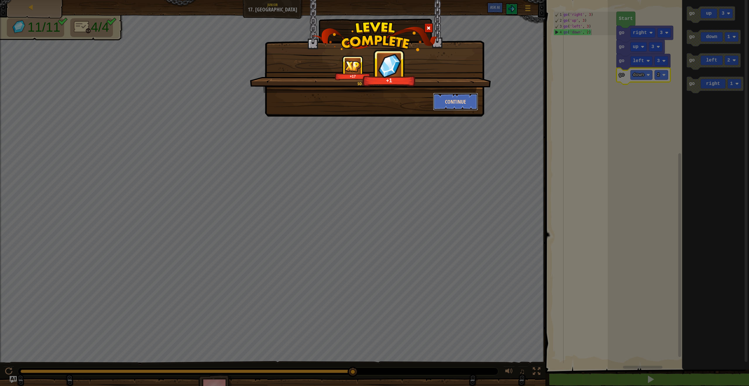
click at [466, 99] on button "Continue" at bounding box center [455, 102] width 45 height 18
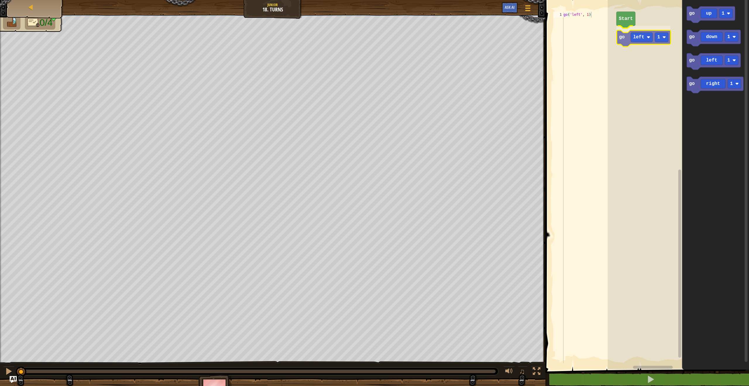
click at [622, 33] on div "Start go left 1 go up 1 go down 1 go left 1 go right 1 go left 1" at bounding box center [678, 183] width 141 height 372
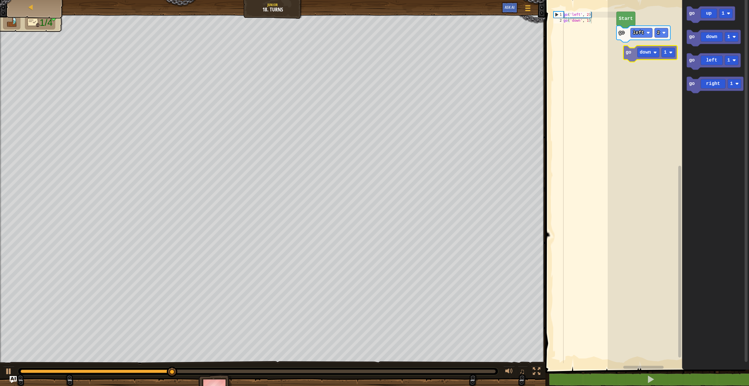
click at [622, 47] on div "Start go left 2 go up 1 go down 1 go left 1 go right 1 go down 1" at bounding box center [678, 183] width 141 height 372
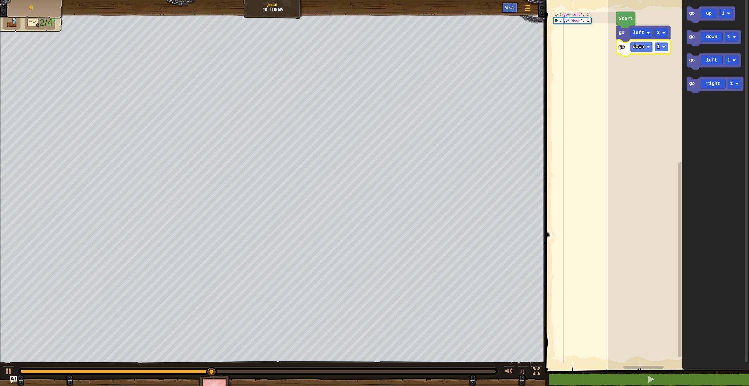
click at [662, 47] on rect "Blockly Workspace" at bounding box center [661, 46] width 13 height 9
click at [646, 62] on div "Start go left 2 go down 2 go up 1 go down 1 go left 1 go right 1 go right 1" at bounding box center [678, 183] width 141 height 372
click at [669, 59] on rect "Blockly Workspace" at bounding box center [663, 60] width 13 height 9
click at [663, 62] on rect "Blockly Workspace" at bounding box center [663, 60] width 13 height 9
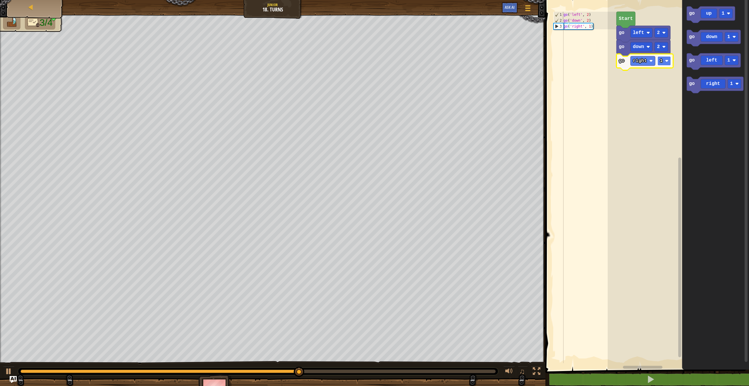
click at [663, 60] on g "1" at bounding box center [663, 60] width 13 height 9
click at [723, 15] on text "1" at bounding box center [723, 13] width 3 height 5
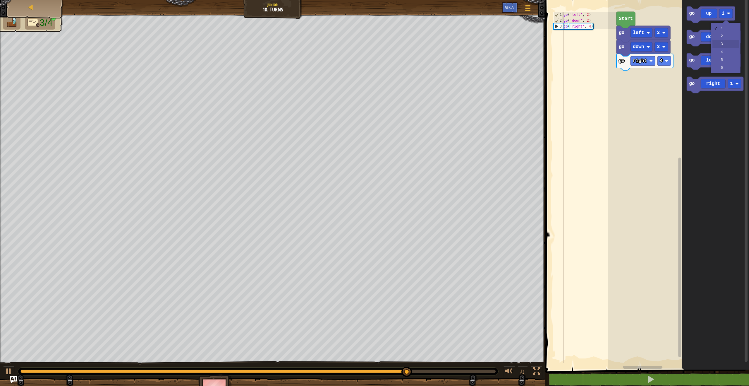
drag, startPoint x: 724, startPoint y: 42, endPoint x: 719, endPoint y: 43, distance: 5.4
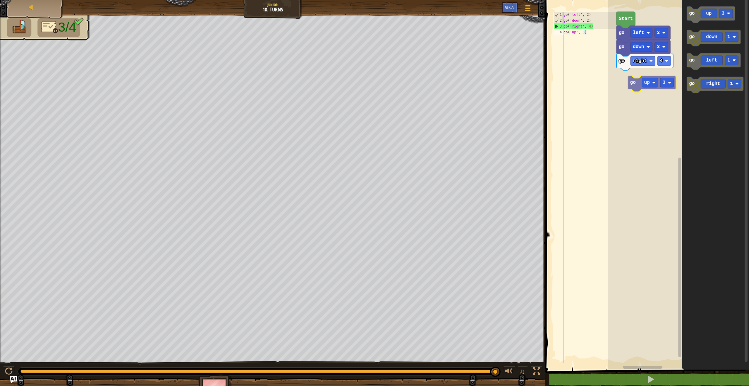
click at [638, 86] on div "Start go left 2 go down 2 go right 4 go up 3 go down 1 go left 1 go right 1 go …" at bounding box center [678, 183] width 141 height 372
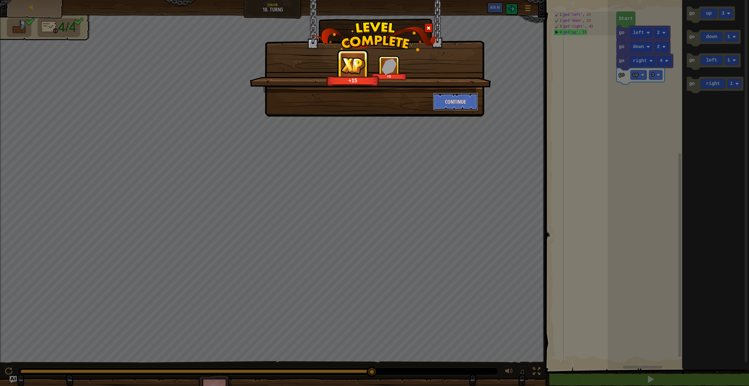
click at [459, 108] on button "Continue" at bounding box center [455, 102] width 45 height 18
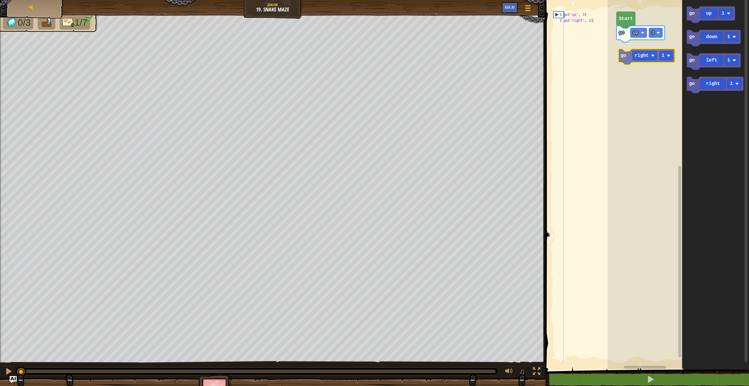
click at [631, 54] on div "go up 3 Start go up 1 go down 1 go left 1 go right 1 go right 1" at bounding box center [678, 183] width 141 height 372
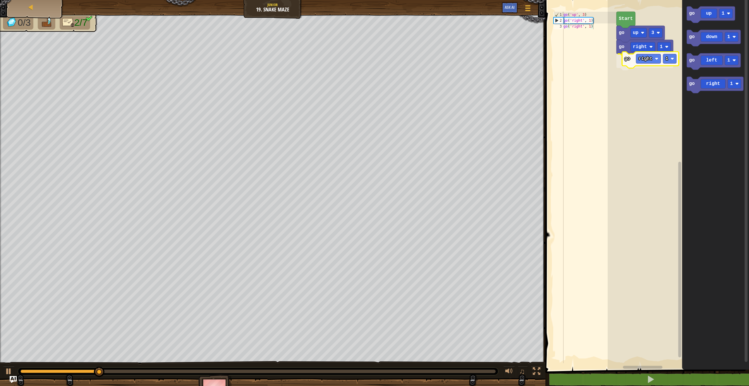
click at [631, 60] on div "go up 3 go right 1 go right 1 Start go up 1 go down 1 go left 1 go right 1 go r…" at bounding box center [678, 183] width 141 height 372
click at [654, 68] on div "go up 3 go right 1 go right 1 Start go up 1 go down 1 go left 1 go right 1" at bounding box center [678, 183] width 141 height 372
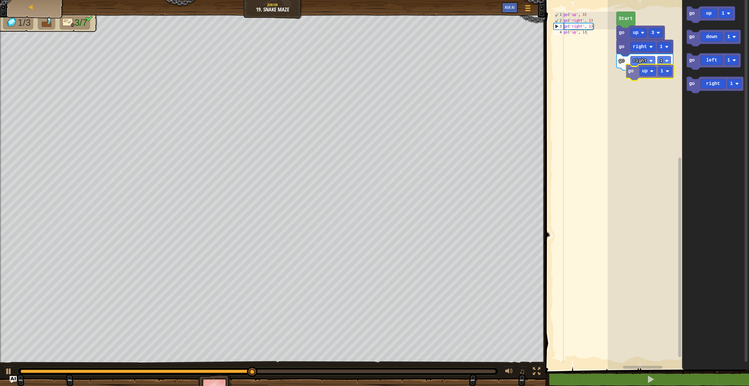
click at [635, 75] on div "go up 3 go right 1 go right 1 Start go up 1 go down 1 go left 1 go right 1 go u…" at bounding box center [678, 183] width 141 height 372
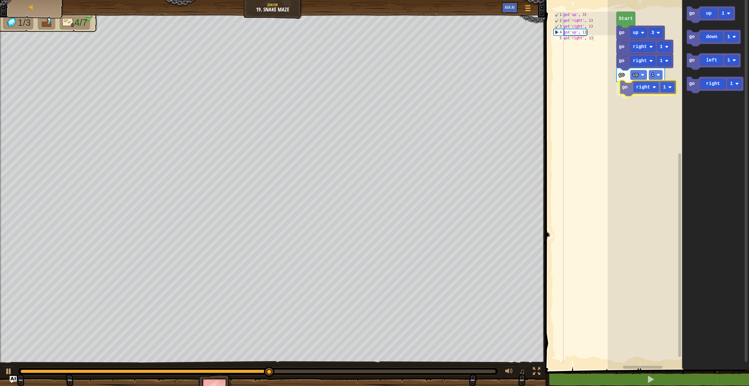
click at [649, 81] on div "go right 1 go up 1 go right 1 go right 1 go up 3 Start go up 1 go down 1 go lef…" at bounding box center [678, 183] width 141 height 372
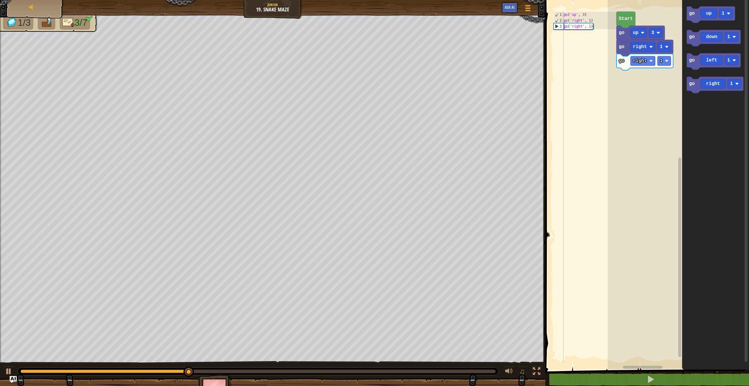
click at [677, 31] on div "go right 1 go right 1 go up 3 Start go up 1 go down 1 go left 1 go right 1" at bounding box center [678, 183] width 141 height 372
click at [625, 71] on div "go right 1 go up 1 go right 1 go up 3 Start go up 1 go down 1 go left 1 go righ…" at bounding box center [678, 183] width 141 height 372
click at [627, 90] on div "go right 1 go up 1 go right 1 go right 1 go up 3 Start go up 1 go down 1 go lef…" at bounding box center [678, 183] width 141 height 372
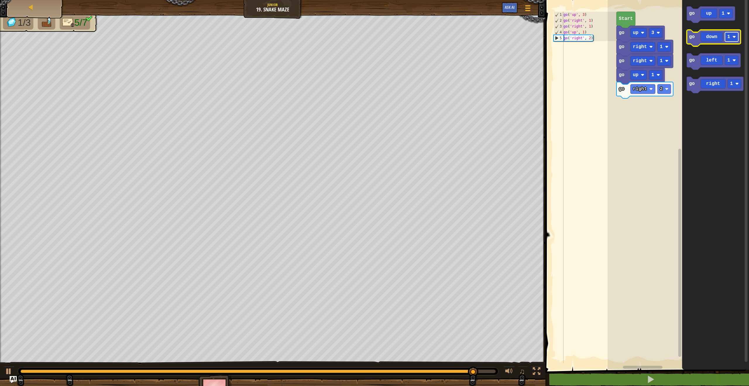
click at [733, 37] on image "Blockly Workspace" at bounding box center [734, 37] width 4 height 4
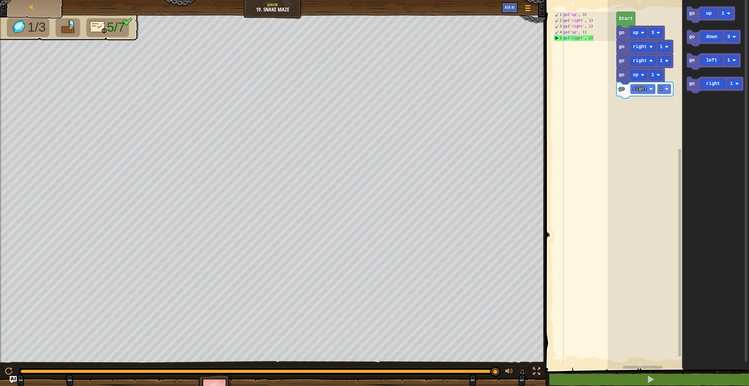
click at [675, 78] on div "Start go up 3 go right 1 go right 1 go up 1 go right 2 go up 1 go down 3 go lef…" at bounding box center [678, 183] width 141 height 372
click at [693, 65] on g "go up 1 go down 3 go left 1 go right 1" at bounding box center [715, 49] width 57 height 87
click at [698, 47] on icon "go up 1 go down 3 go left 1 go right 1" at bounding box center [715, 183] width 67 height 372
click at [678, 97] on div "Start go up 3 go right 1 go right 1 go up 1 go right 2 go up 1 go down 3 go lef…" at bounding box center [678, 183] width 141 height 372
click at [697, 42] on icon "Blockly Workspace" at bounding box center [714, 38] width 54 height 16
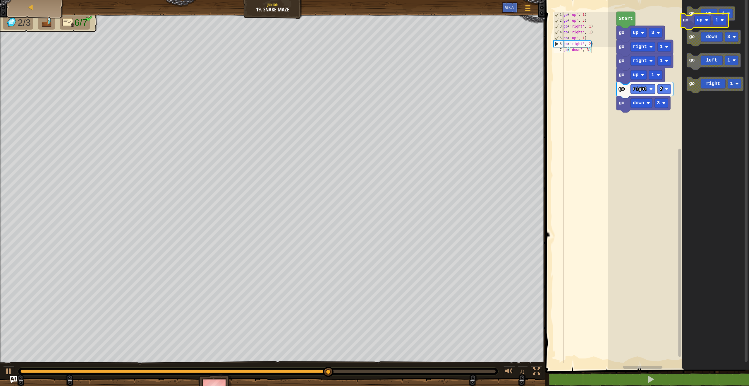
click at [691, 23] on icon "go up 1 go down 3 go left 1 go right 1" at bounding box center [715, 183] width 67 height 372
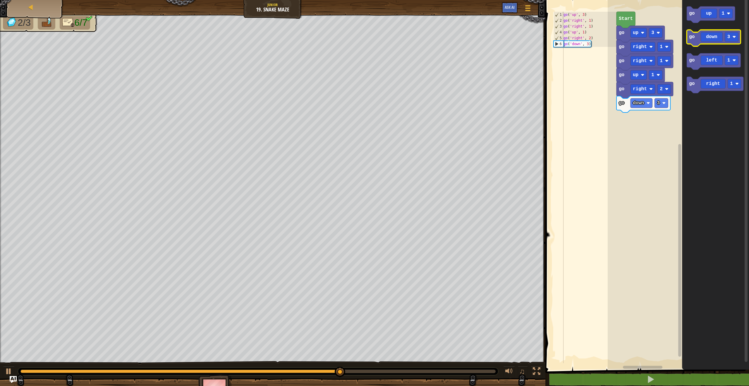
click at [691, 32] on icon "go up 1 go down 3 go left 1 go right 1" at bounding box center [715, 183] width 67 height 372
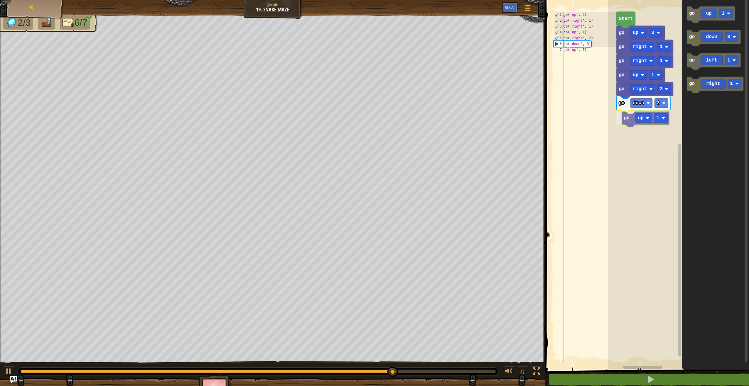
click at [630, 122] on div "Start go up 3 go right 1 go right 1 go up 1 go right 2 go down 3 go up 1 go up …" at bounding box center [678, 183] width 141 height 372
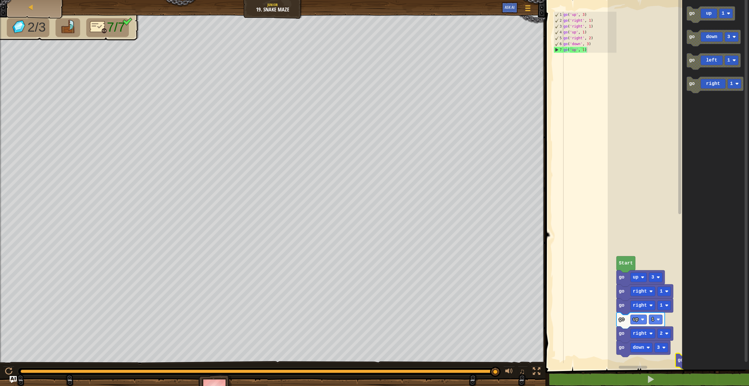
click at [686, 141] on div "Start go up 3 go right 1 go right 1 go up 1 go right 2 go down 3 go up 1 go up …" at bounding box center [678, 183] width 141 height 372
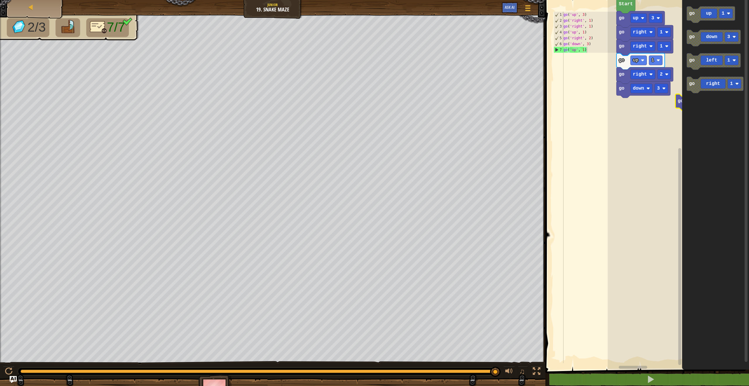
click at [605, 370] on div "1 2 3 4 5 6 7 go ( 'up' , 3 ) go ( 'right' , 1 ) go ( 'right' , 1 ) go ( 'up' ,…" at bounding box center [646, 197] width 205 height 388
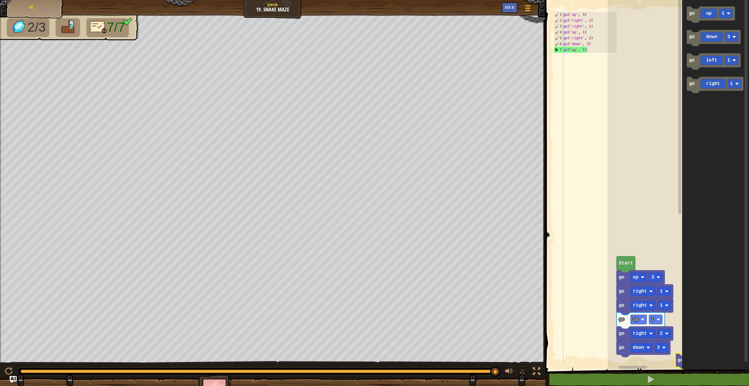
click at [686, 113] on div "Start go up 3 go right 1 go right 1 go up 1 go right 2 go down 3 go up 1 go up …" at bounding box center [678, 183] width 141 height 372
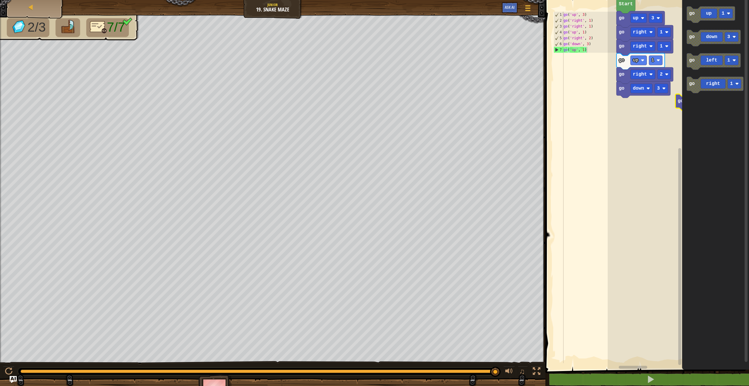
click at [619, 346] on div "Start go up 3 go right 1 go right 1 go up 1 go right 2 go down 3 go up 1 go up …" at bounding box center [678, 183] width 141 height 372
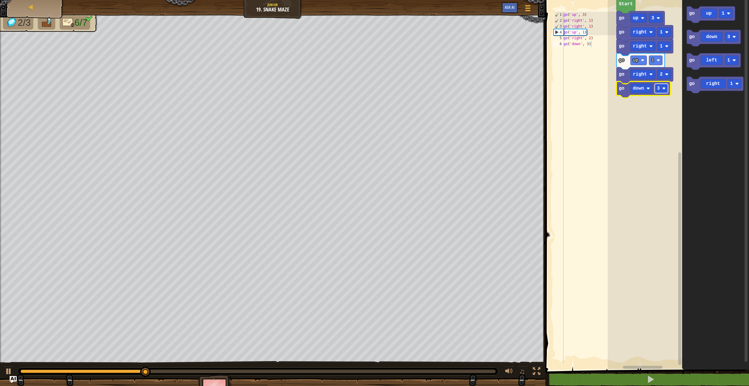
click at [664, 90] on rect "Blockly Workspace" at bounding box center [661, 88] width 13 height 9
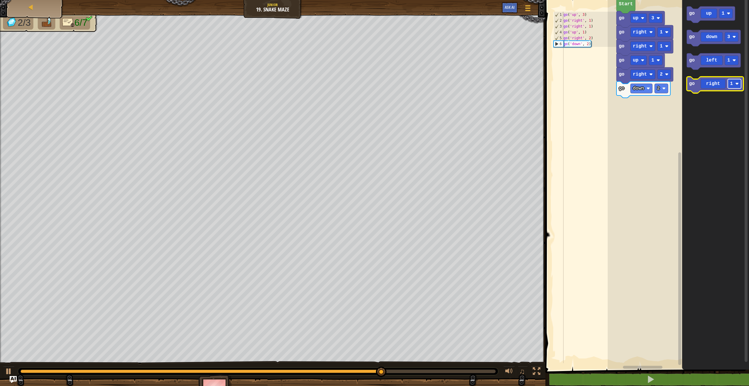
click at [732, 85] on text "1" at bounding box center [731, 83] width 3 height 5
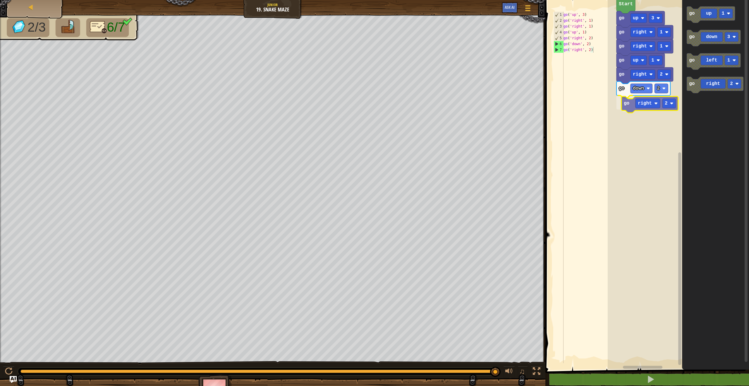
click at [630, 107] on div "Start go up 3 go right 1 go right 1 go up 1 go right 2 go down 2 go right 2 go …" at bounding box center [678, 183] width 141 height 372
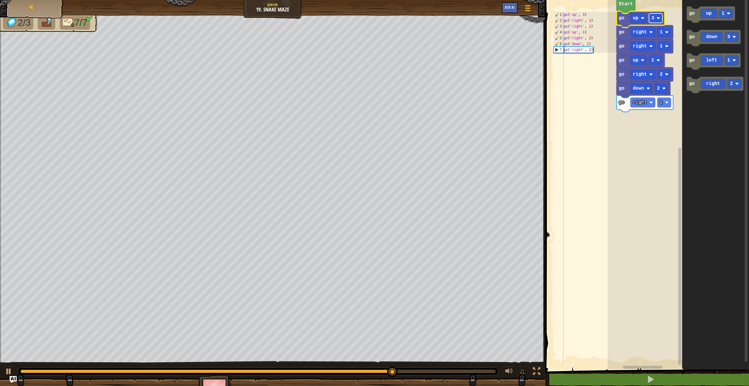
click at [656, 18] on rect "Blockly Workspace" at bounding box center [655, 17] width 13 height 9
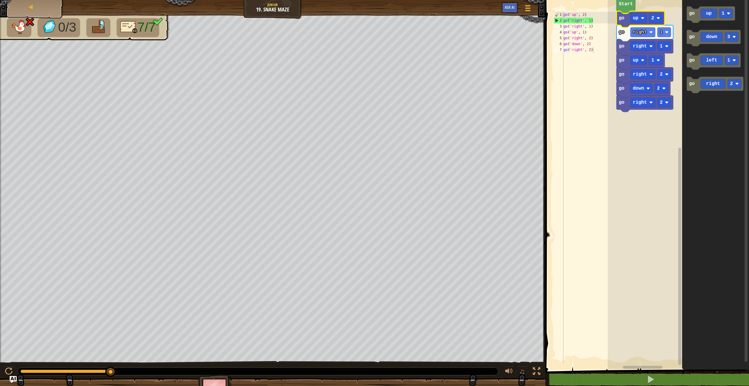
type textarea "go('right', 2)"
click at [583, 51] on div "go ( 'up' , 2 ) go ( 'right' , 1 ) go ( 'right' , 1 ) go ( 'up' , 1 ) go ( 'rig…" at bounding box center [589, 193] width 54 height 363
click at [553, 85] on div "Map Junior 19. Snake Maze Game Menu Ask AI 1 הההההההההההההההההההההההההההההההההה…" at bounding box center [374, 193] width 749 height 386
